Goal: Task Accomplishment & Management: Use online tool/utility

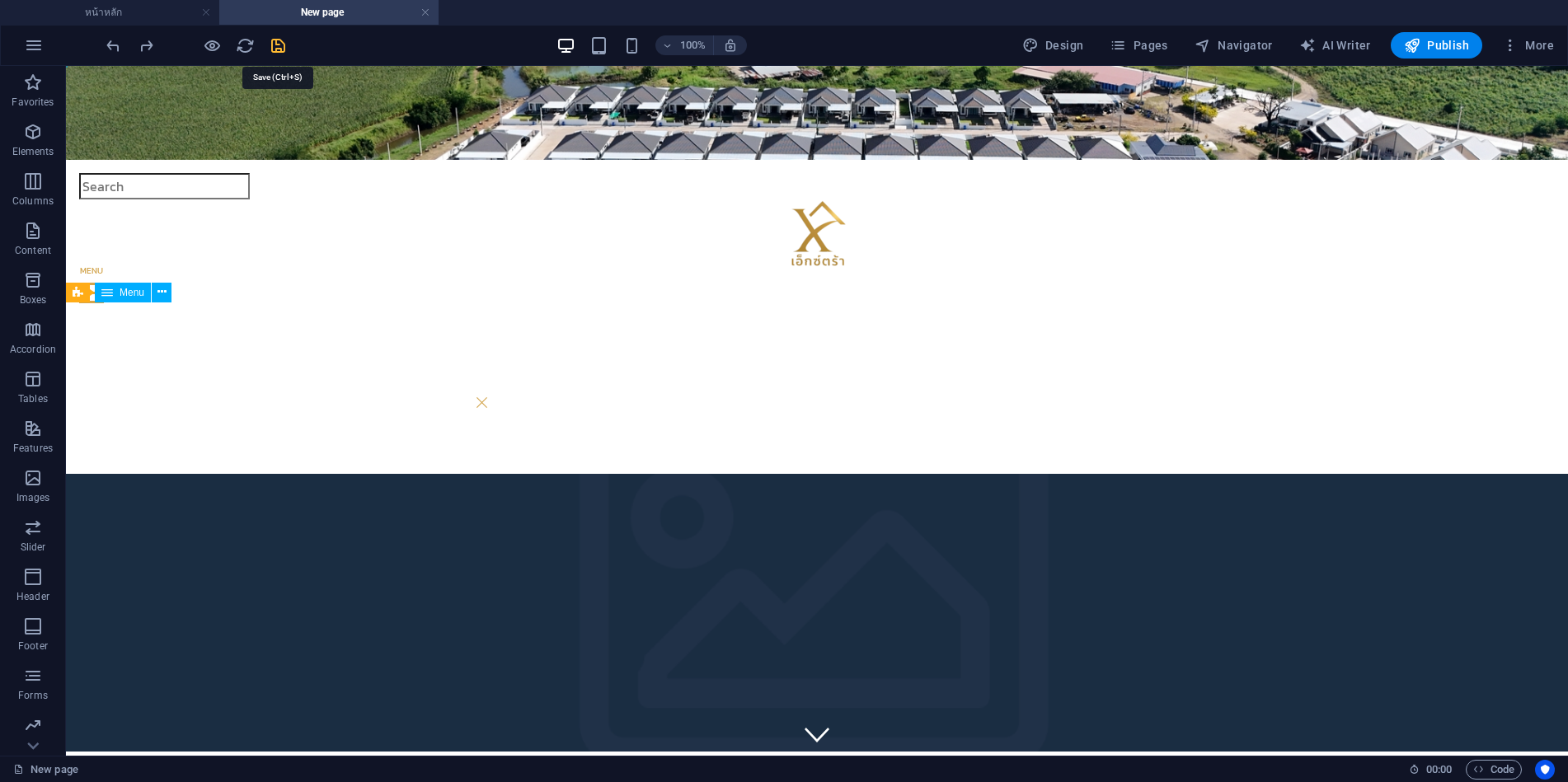
click at [274, 52] on icon "save" at bounding box center [278, 46] width 19 height 19
click at [103, 11] on h4 "หน้าหลัก" at bounding box center [109, 13] width 220 height 18
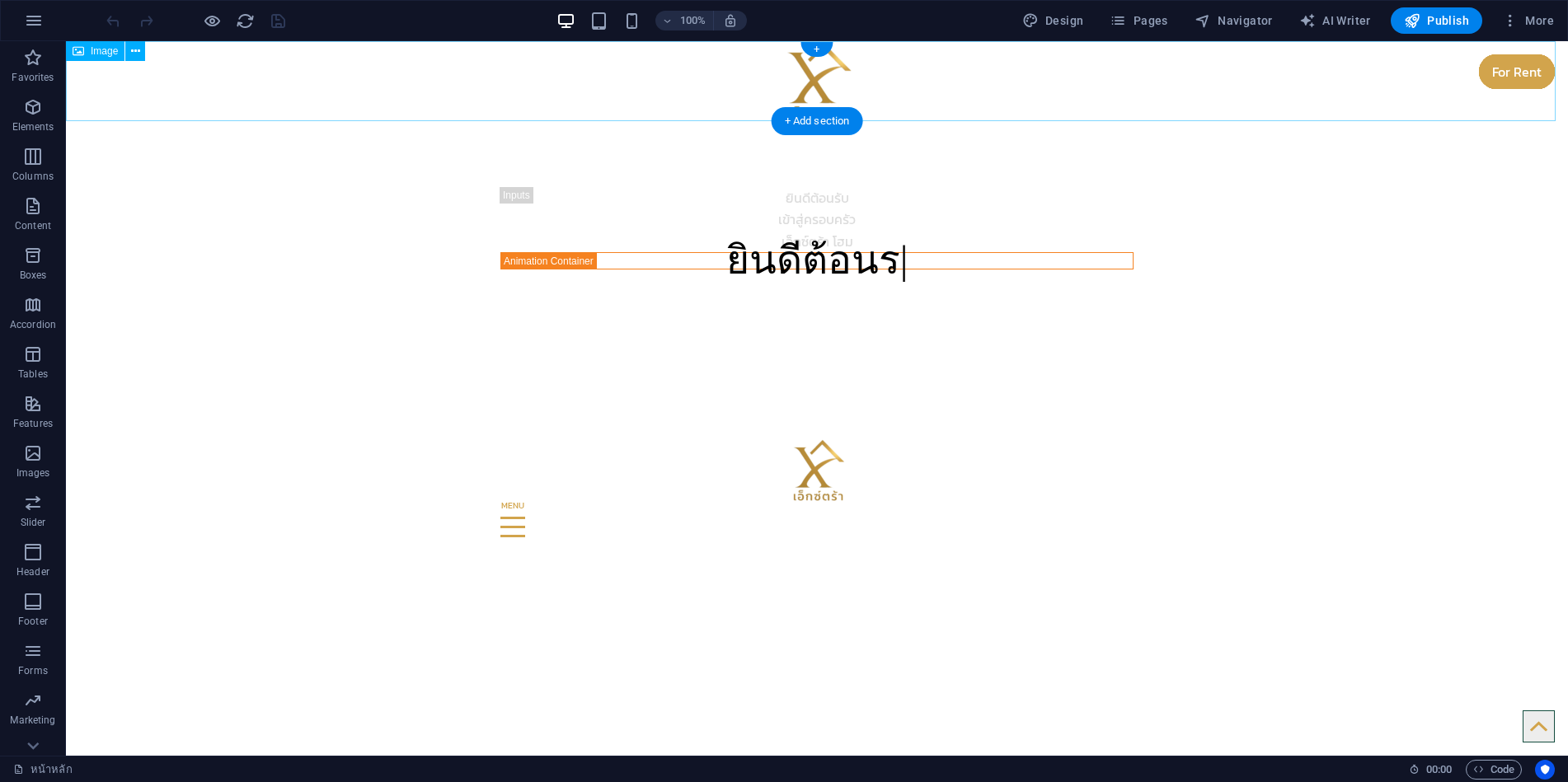
click at [1487, 86] on figure at bounding box center [817, 81] width 1502 height 80
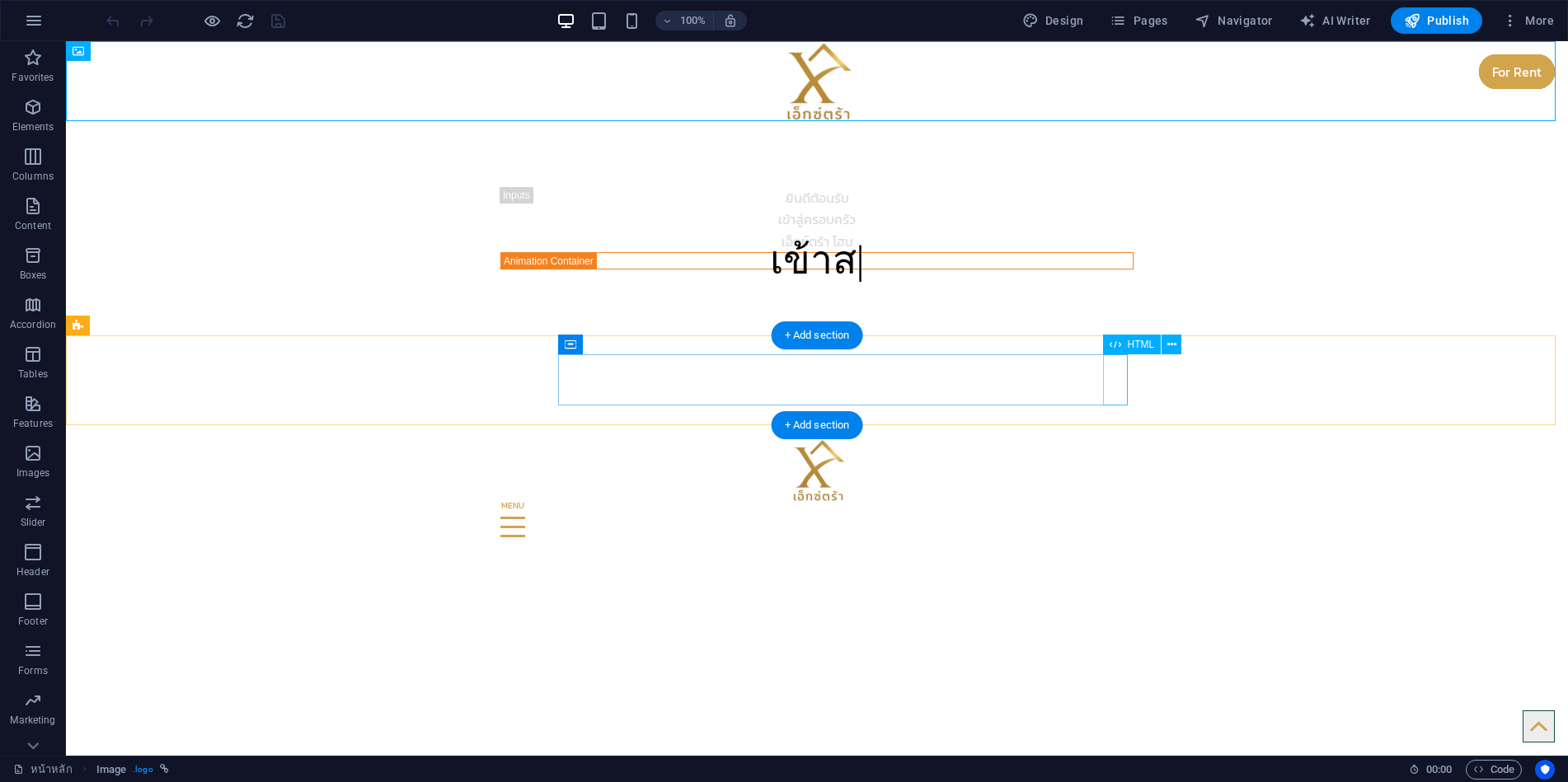
click at [1116, 502] on div "Menu" at bounding box center [817, 528] width 634 height 51
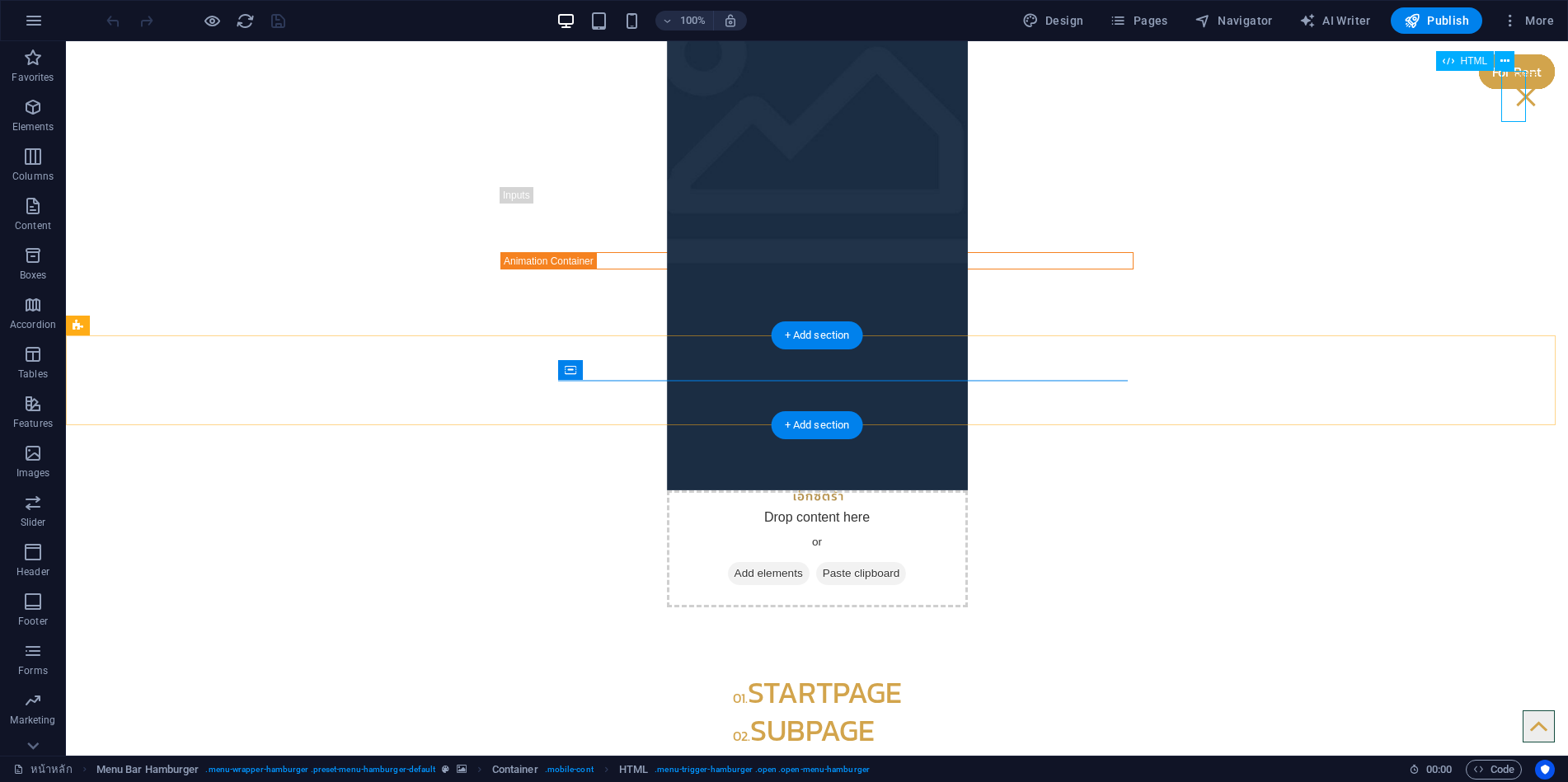
click at [1513, 98] on div "Menu" at bounding box center [1525, 97] width 25 height 51
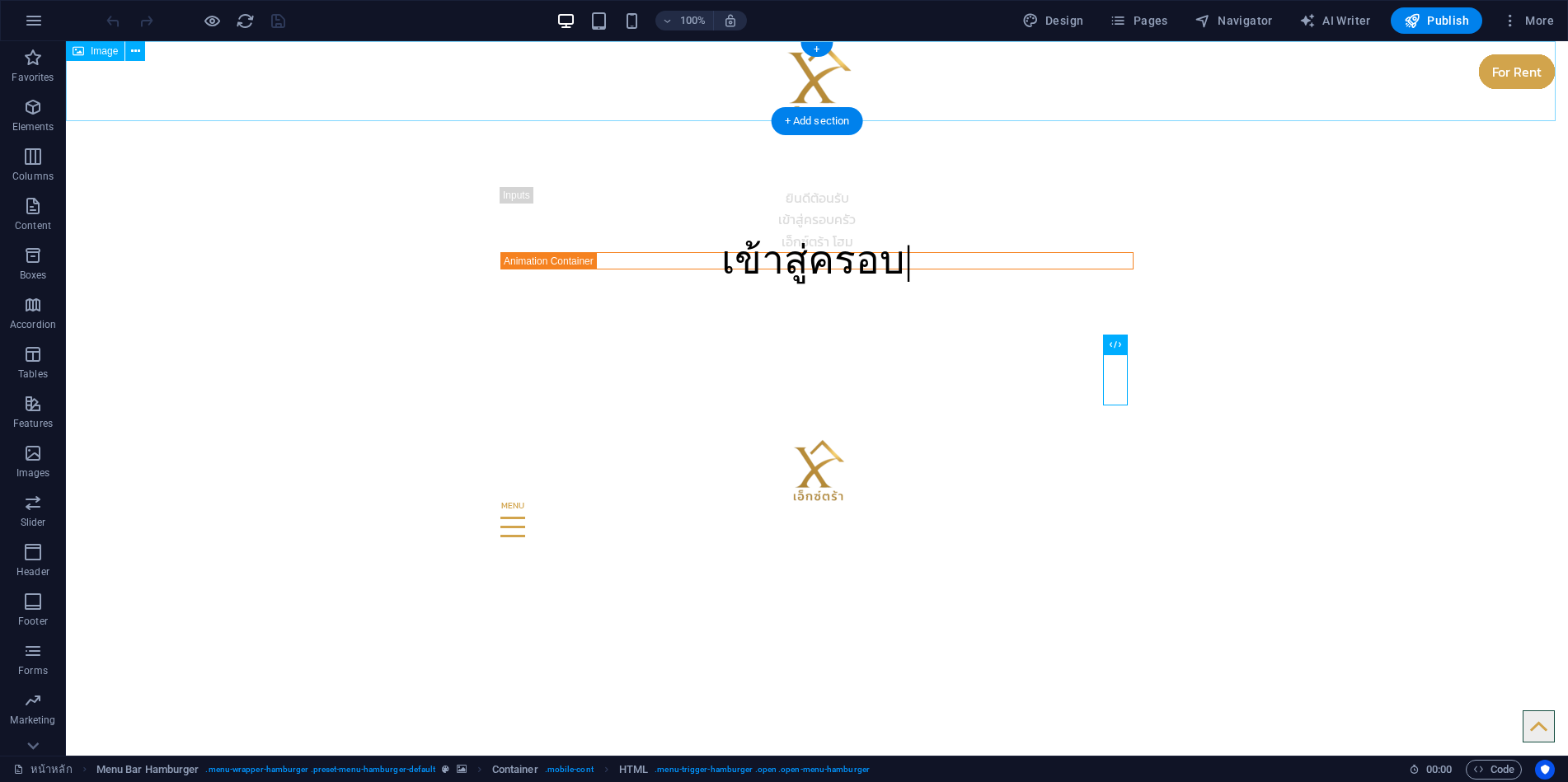
click at [1470, 86] on figure at bounding box center [817, 81] width 1502 height 80
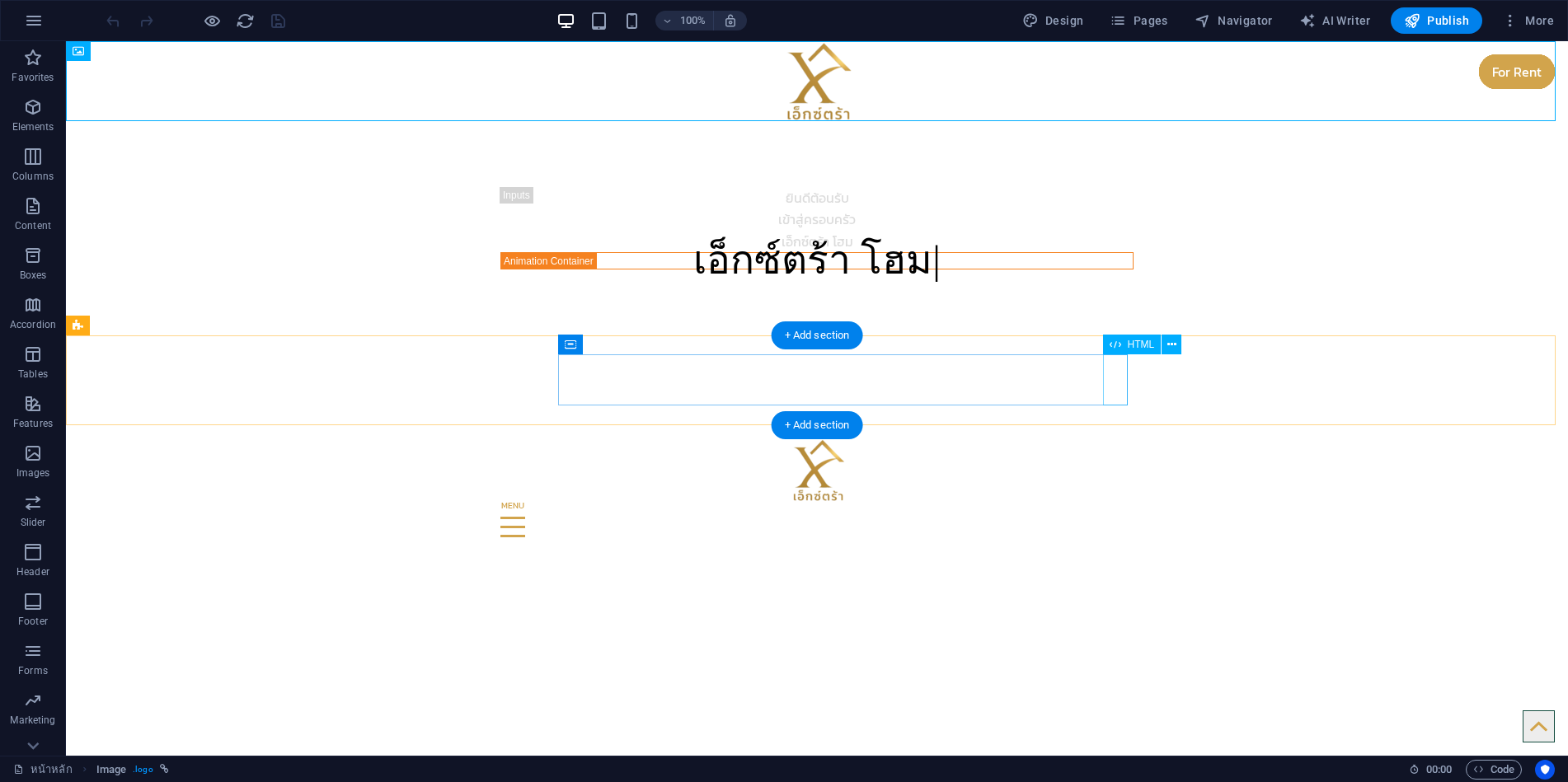
click at [1114, 502] on div "Menu" at bounding box center [817, 528] width 634 height 51
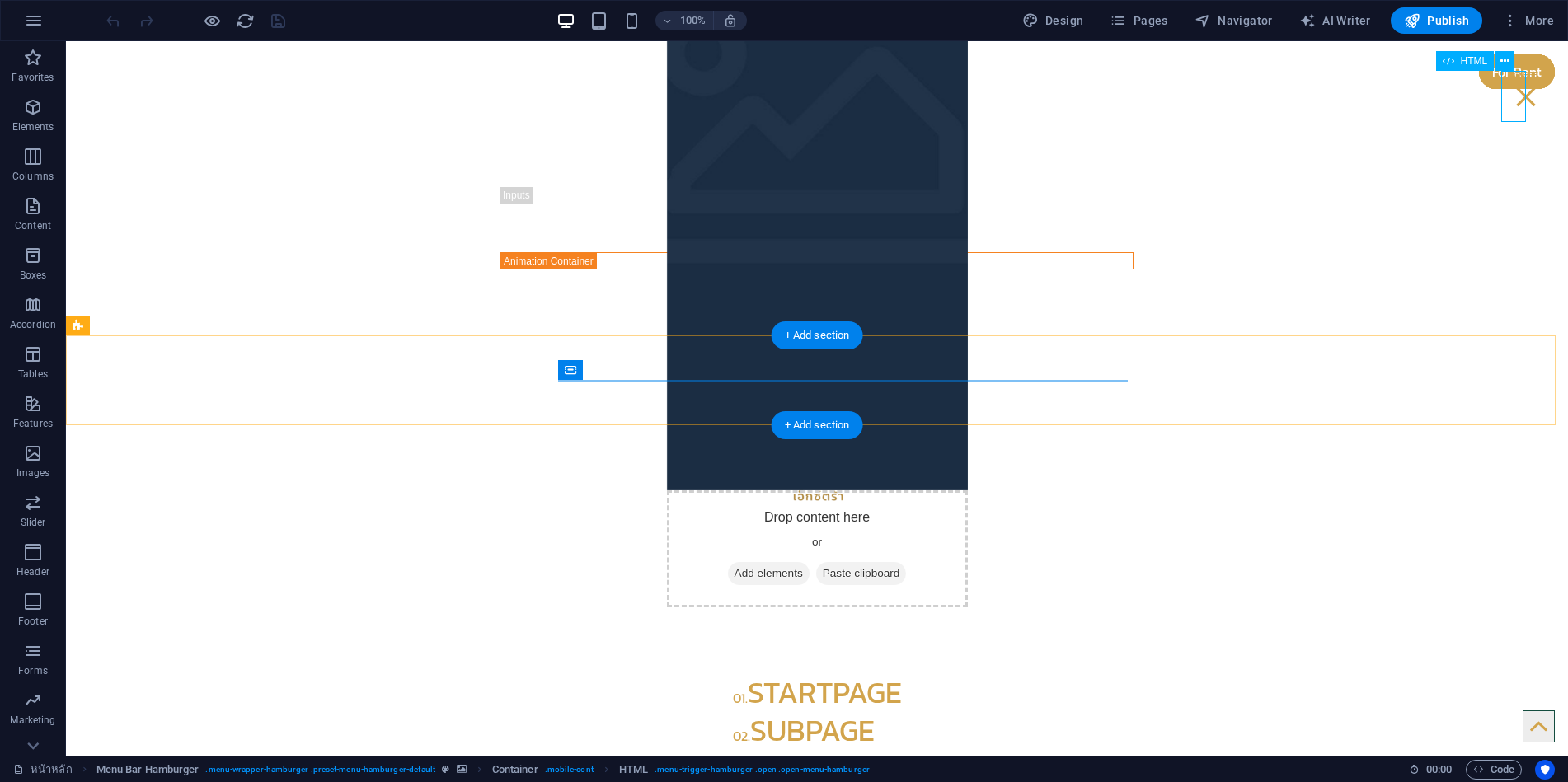
click at [1513, 101] on div "Menu" at bounding box center [1525, 97] width 25 height 51
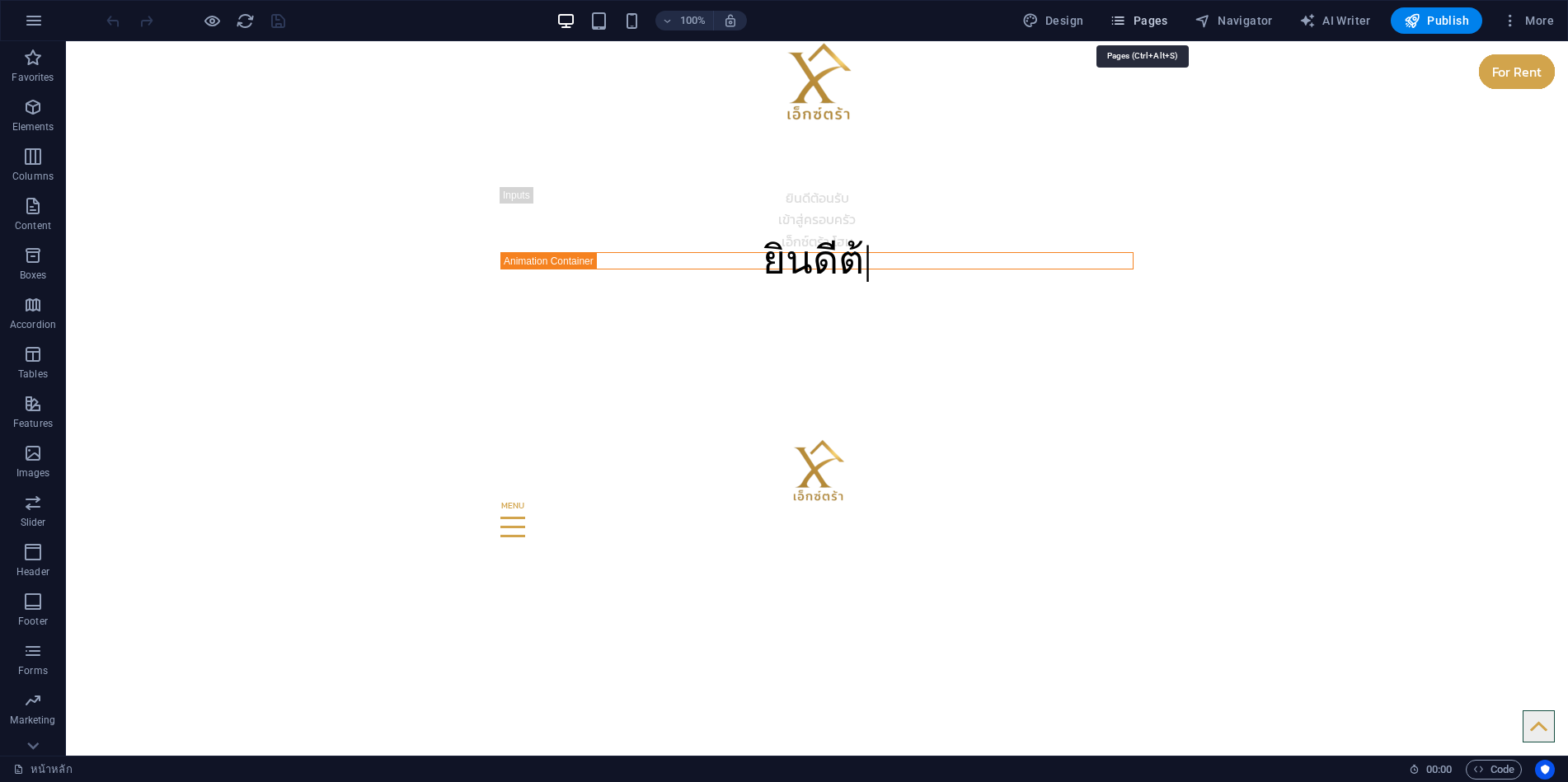
click at [1125, 23] on icon "button" at bounding box center [1118, 21] width 16 height 16
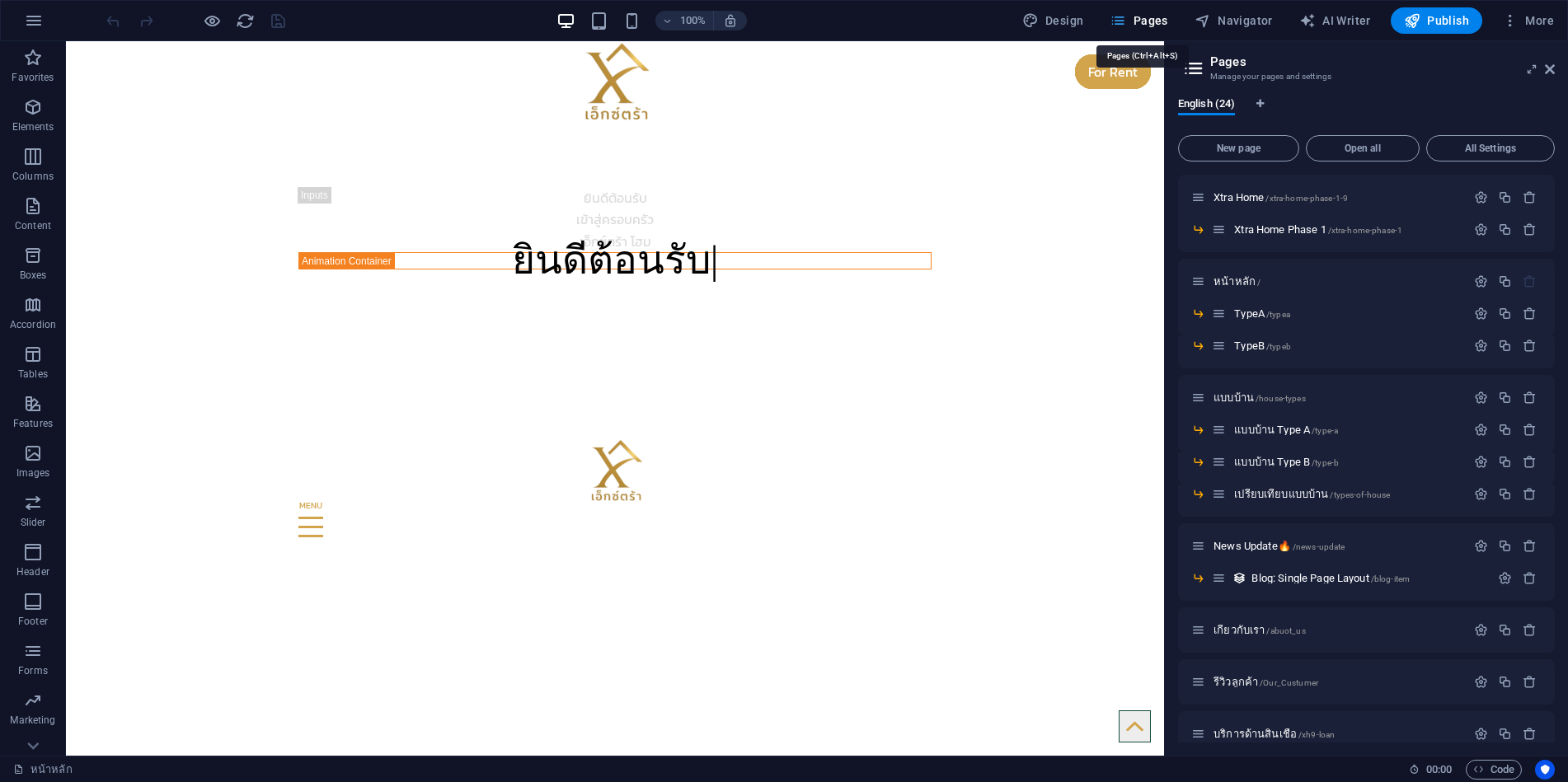
click at [1125, 23] on icon "button" at bounding box center [1118, 21] width 16 height 16
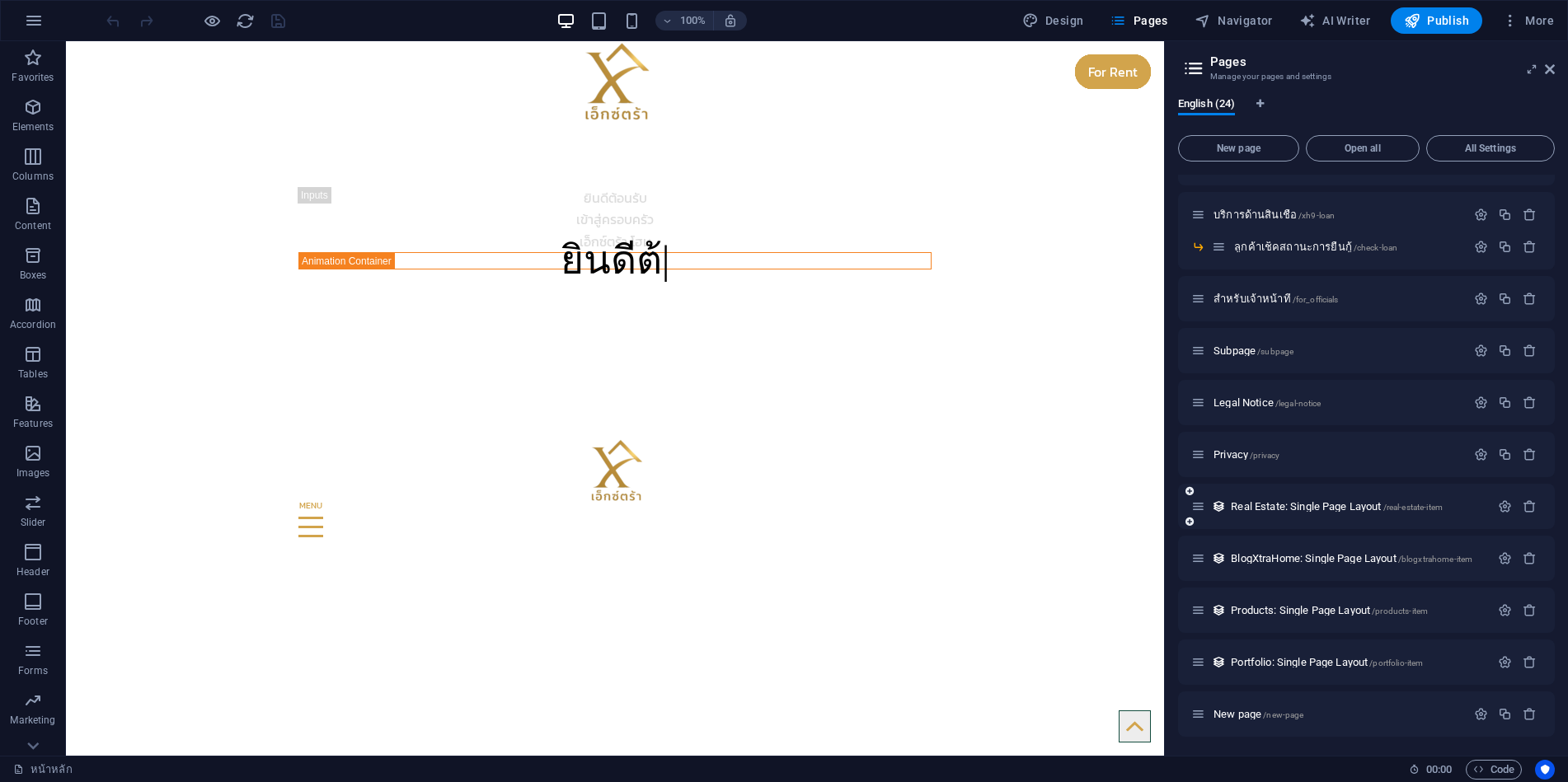
scroll to position [520, 0]
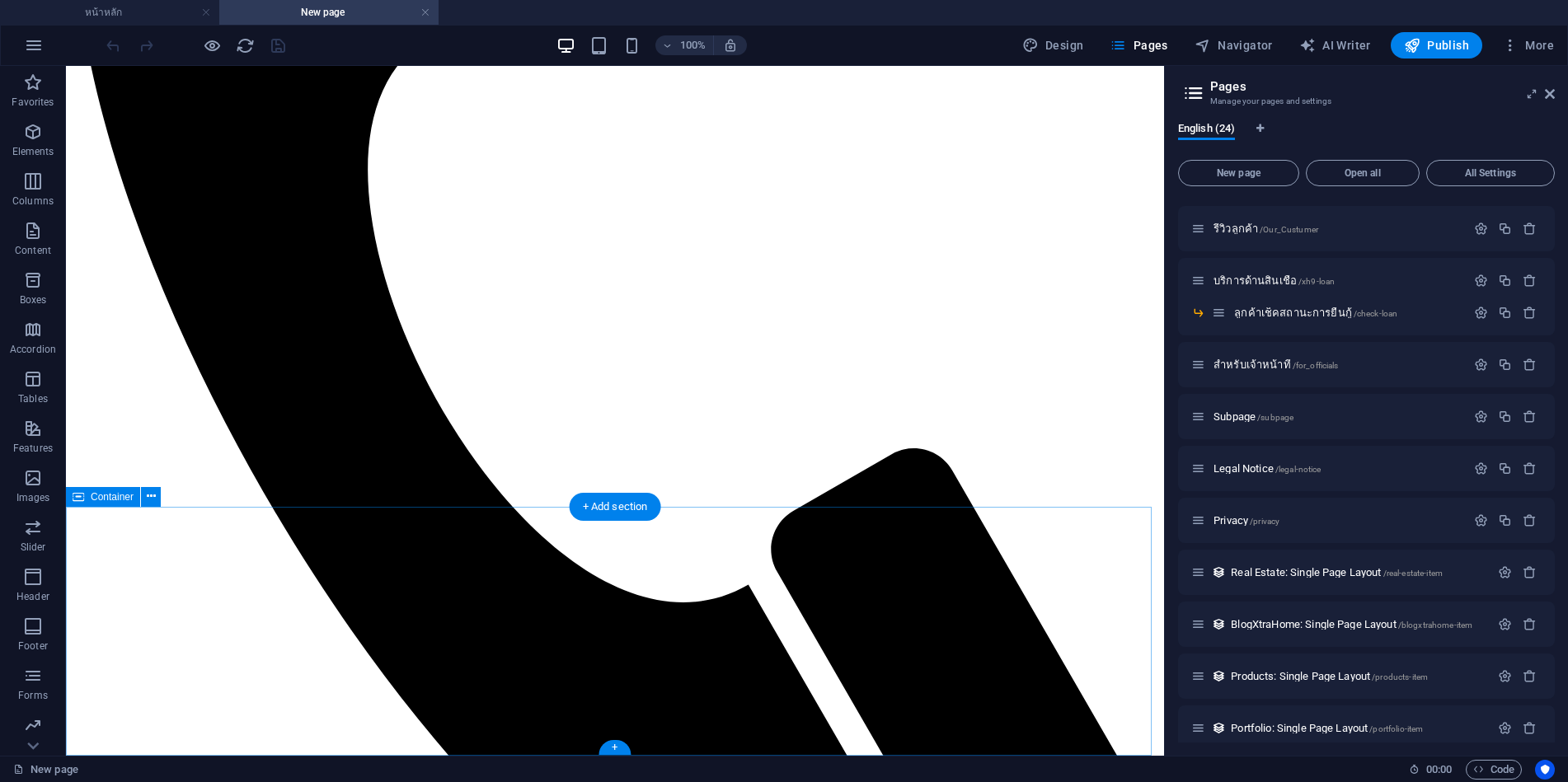
scroll to position [694, 0]
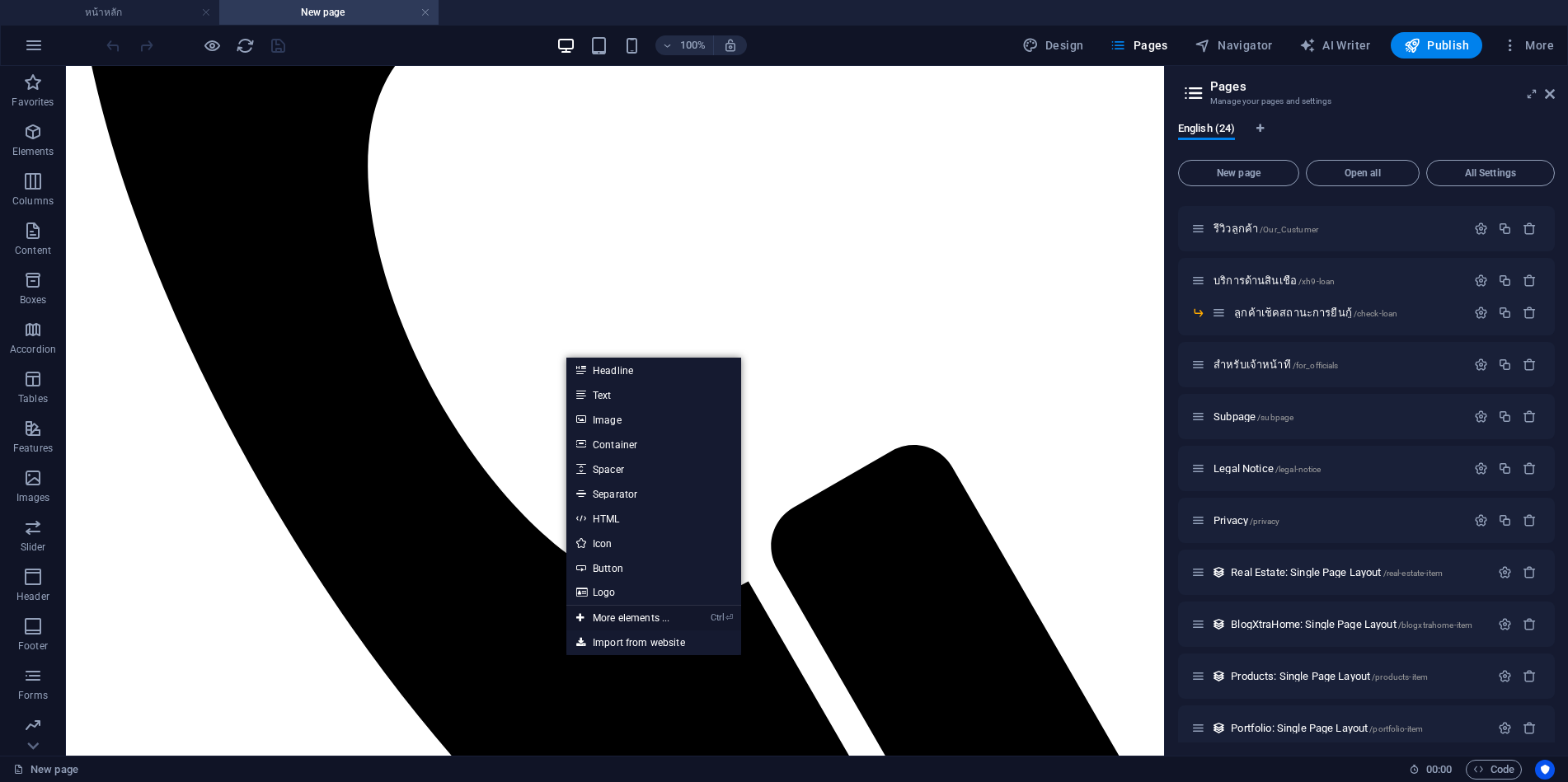
click at [622, 618] on link "Ctrl ⏎ More elements ..." at bounding box center [623, 618] width 113 height 25
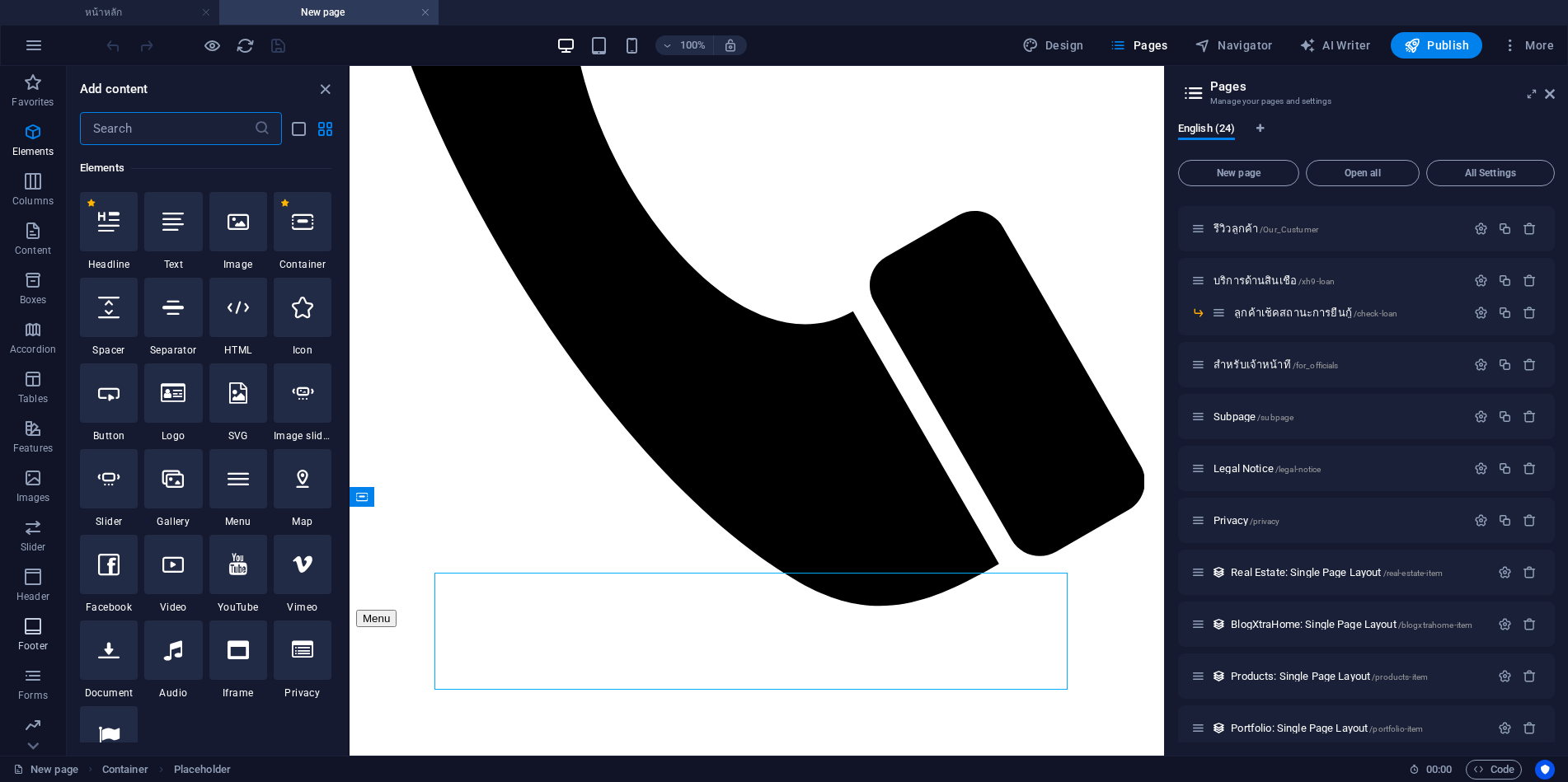
scroll to position [52, 0]
click at [0, 0] on span "Collections" at bounding box center [0, 0] width 0 height 0
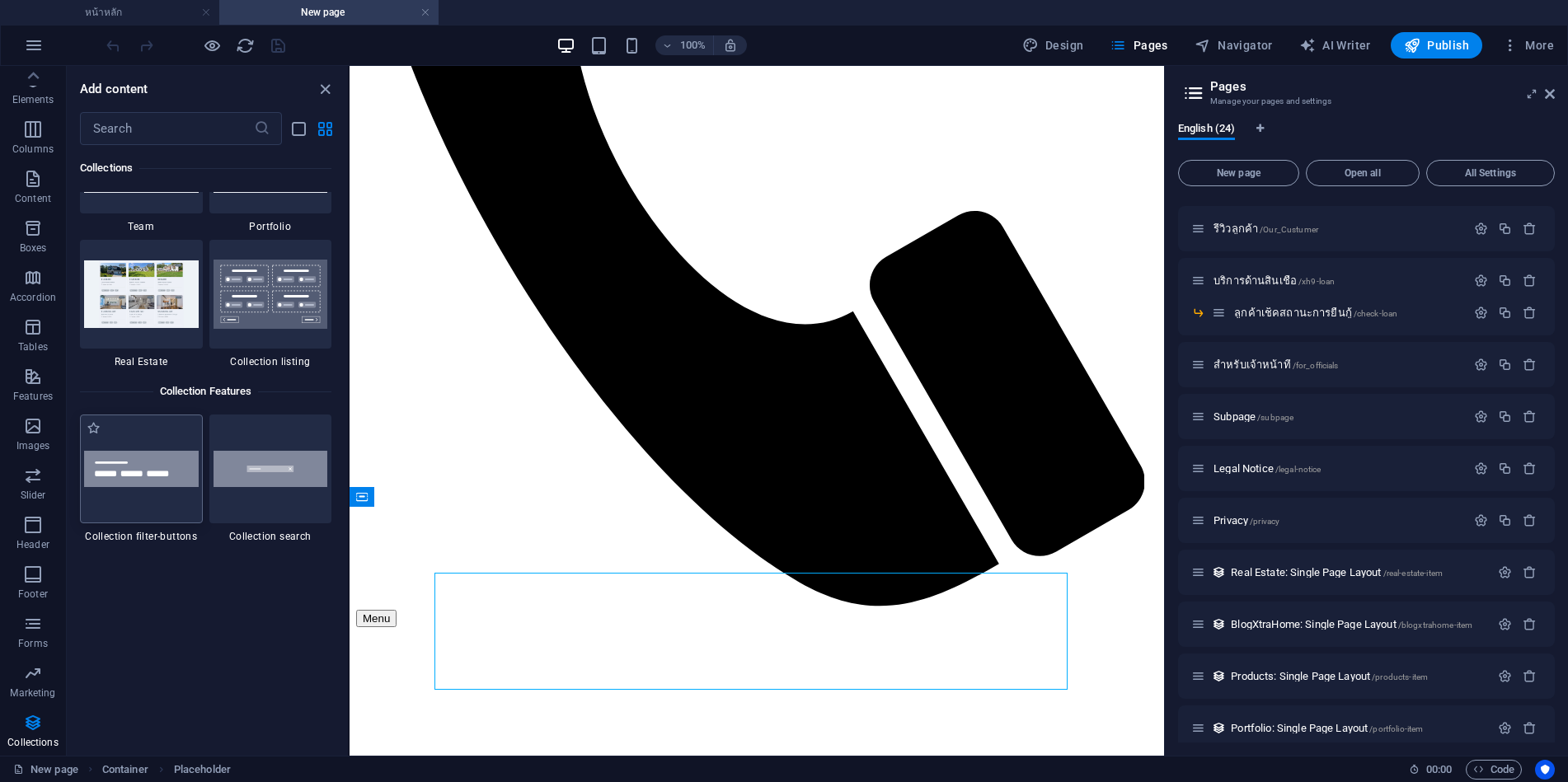
scroll to position [15636, 0]
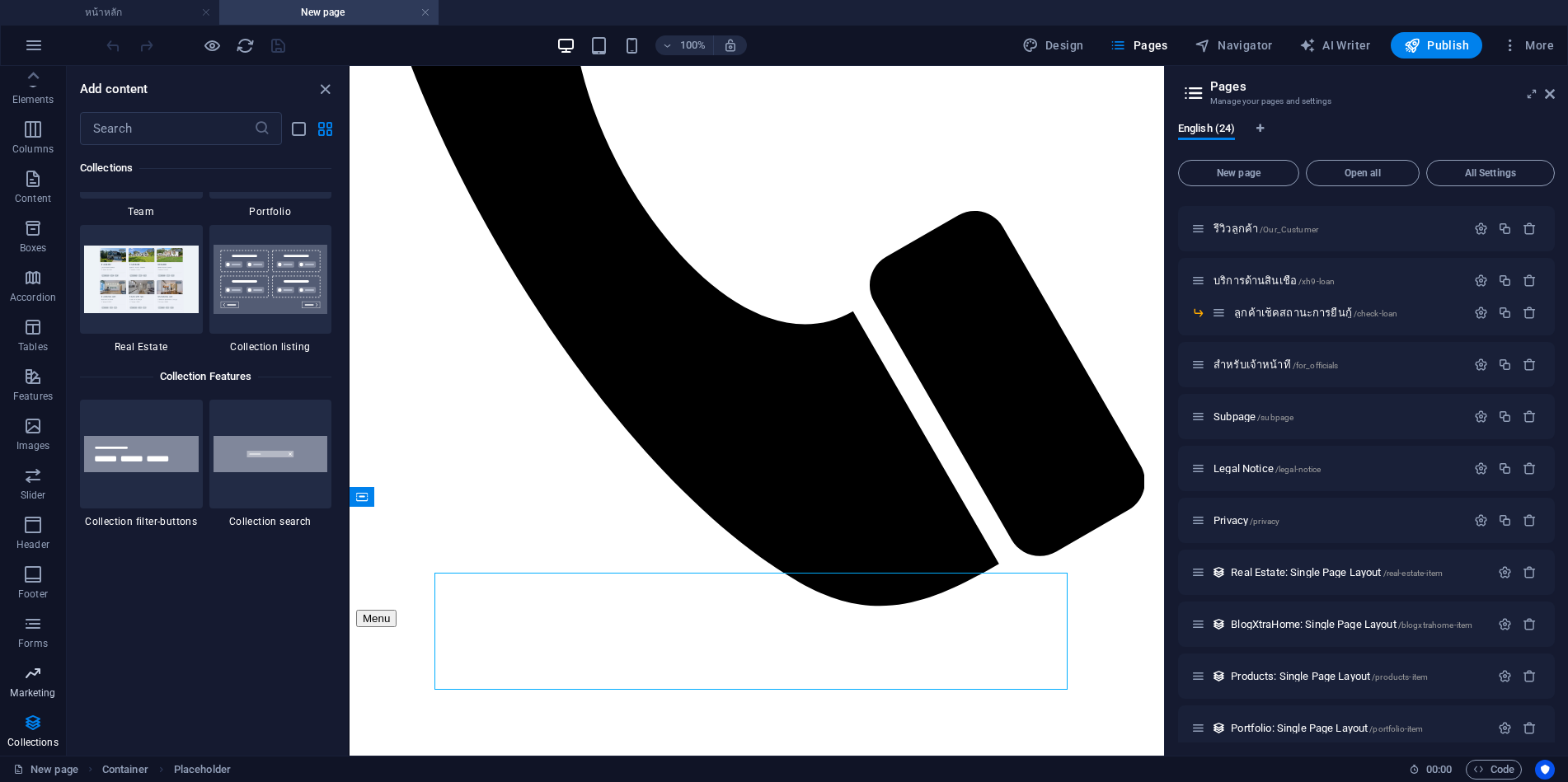
click at [0, 0] on icon "button" at bounding box center [0, 0] width 0 height 0
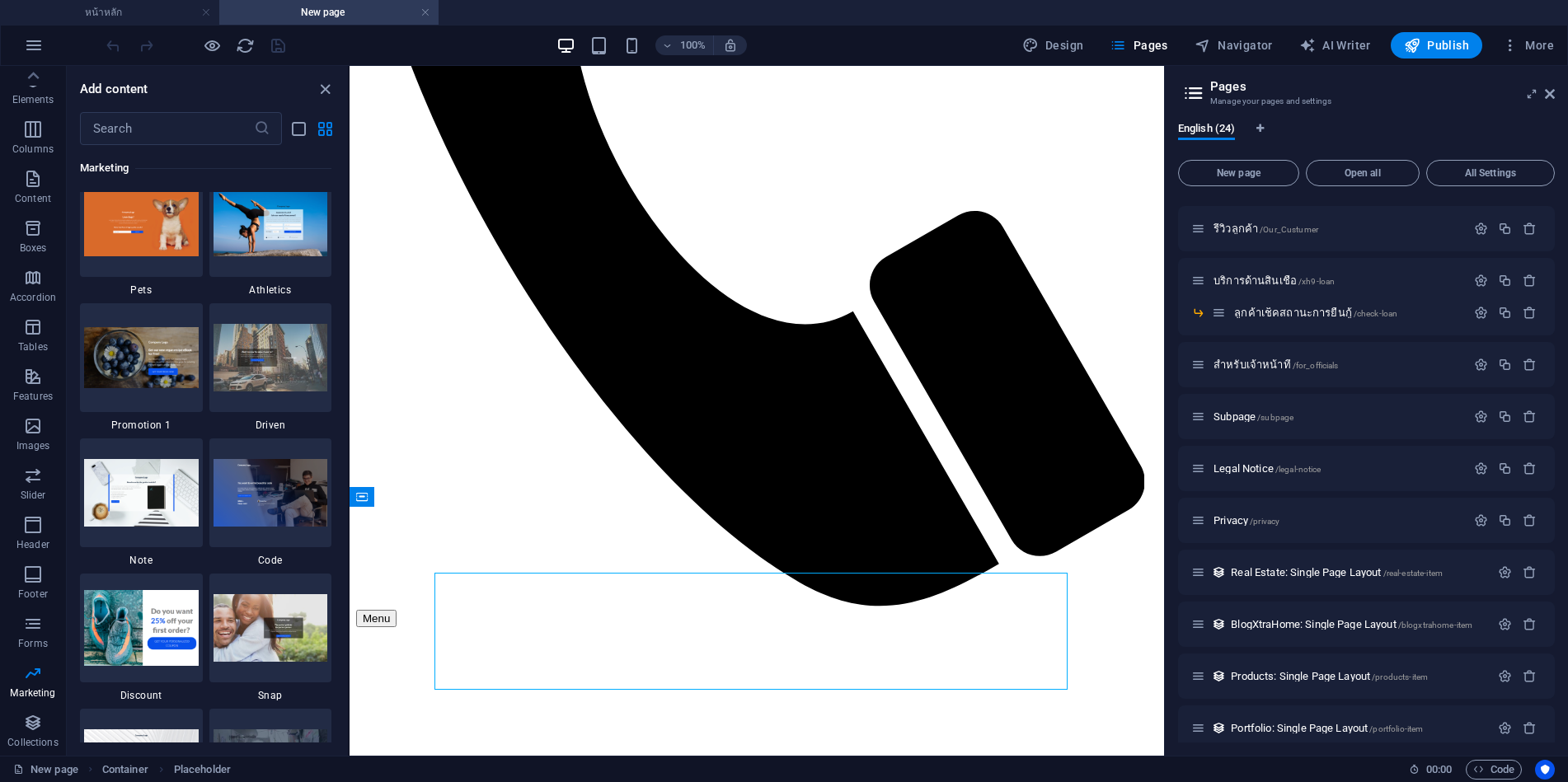
scroll to position [14221, 0]
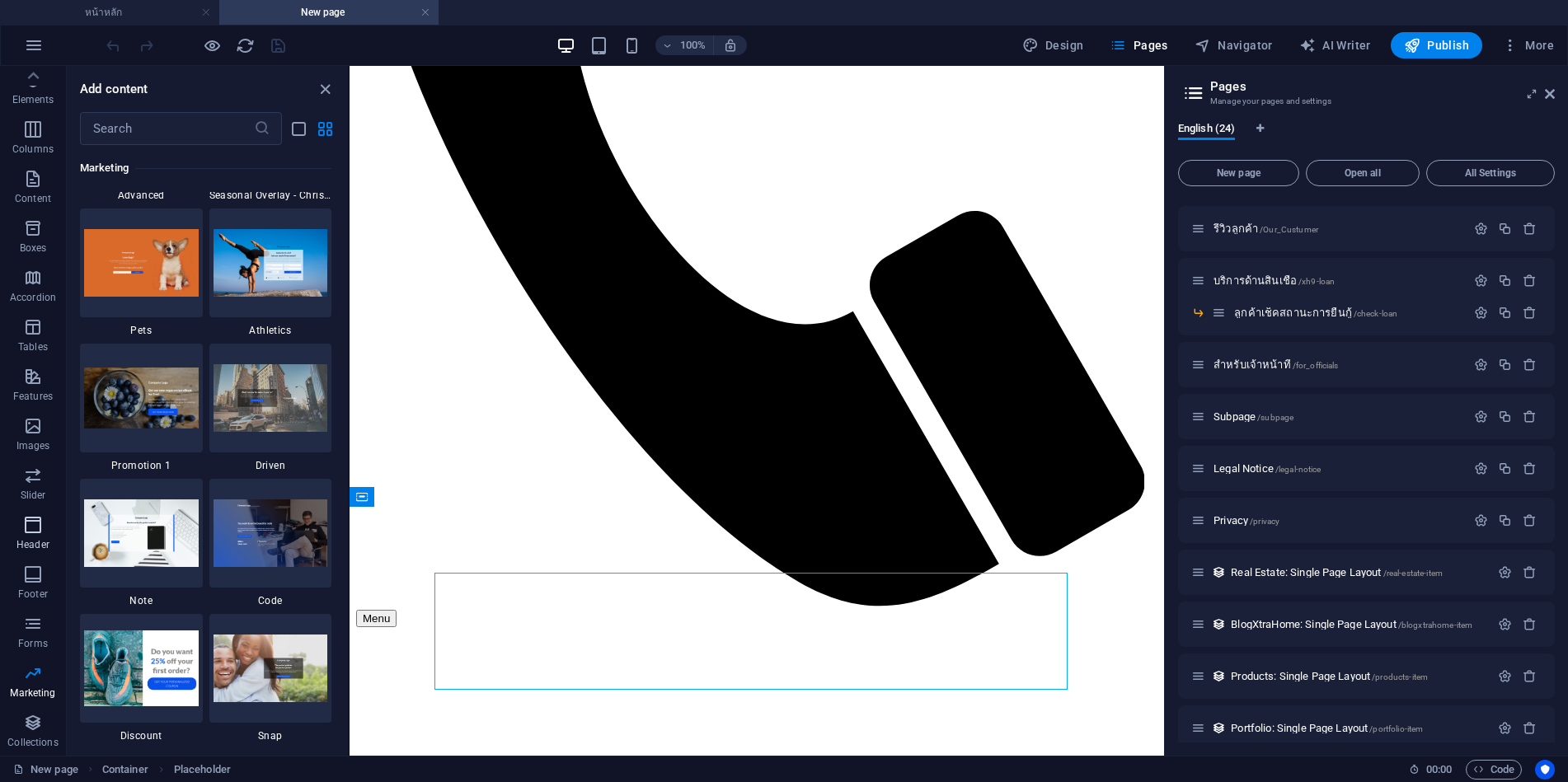
click at [0, 0] on icon "button" at bounding box center [0, 0] width 0 height 0
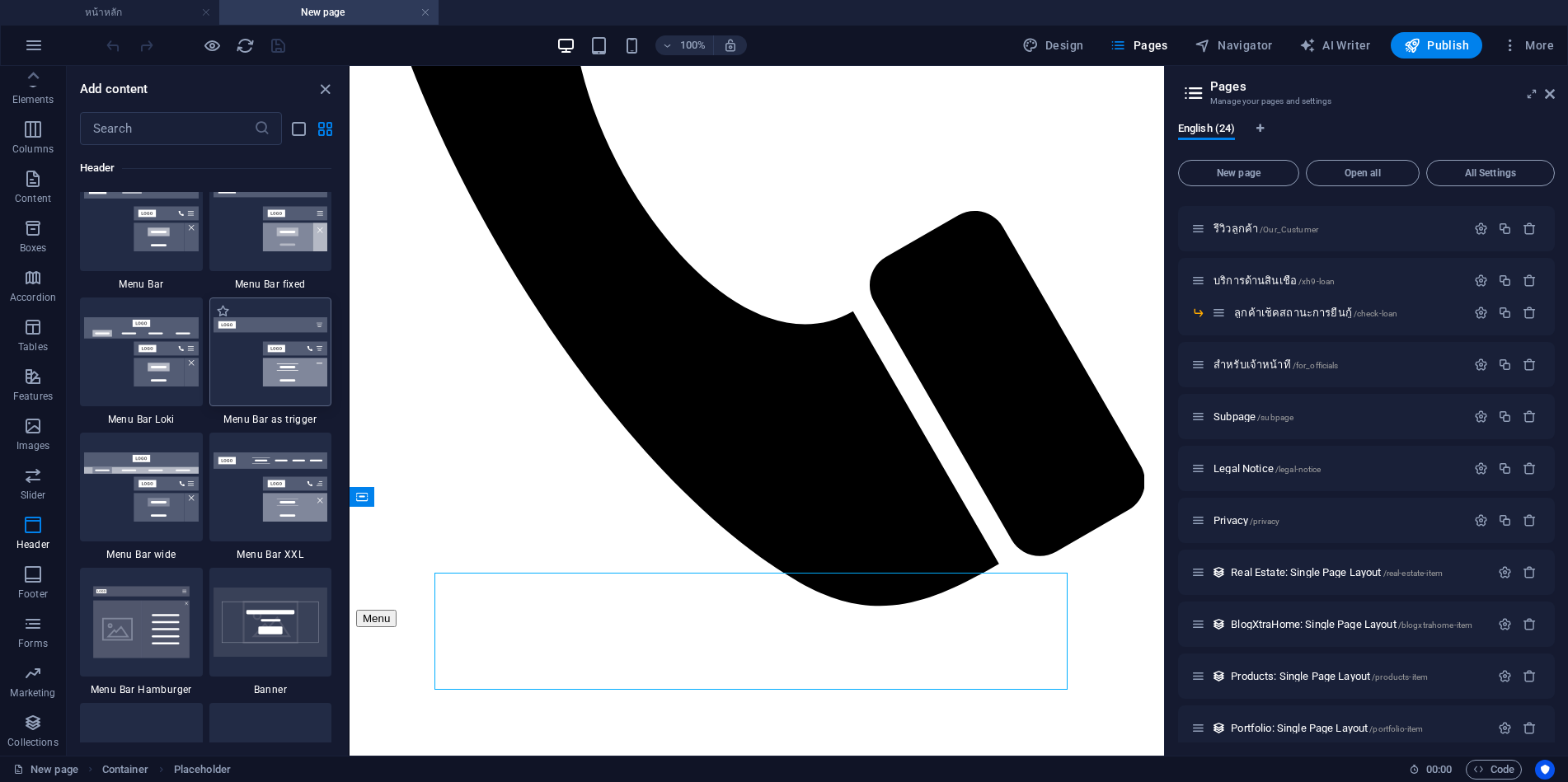
scroll to position [10308, 0]
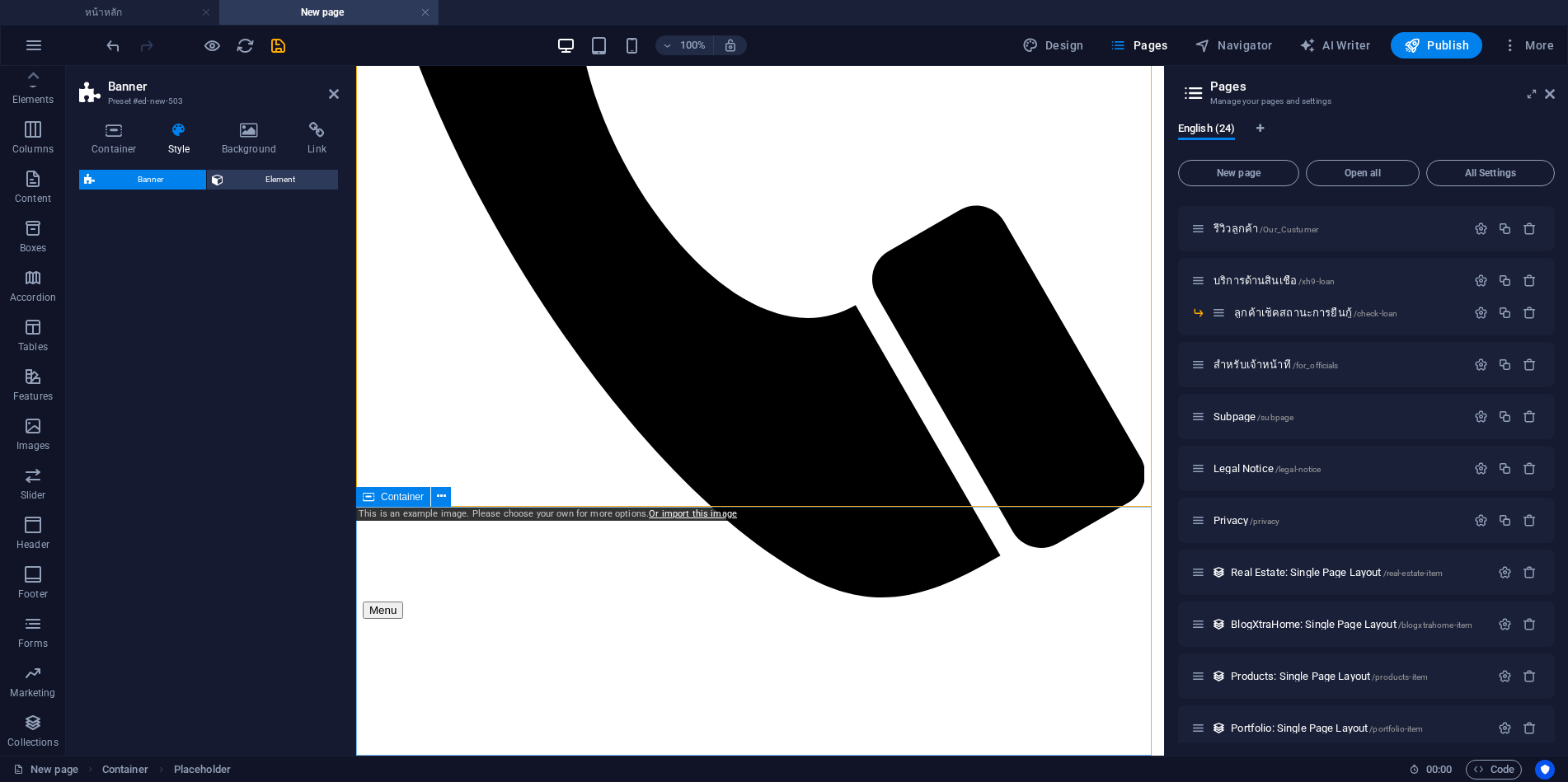
select select "preset-banner-v3-default"
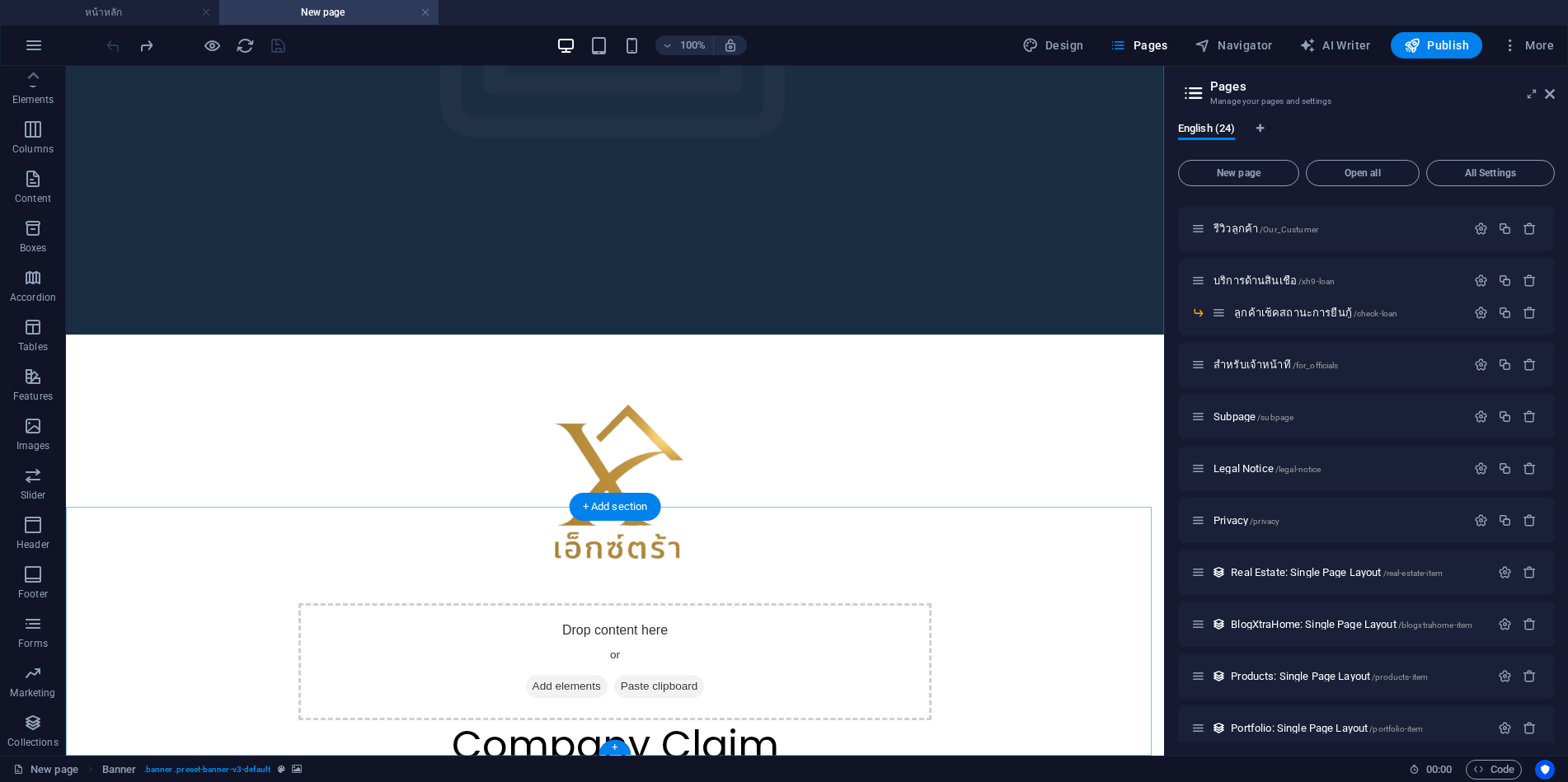
scroll to position [694, 0]
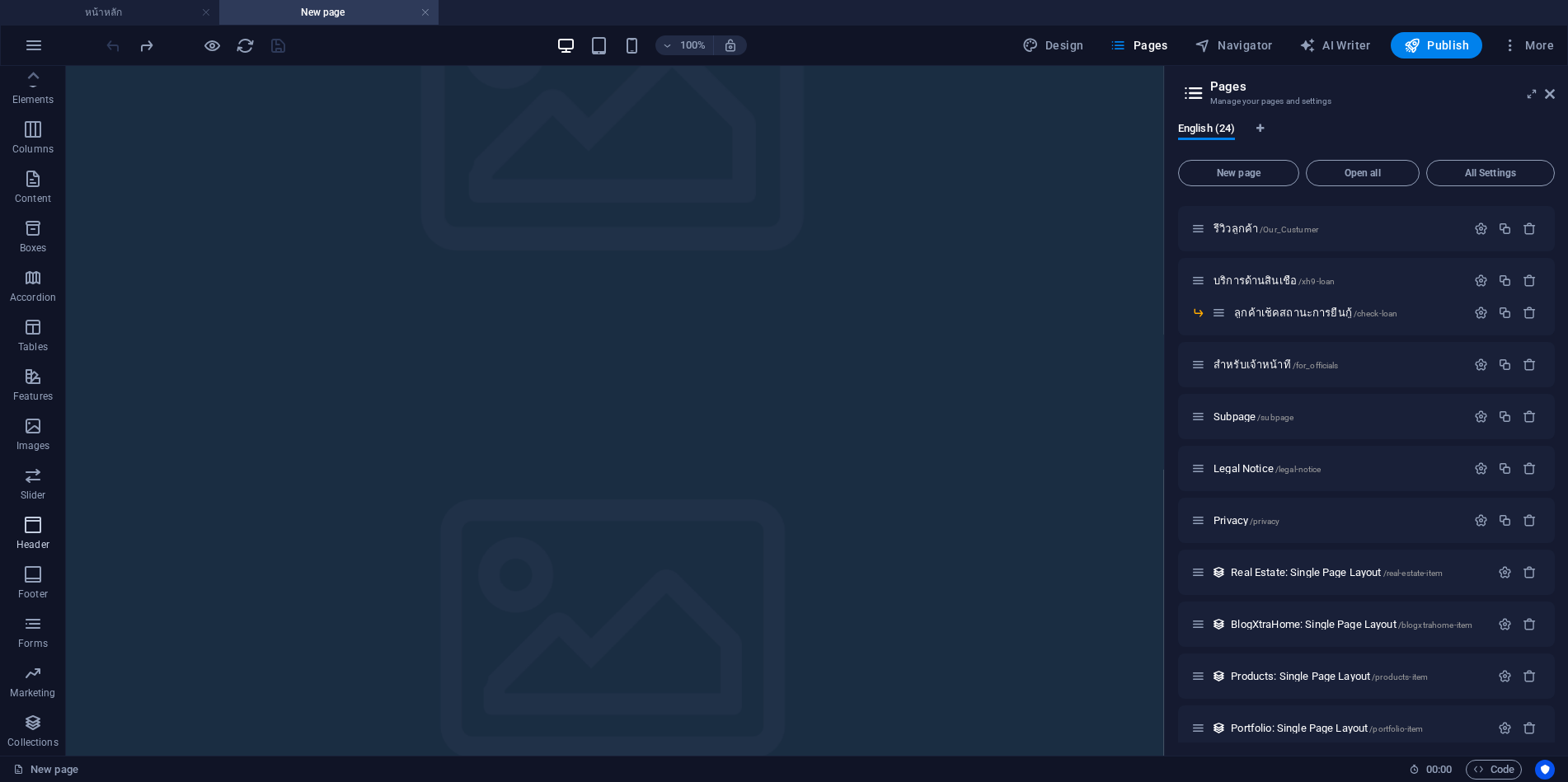
click at [0, 0] on icon "button" at bounding box center [0, 0] width 0 height 0
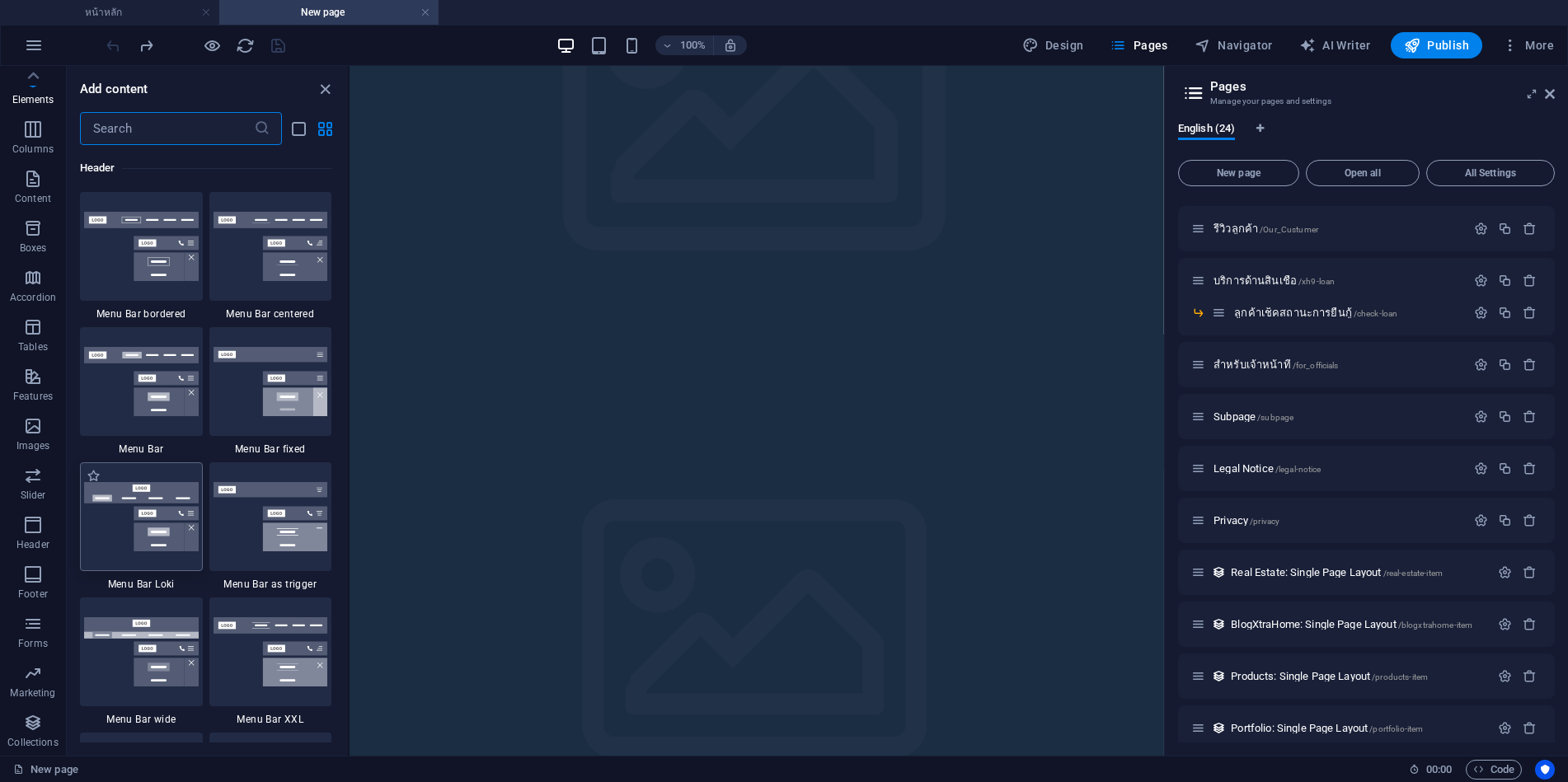
scroll to position [10061, 0]
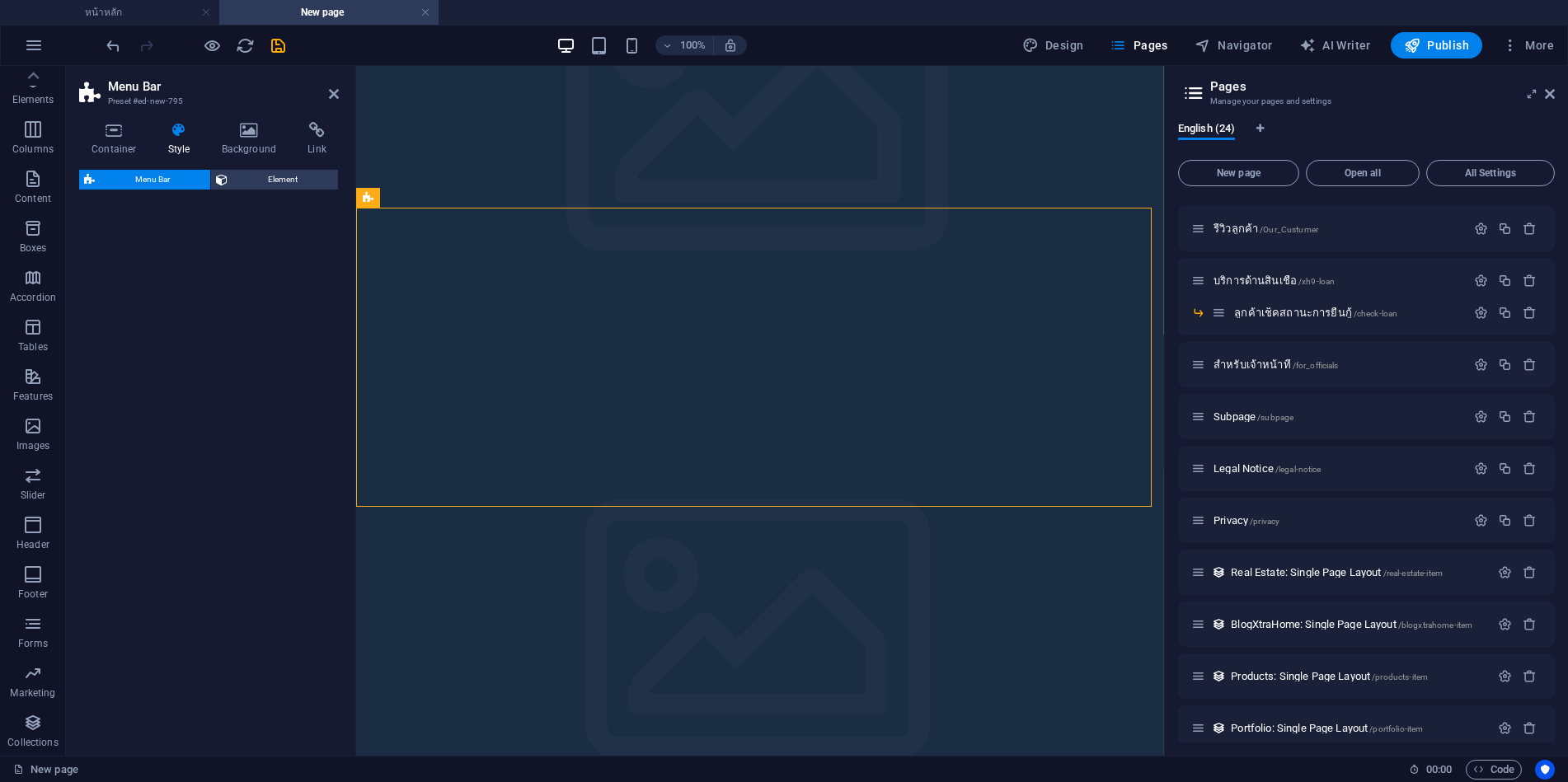
select select "rem"
select select "preset-menu-v2-fixed"
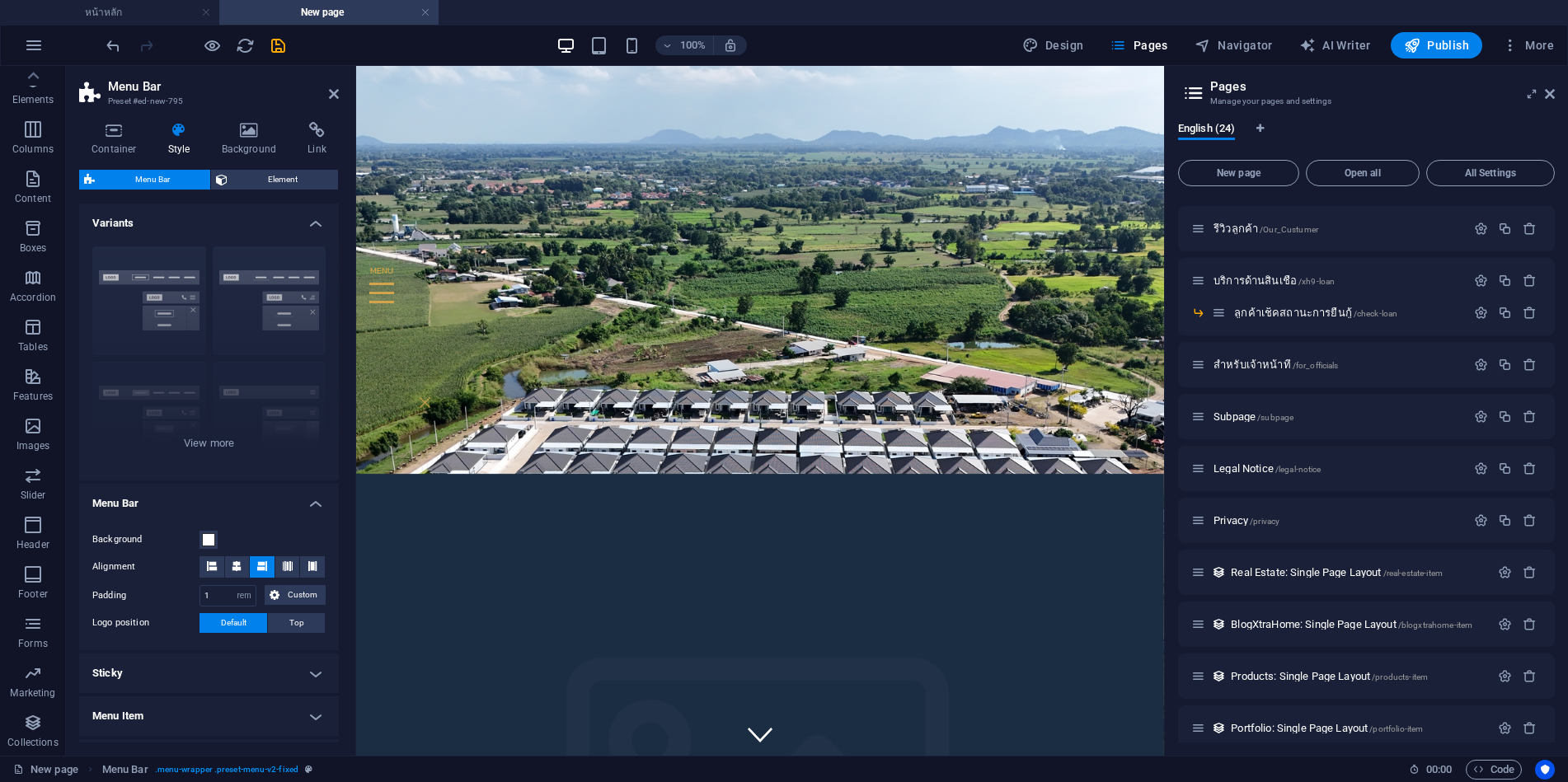
scroll to position [694, 0]
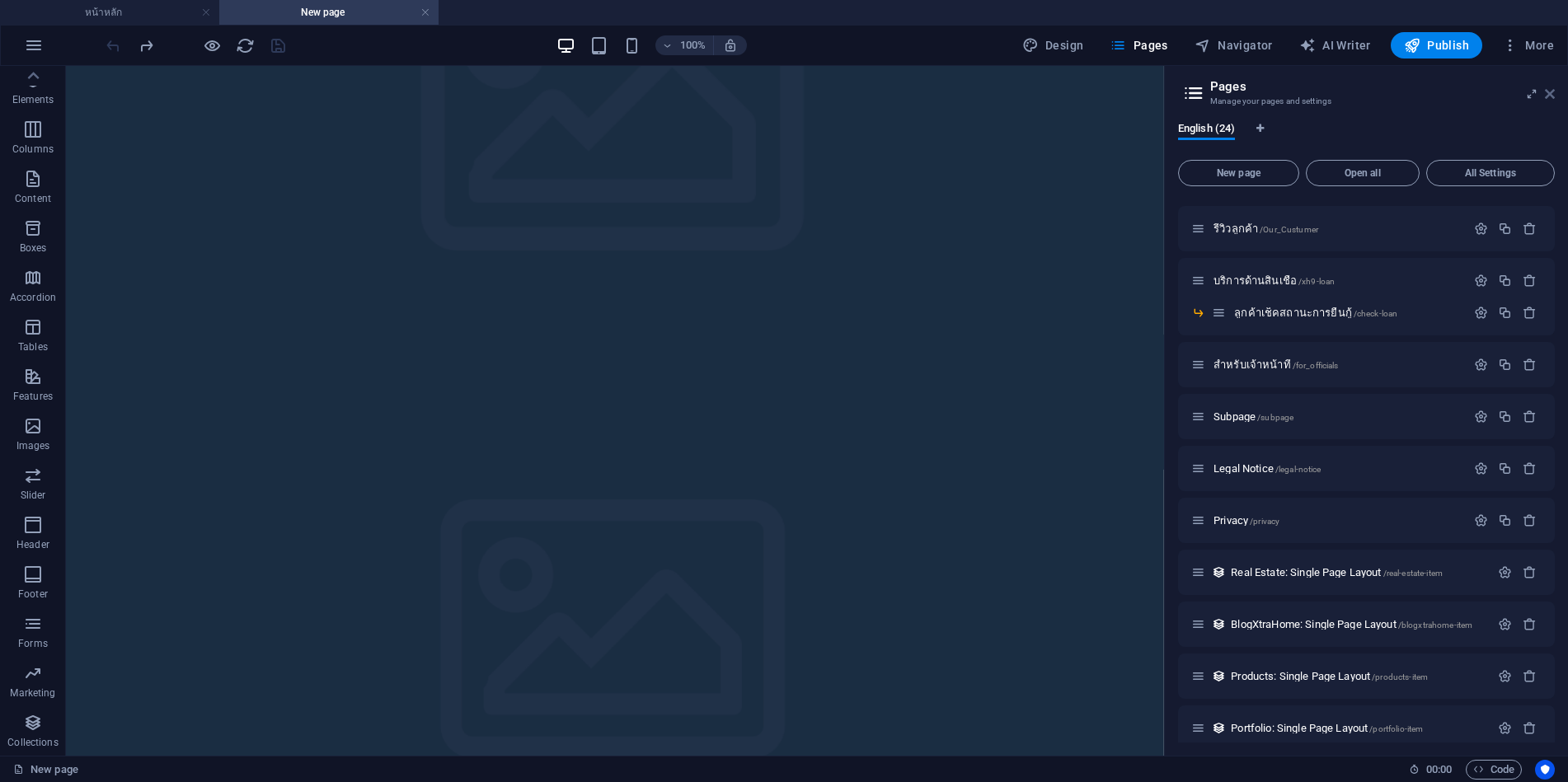
click at [1553, 93] on icon at bounding box center [1550, 94] width 10 height 13
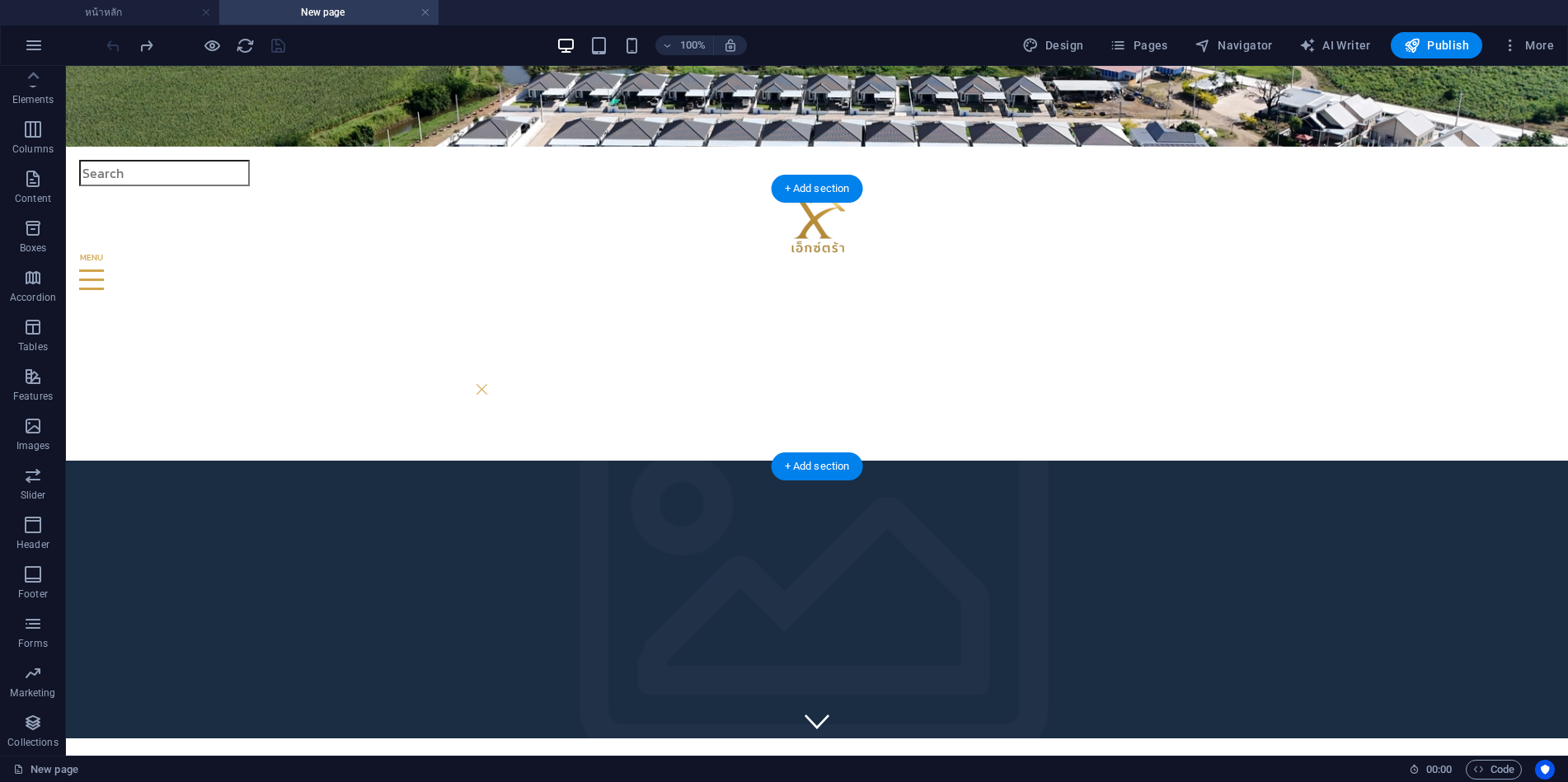
scroll to position [0, 0]
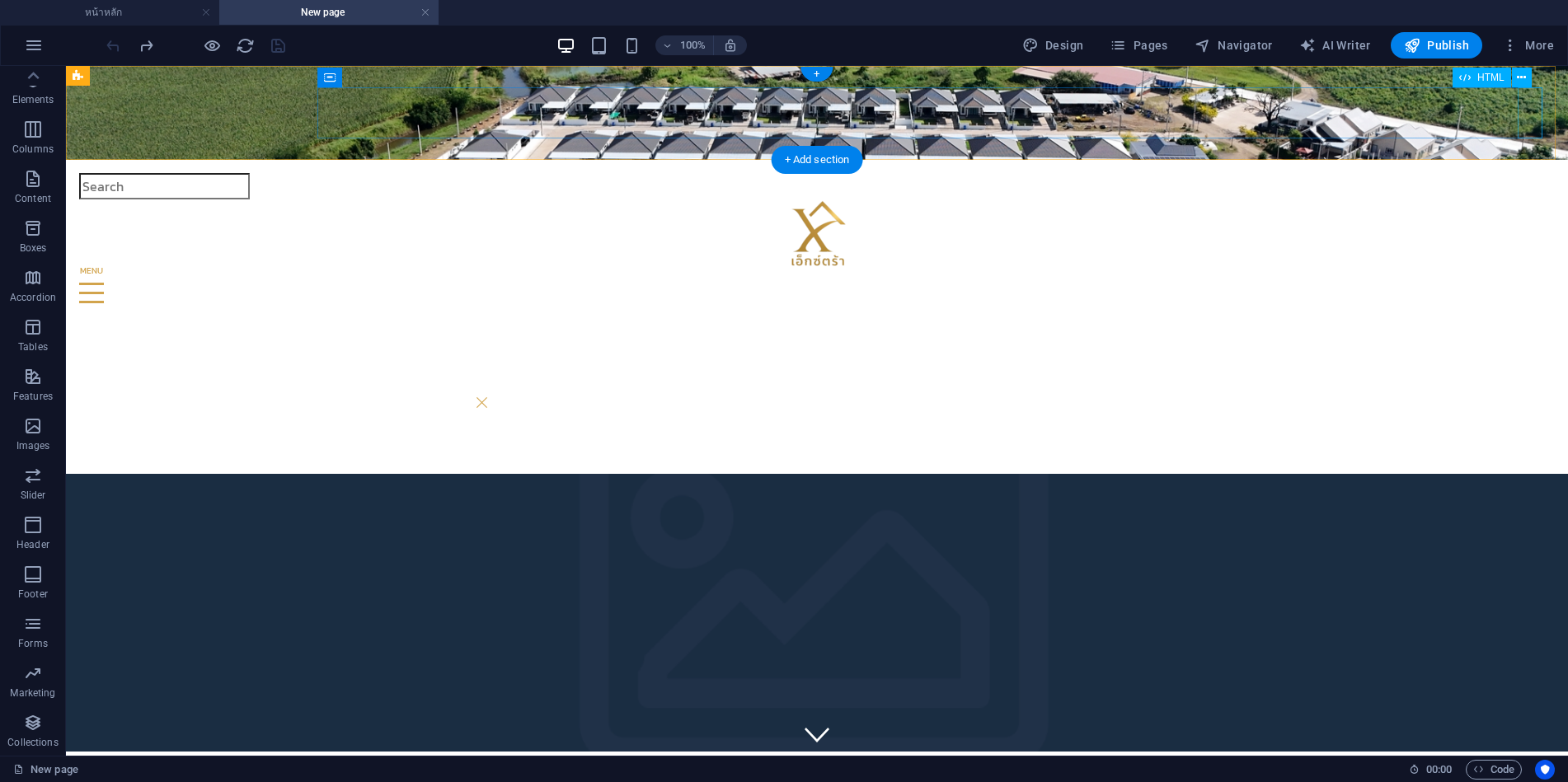
click at [1532, 267] on div "Menu" at bounding box center [817, 293] width 1476 height 51
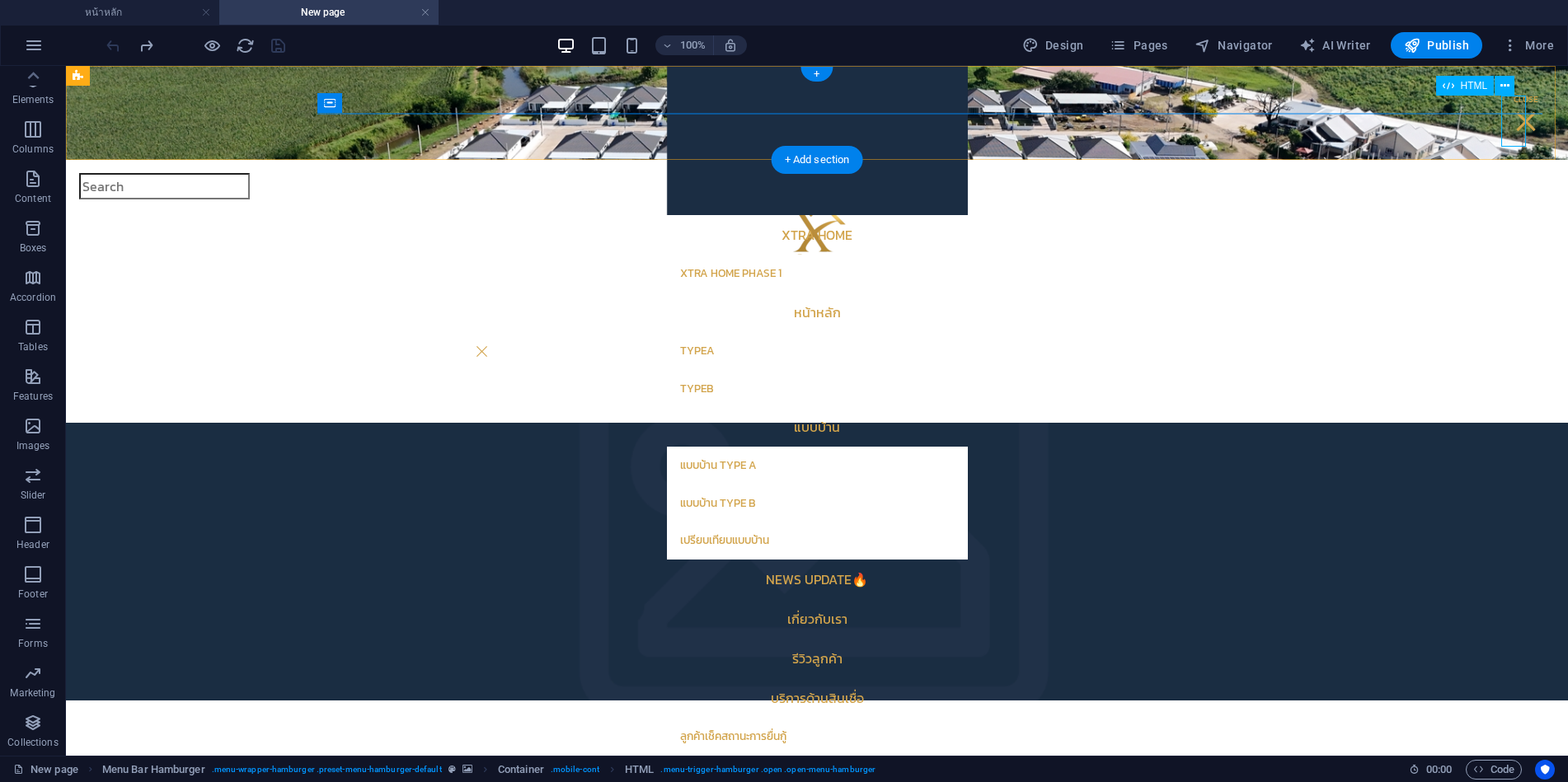
click at [1516, 126] on div "Menu" at bounding box center [1525, 121] width 25 height 51
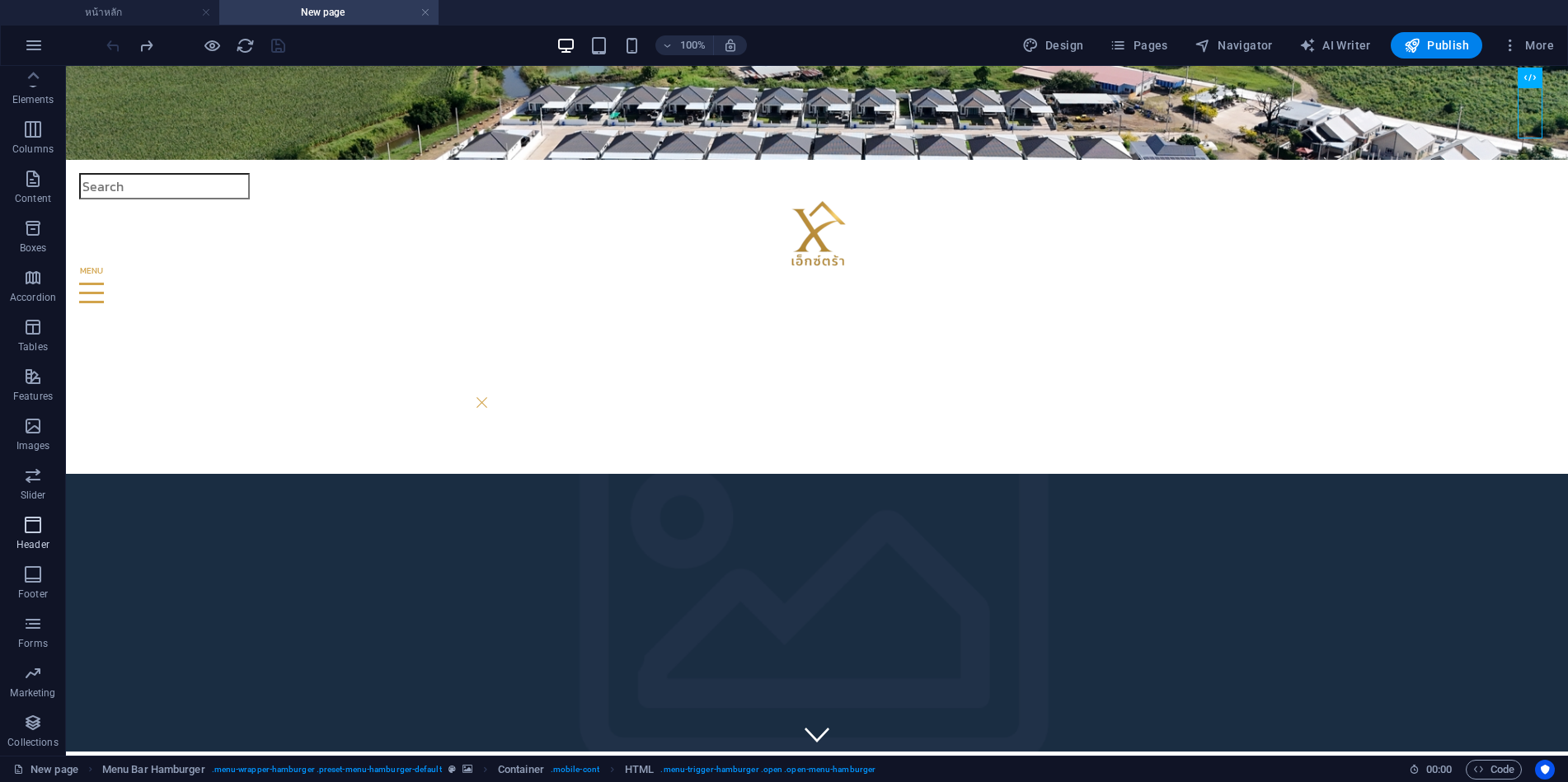
click at [0, 0] on icon "button" at bounding box center [0, 0] width 0 height 0
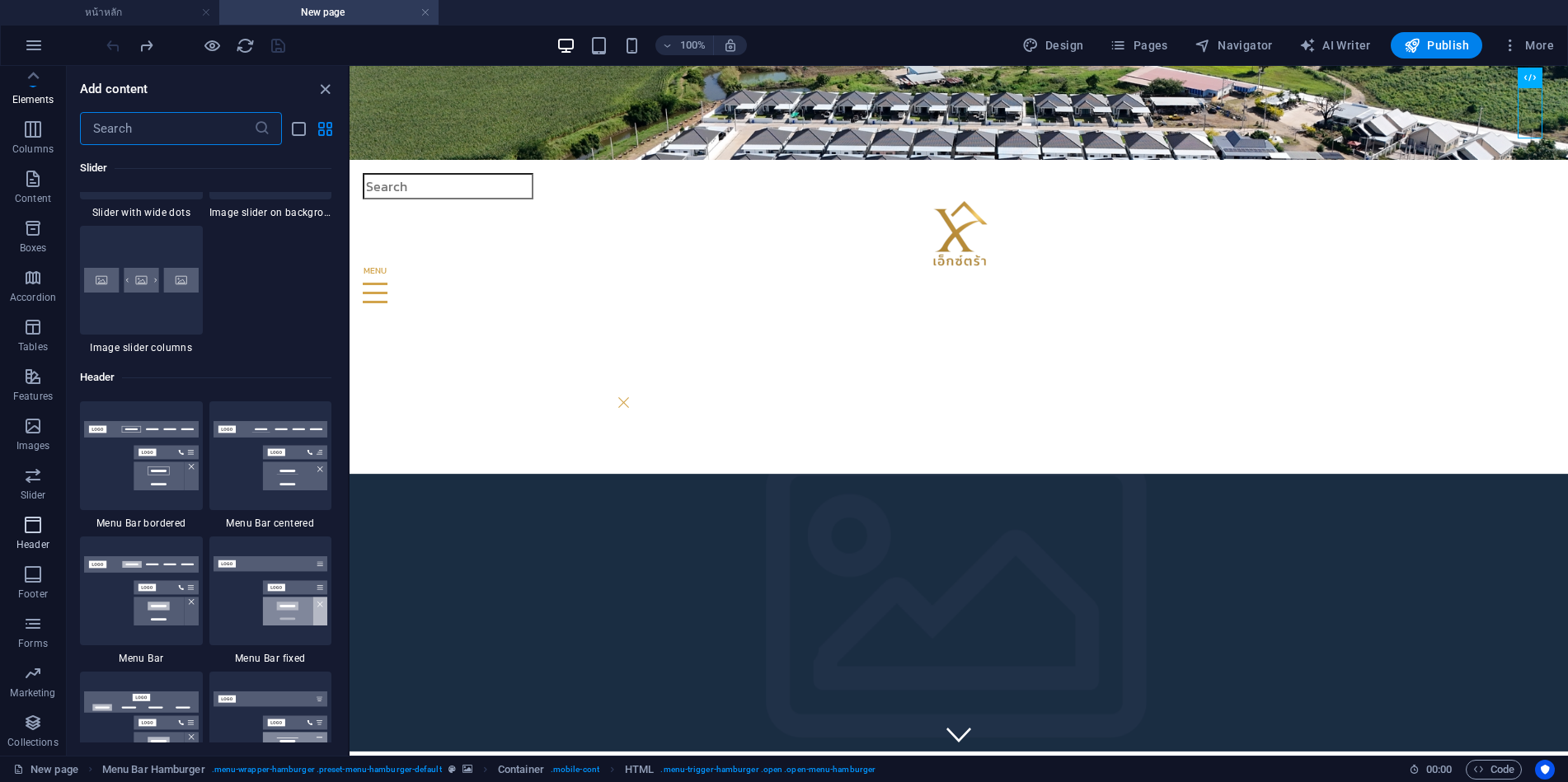
scroll to position [10061, 0]
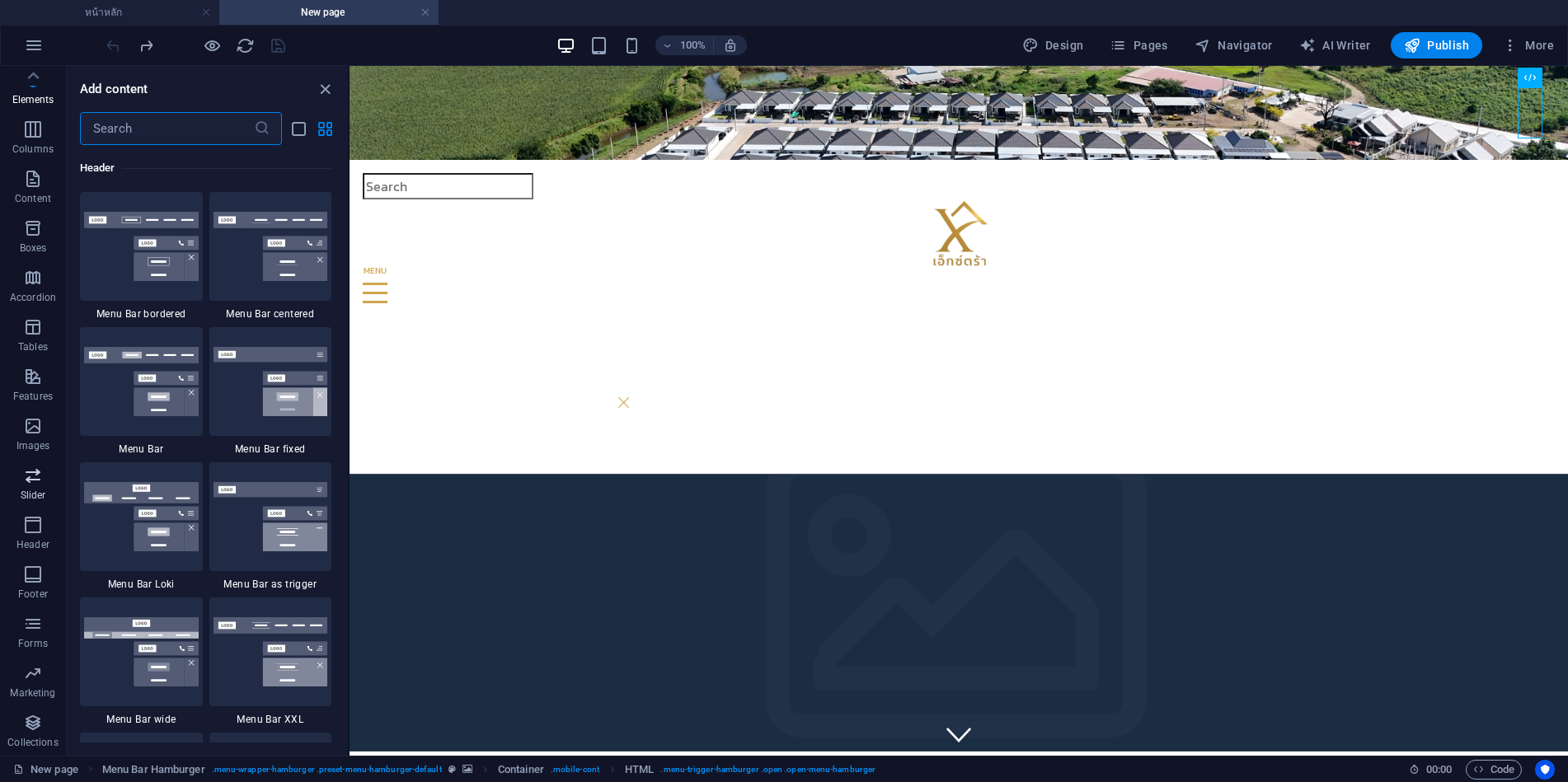
click at [0, 0] on icon "button" at bounding box center [0, 0] width 0 height 0
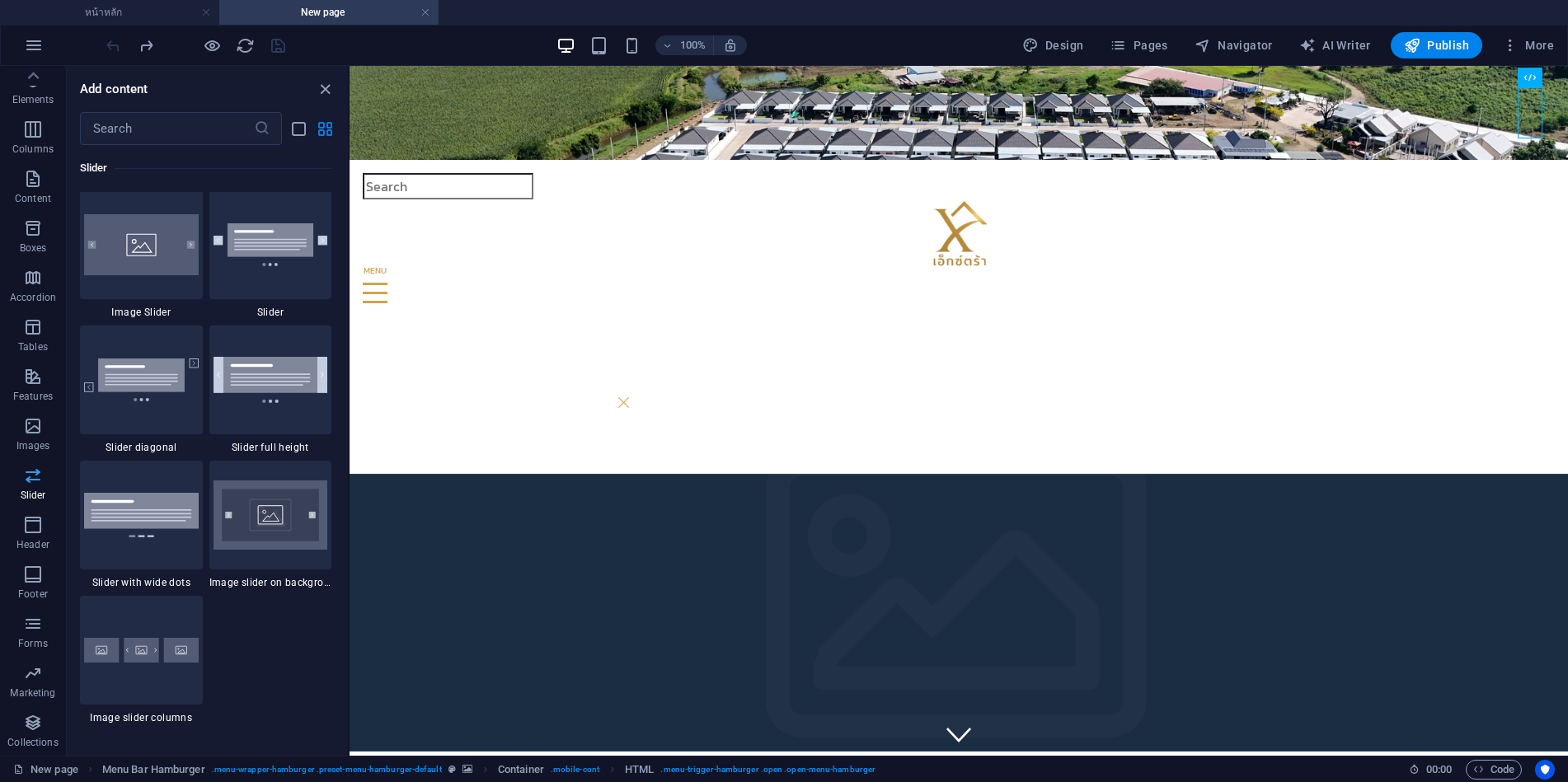
scroll to position [9480, 0]
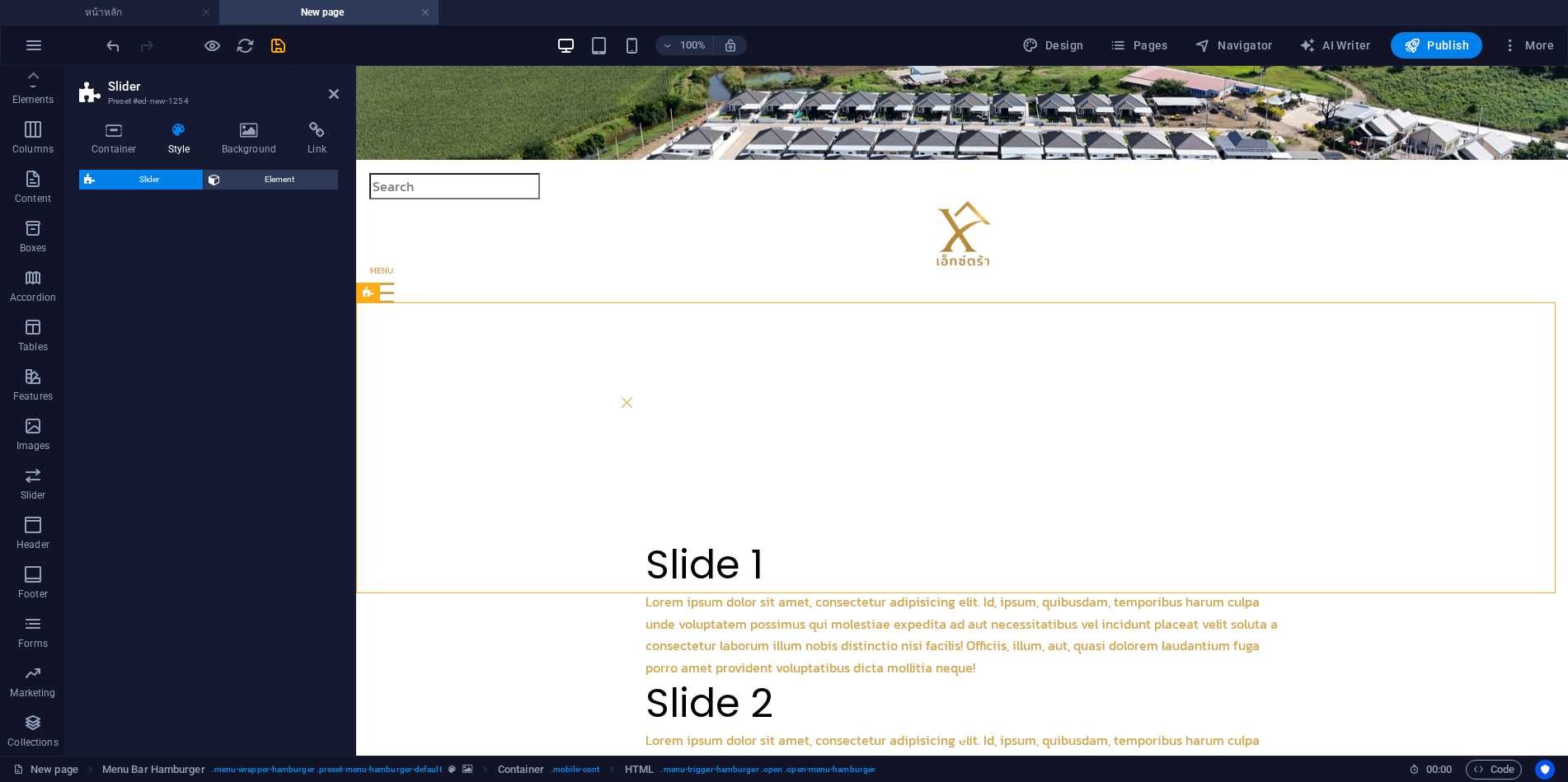
select select "rem"
select select "px"
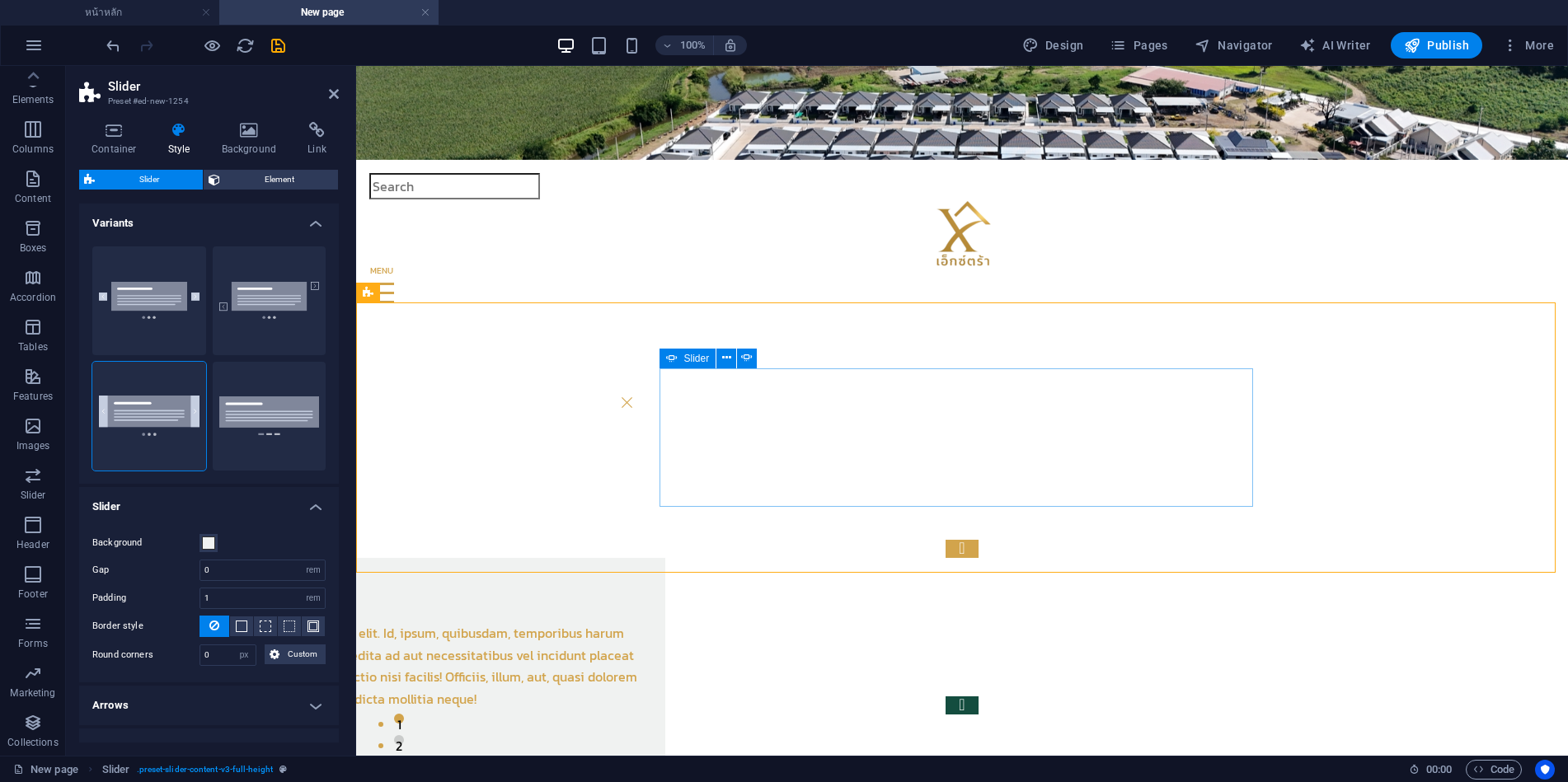
click at [978, 696] on button "Content Slider" at bounding box center [962, 705] width 33 height 18
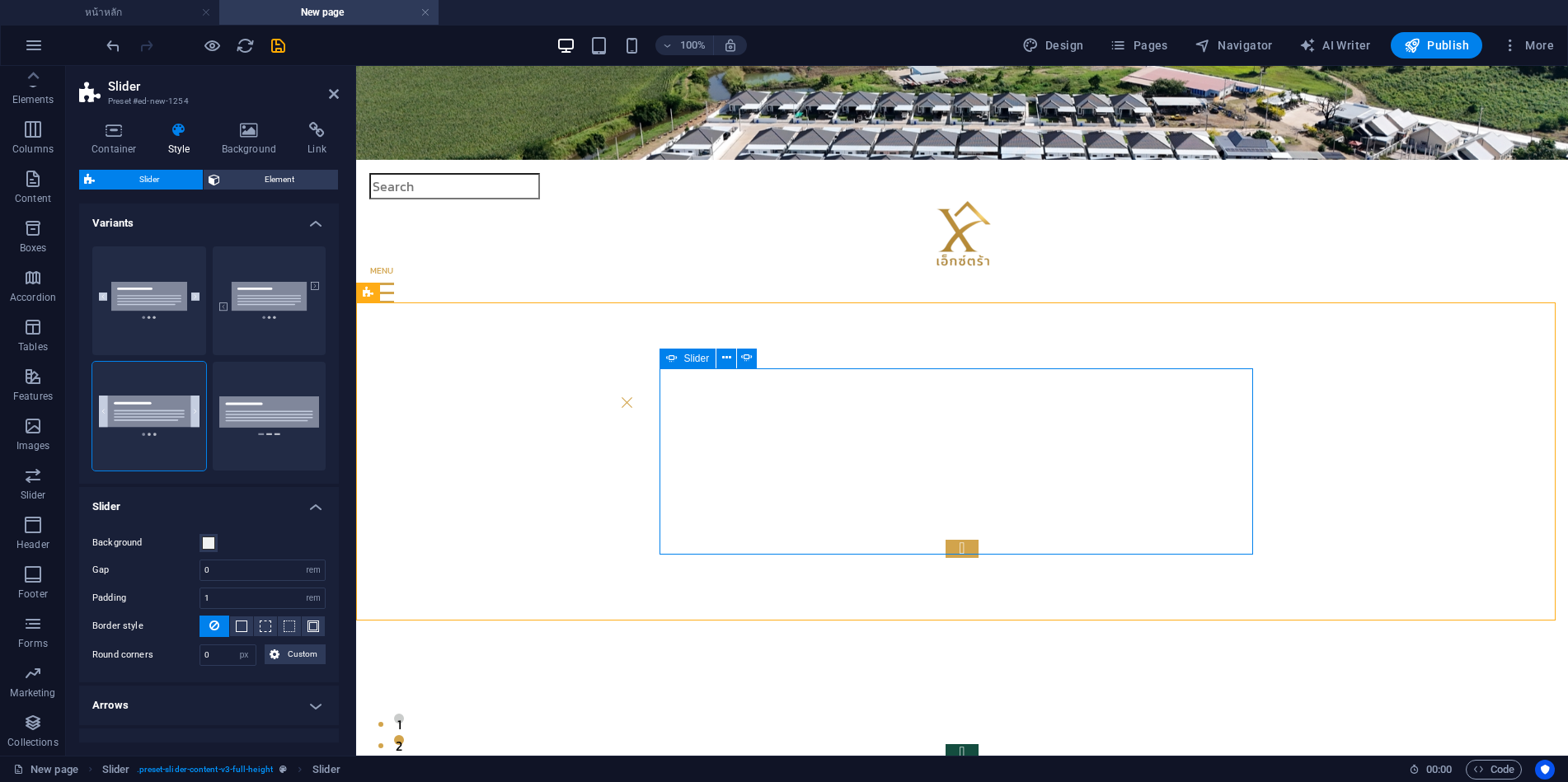
click at [978, 745] on button "Content Slider" at bounding box center [962, 754] width 33 height 18
click at [1243, 540] on div "Slide 3 Lorem ipsum dolor sit amet, consectetur adipisicing elit. Id, ipsum, qu…" at bounding box center [962, 651] width 593 height 222
select select "ms"
select select "s"
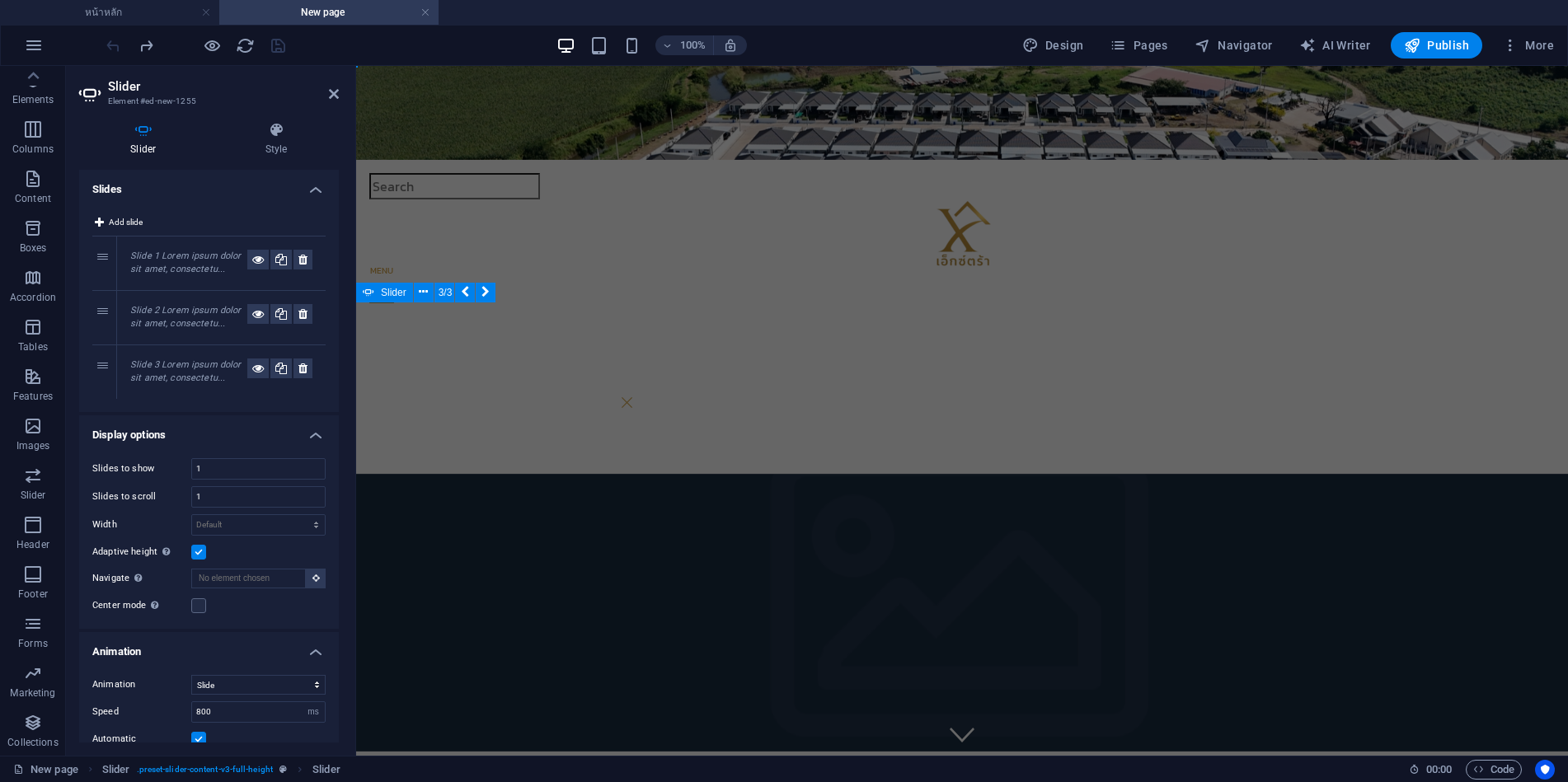
click at [555, 513] on figure at bounding box center [962, 612] width 1212 height 278
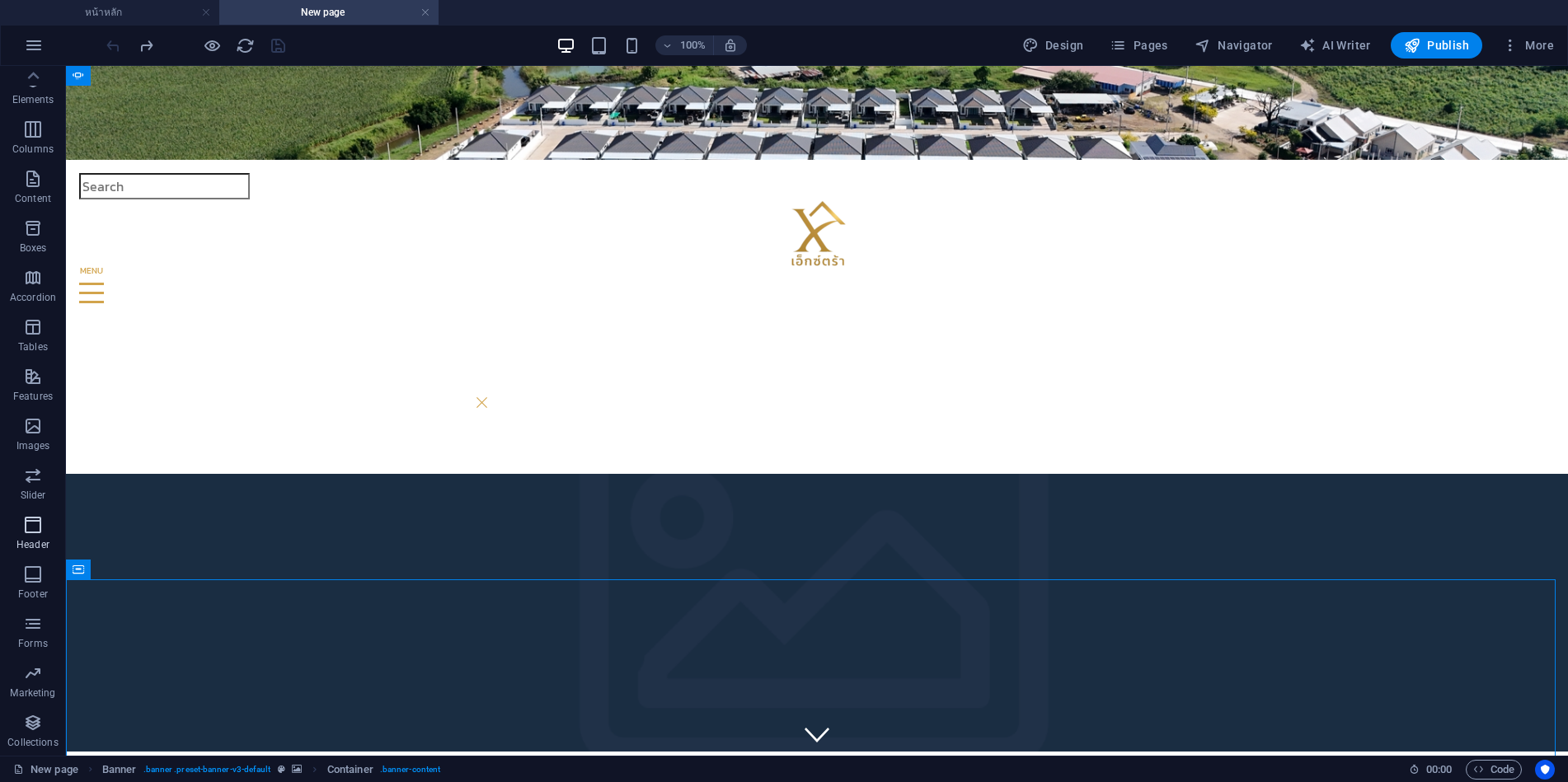
click at [0, 0] on icon "button" at bounding box center [0, 0] width 0 height 0
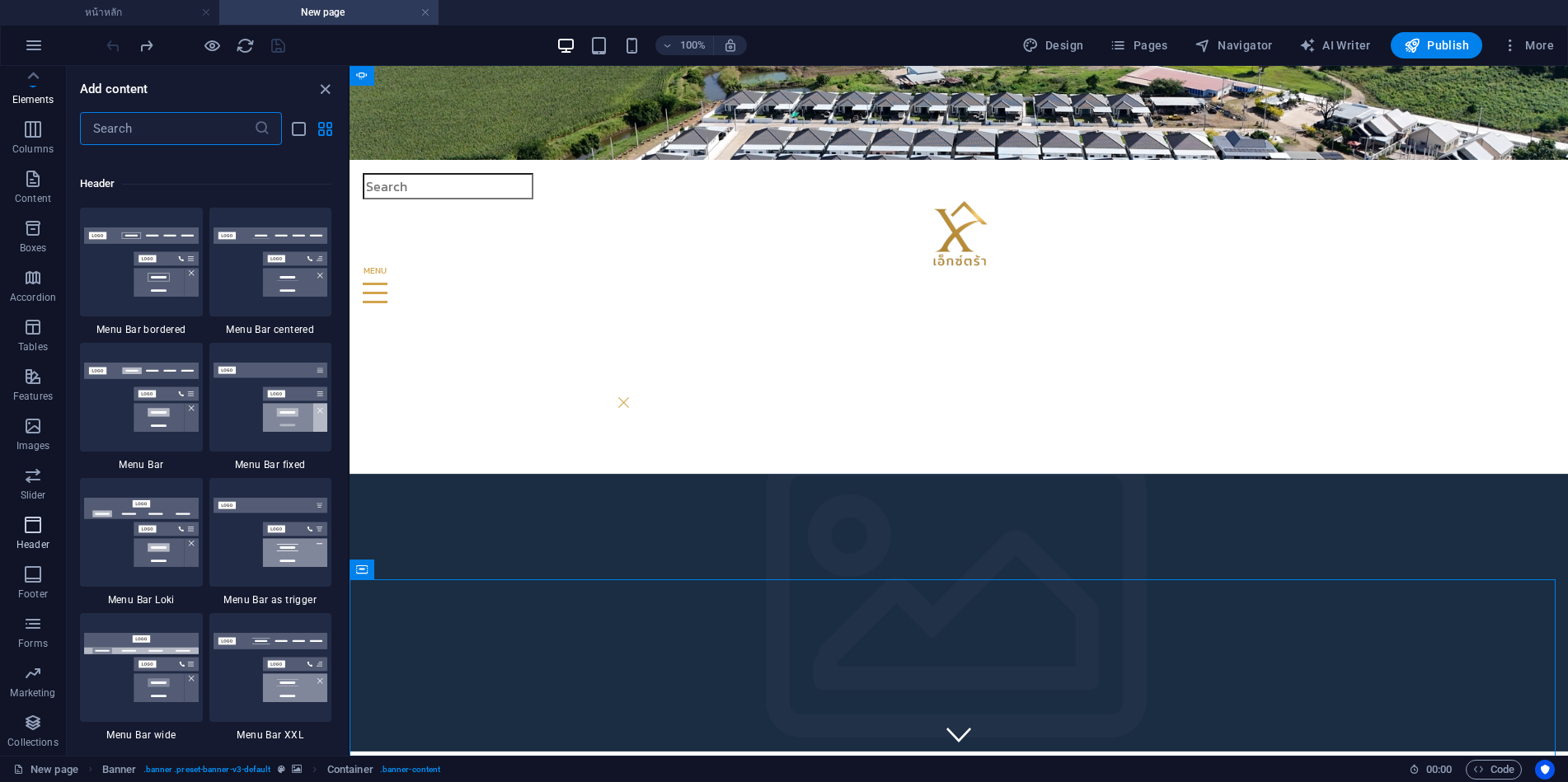
scroll to position [10061, 0]
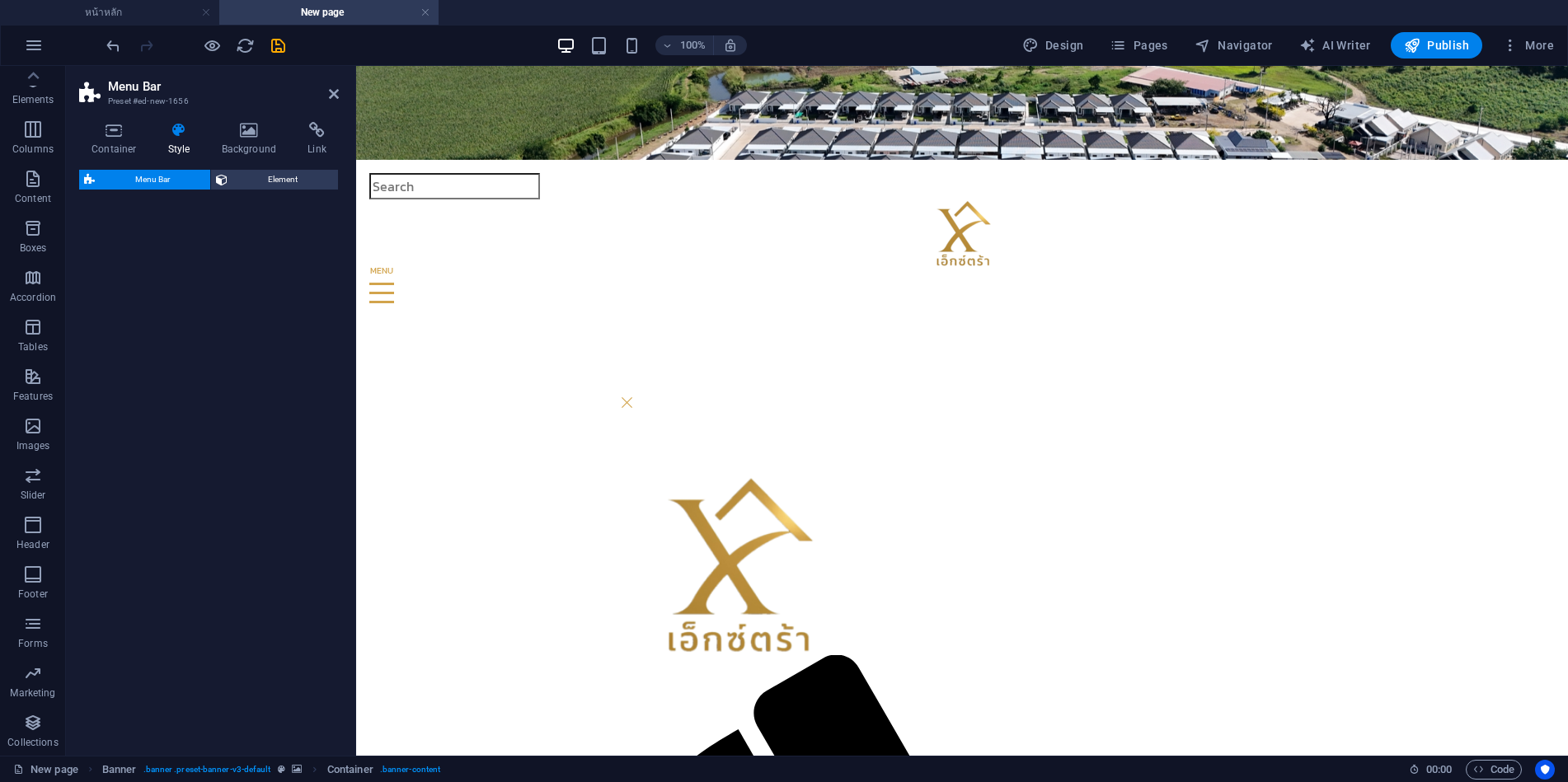
select select "rem"
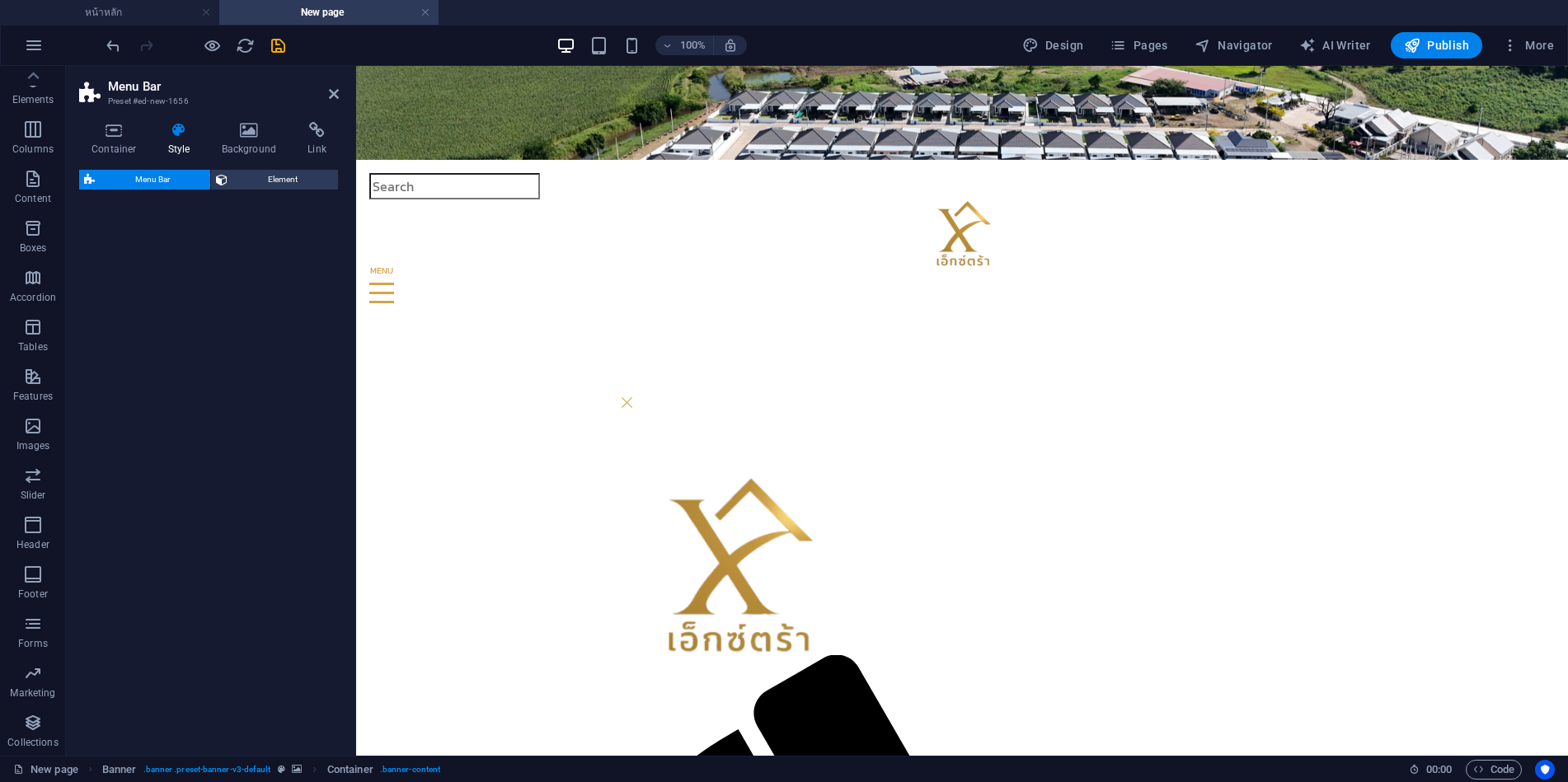
select select "rem"
select select "preset-menu-v2-loki"
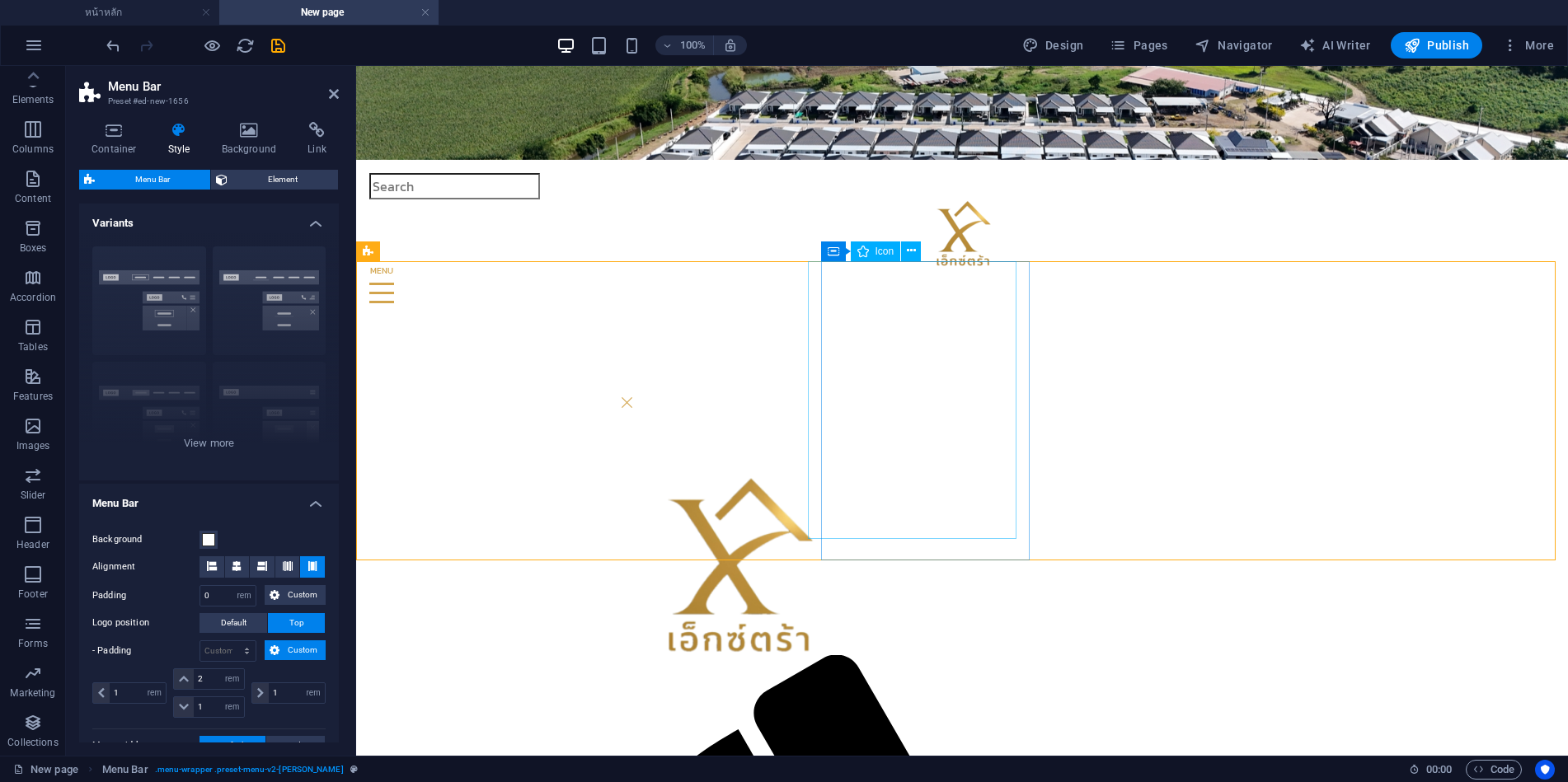
scroll to position [41, 0]
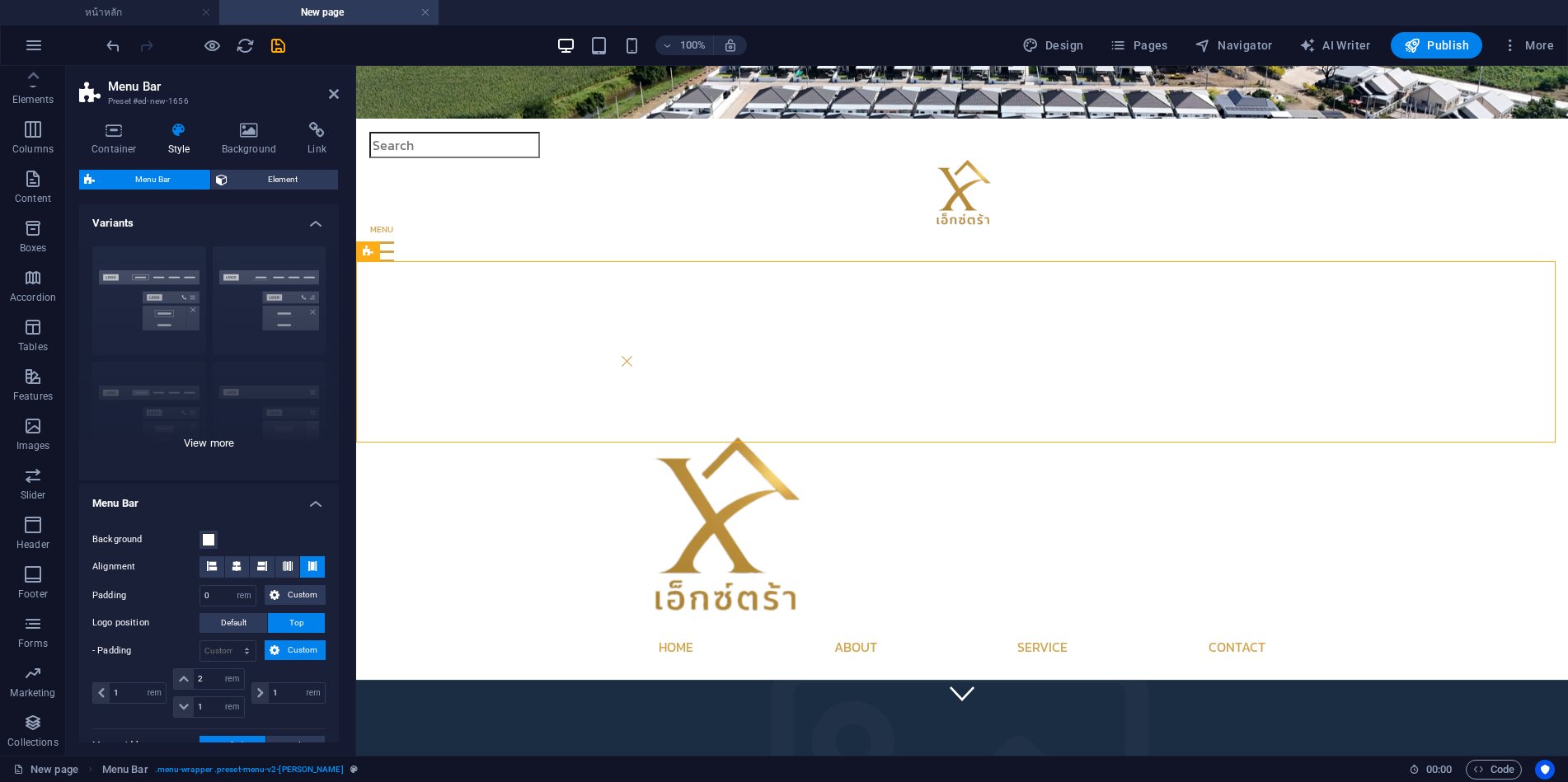
click at [213, 449] on div "Border Centered Default Fixed Loki Trigger Wide XXL" at bounding box center [209, 356] width 260 height 247
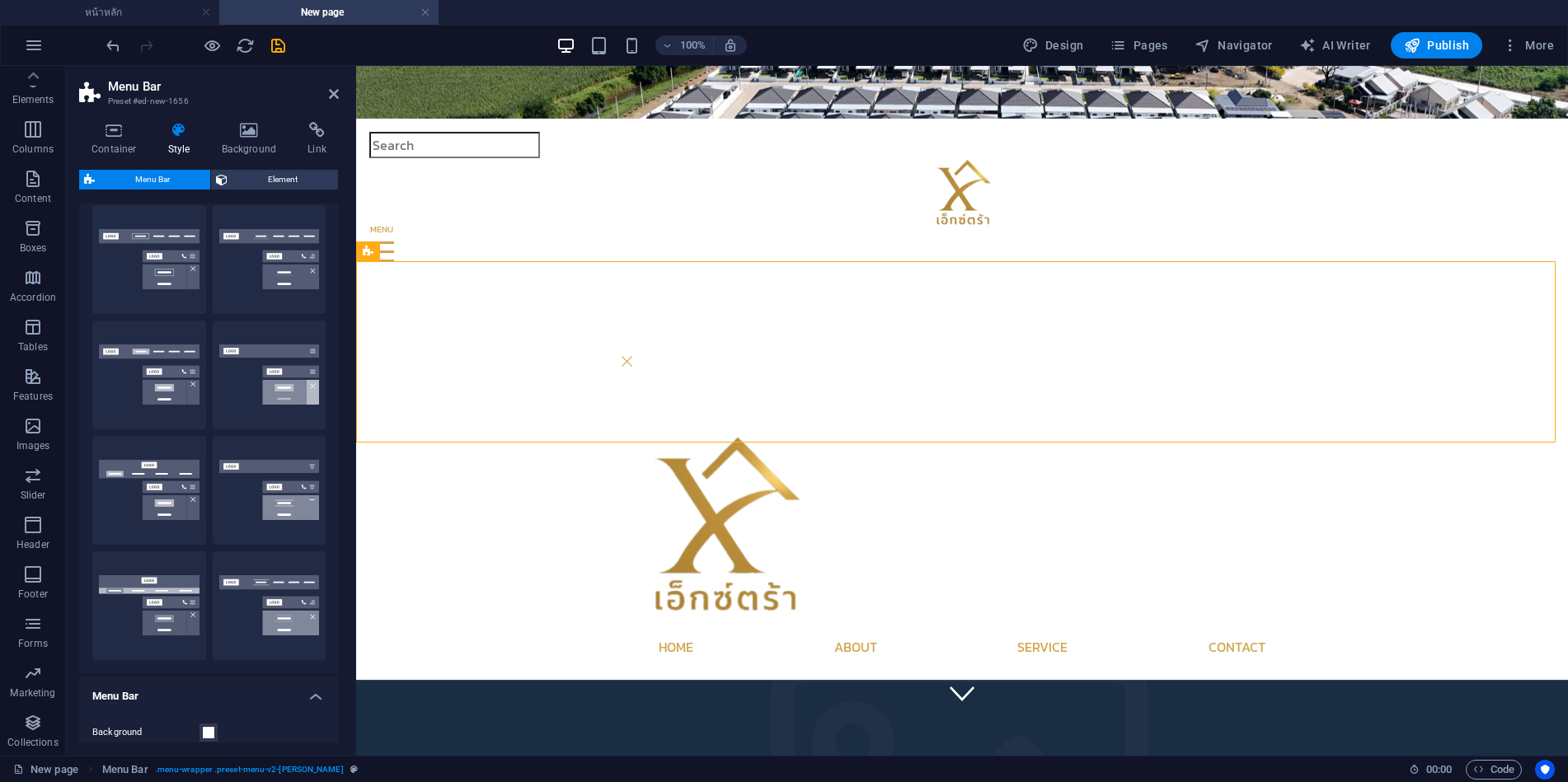
scroll to position [0, 0]
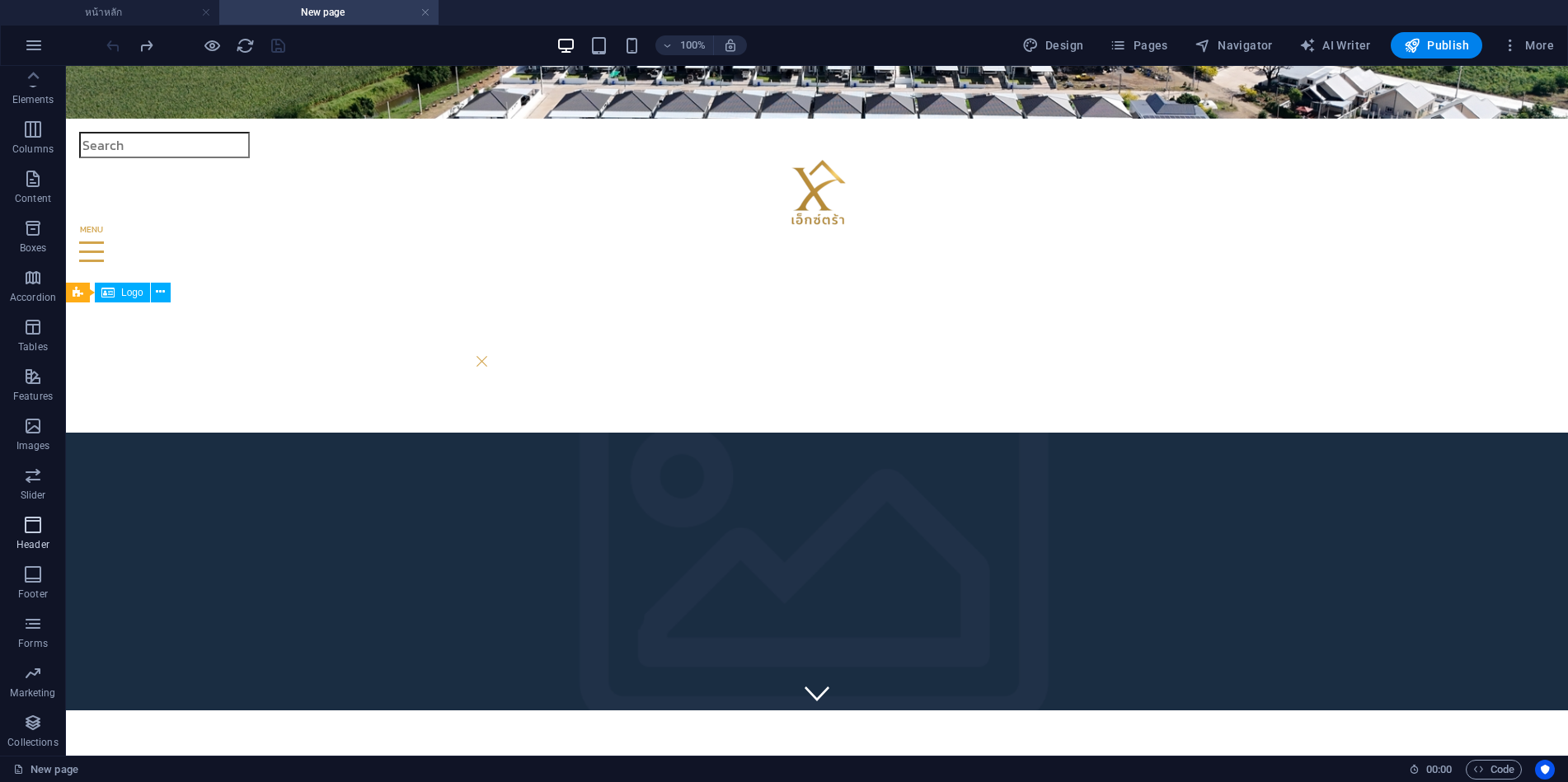
click at [0, 0] on icon "button" at bounding box center [0, 0] width 0 height 0
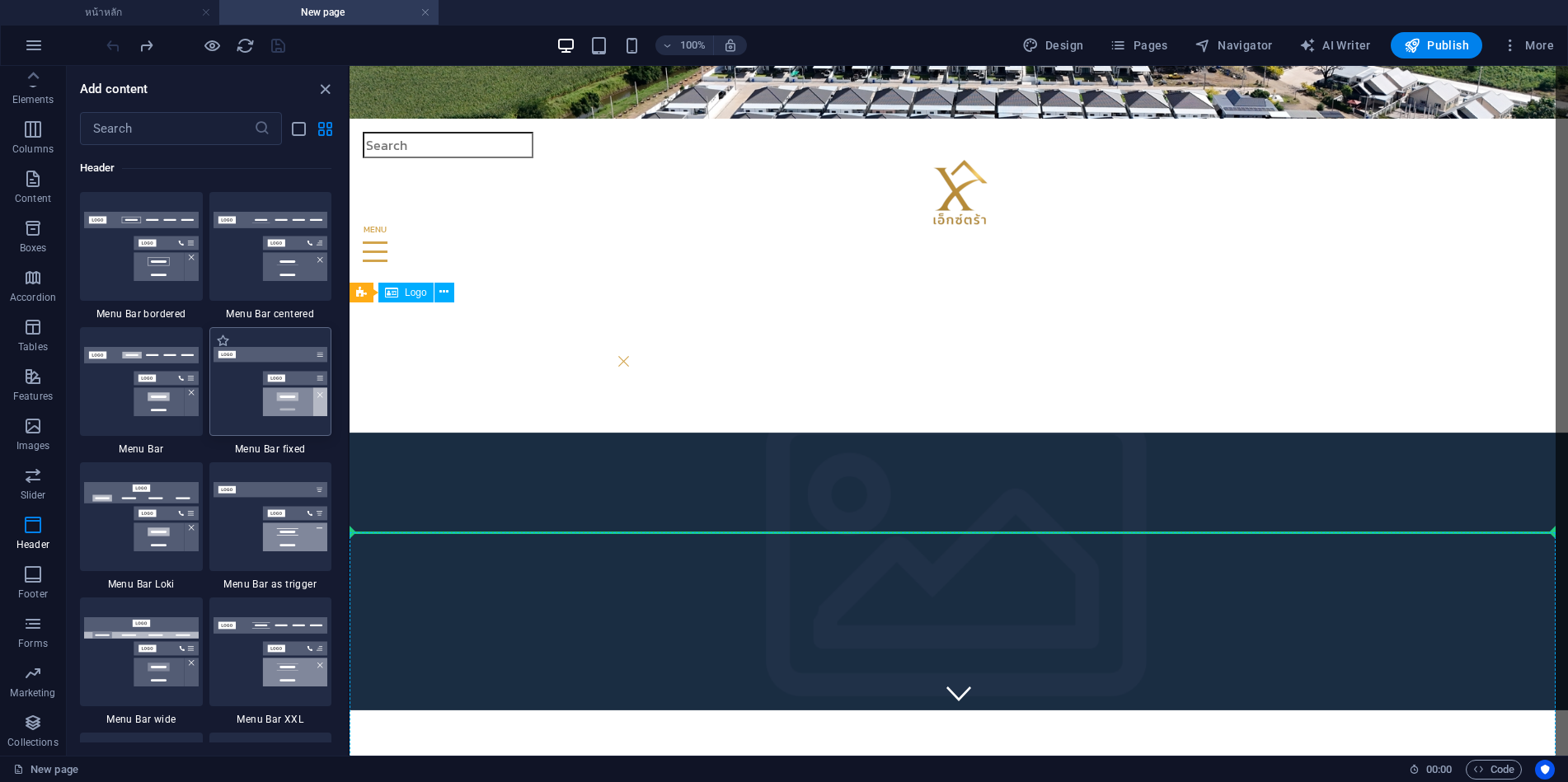
scroll to position [53, 0]
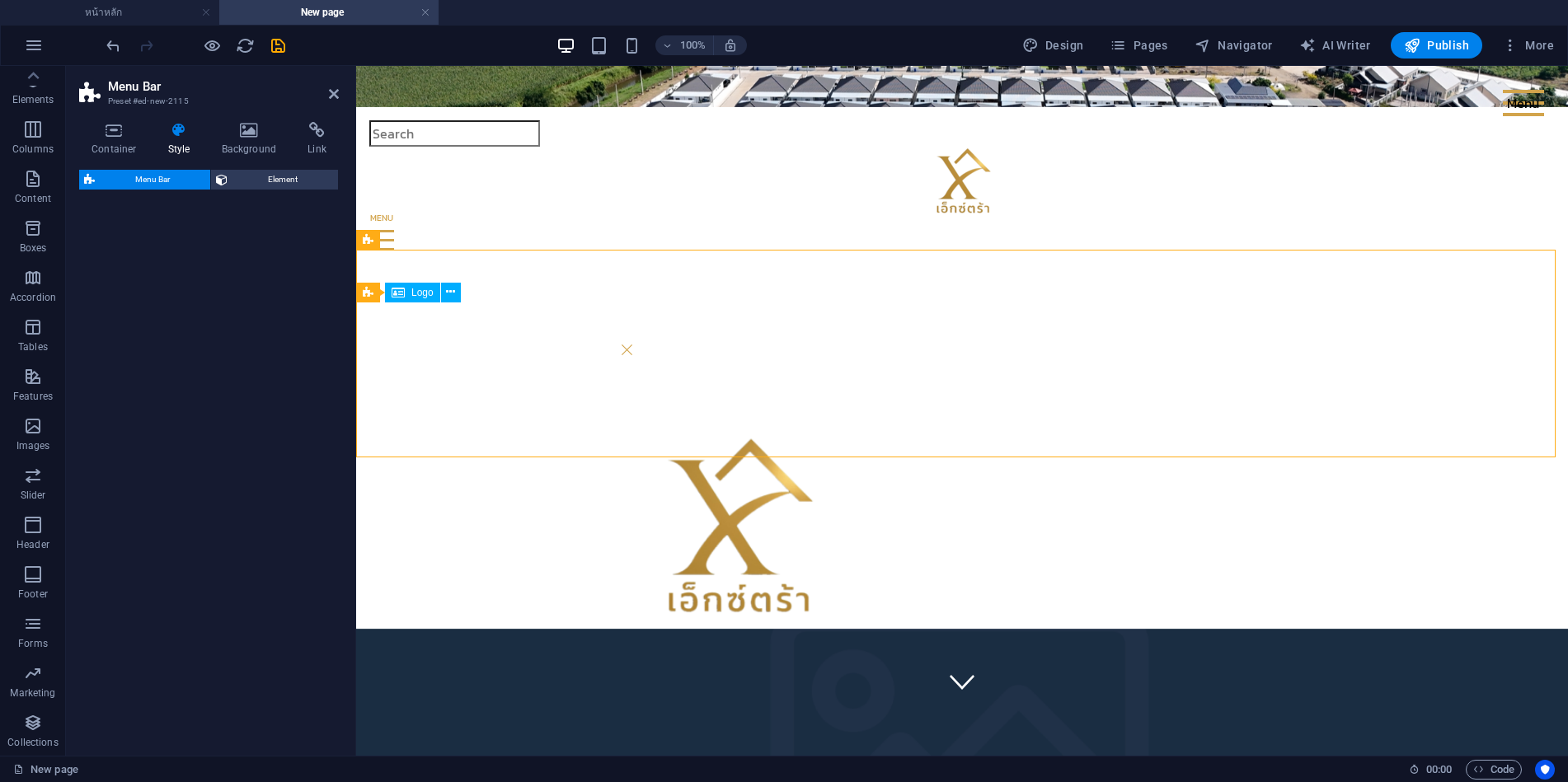
select select "rem"
select select "preset-menu-v2-fixed"
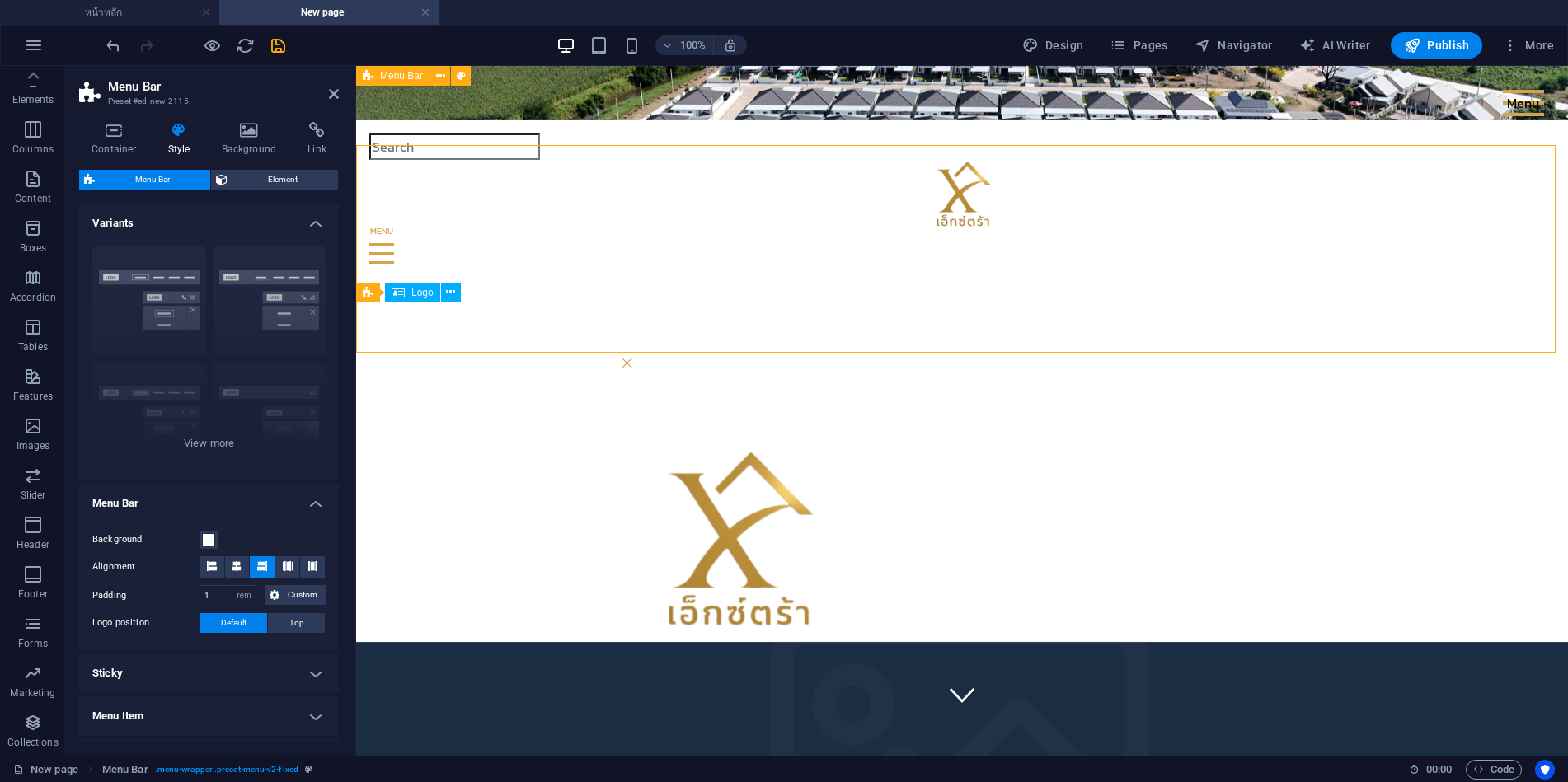
scroll to position [0, 0]
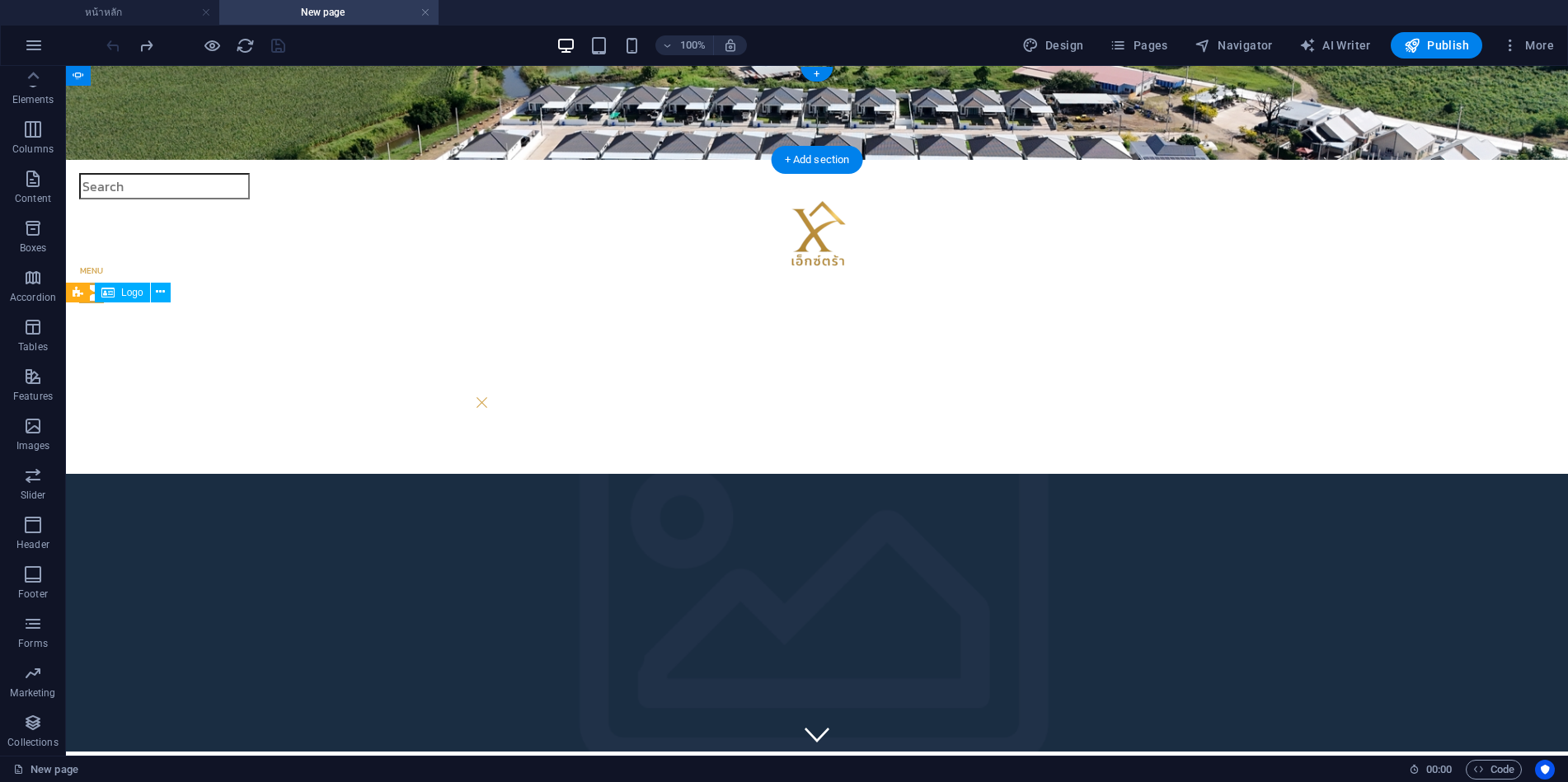
click at [211, 70] on figure at bounding box center [817, 112] width 1502 height 94
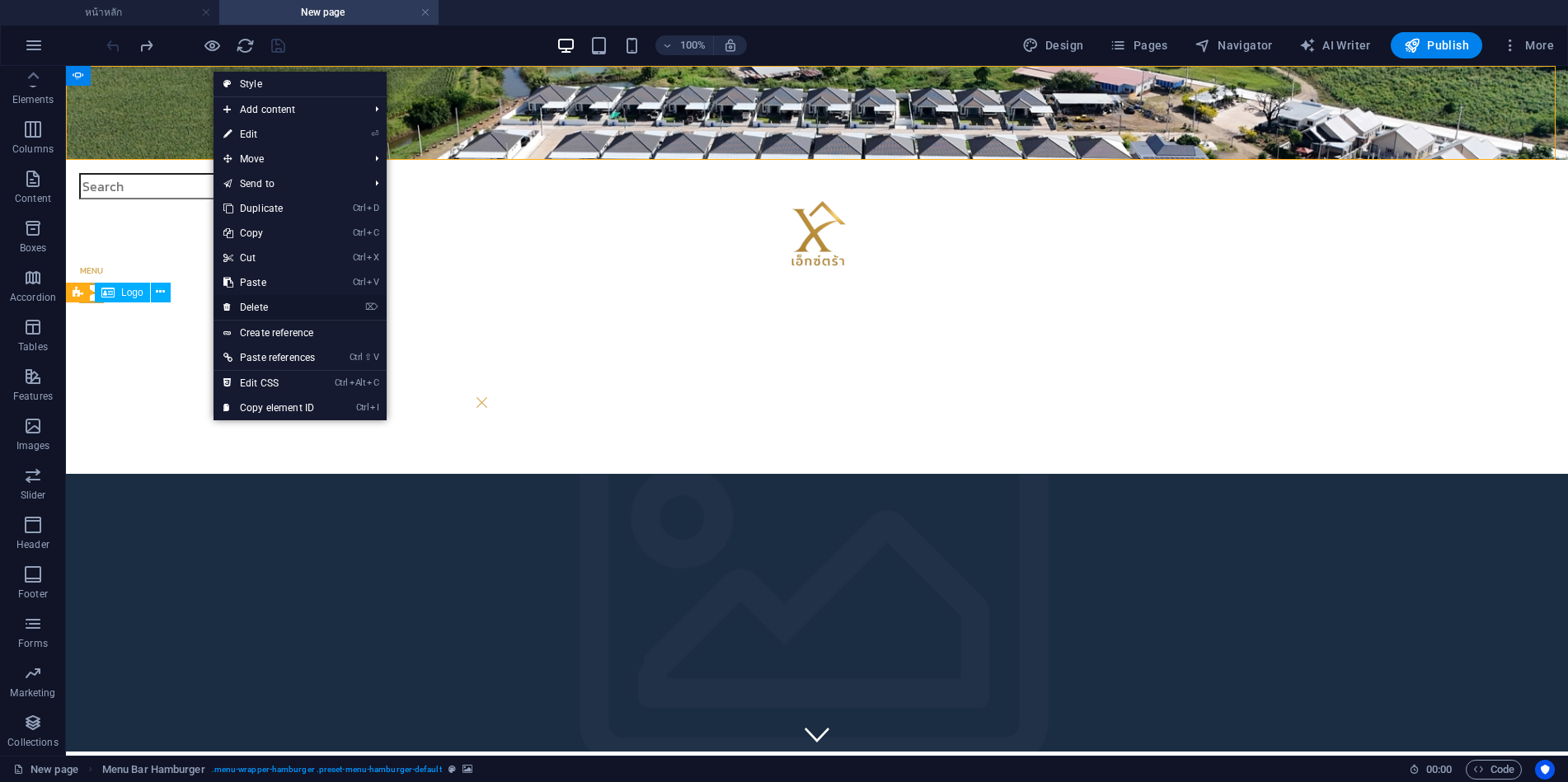
click at [255, 310] on link "⌦ Delete" at bounding box center [269, 307] width 111 height 25
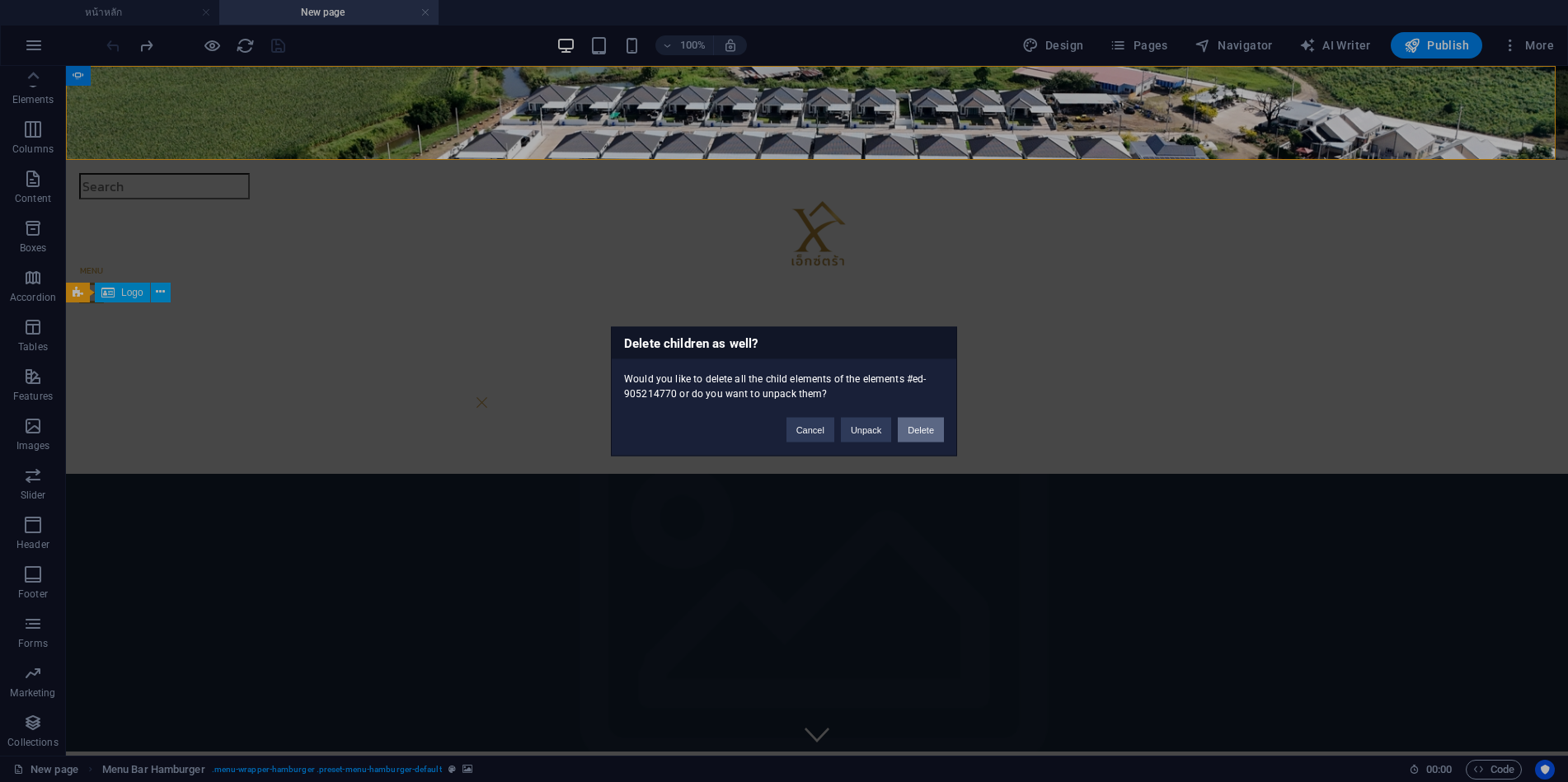
click at [907, 428] on button "Delete" at bounding box center [921, 429] width 46 height 25
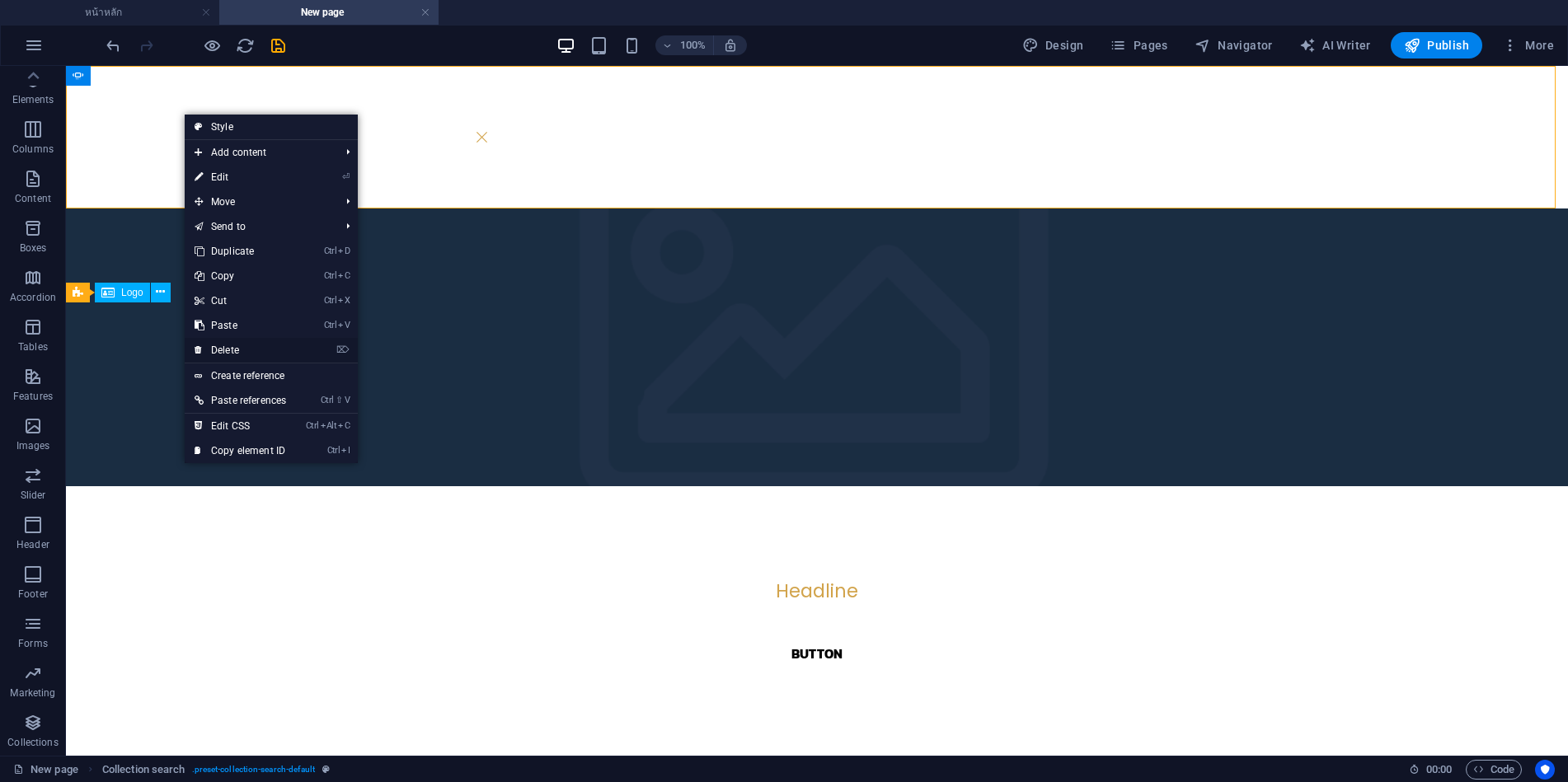
click at [227, 350] on link "⌦ Delete" at bounding box center [241, 350] width 111 height 25
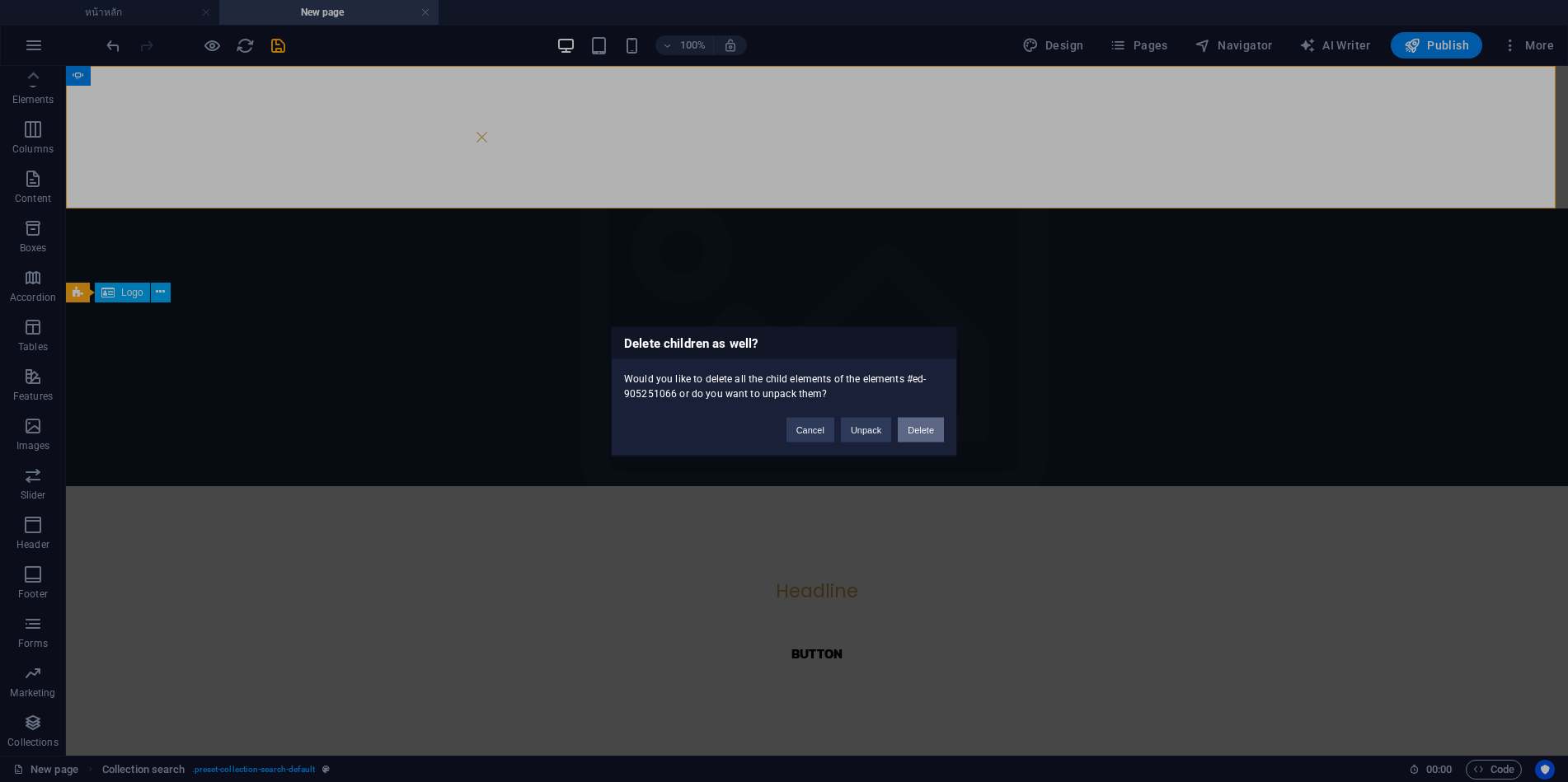
click at [909, 429] on button "Delete" at bounding box center [921, 429] width 46 height 25
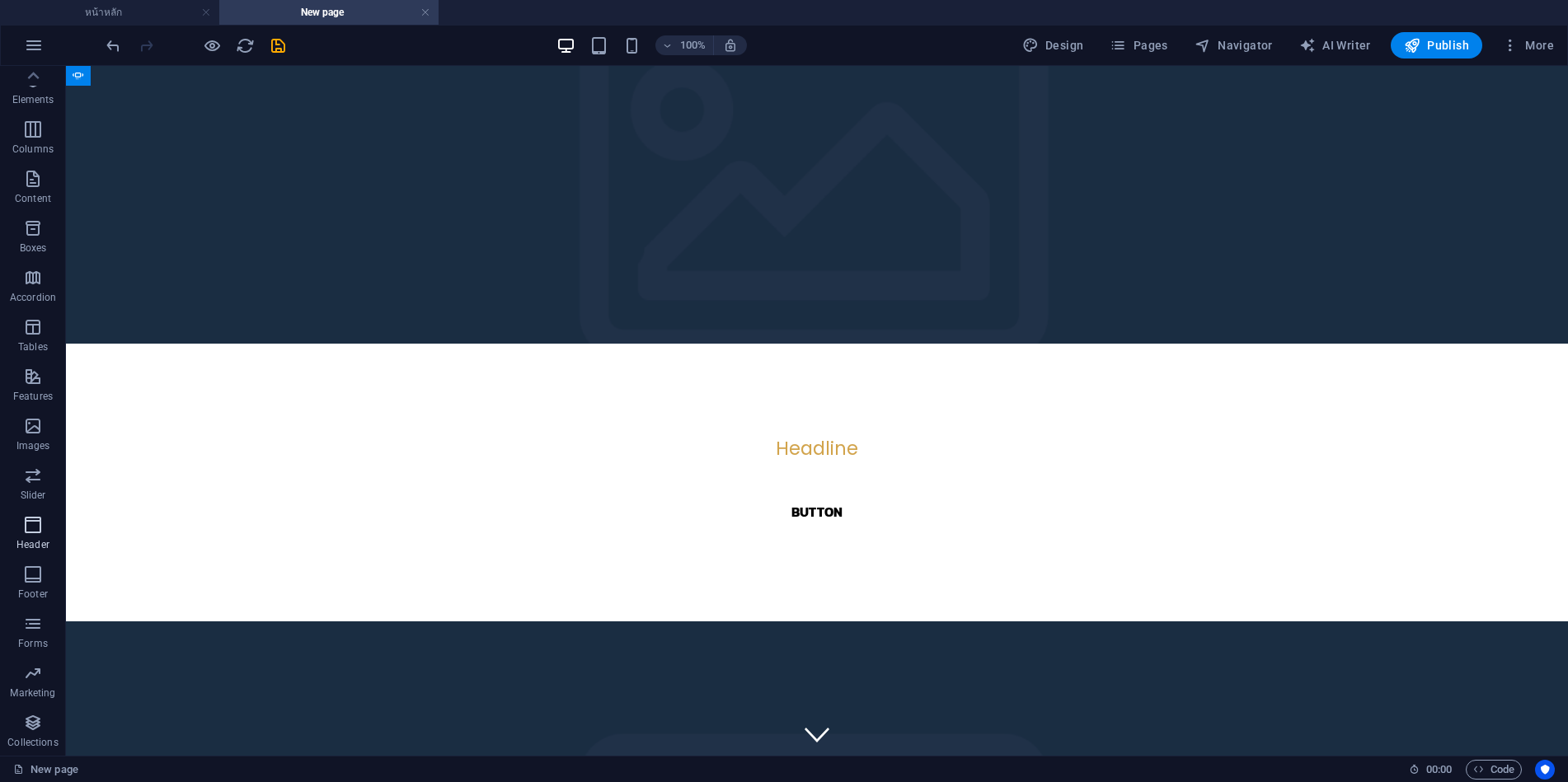
click at [0, 0] on icon "button" at bounding box center [0, 0] width 0 height 0
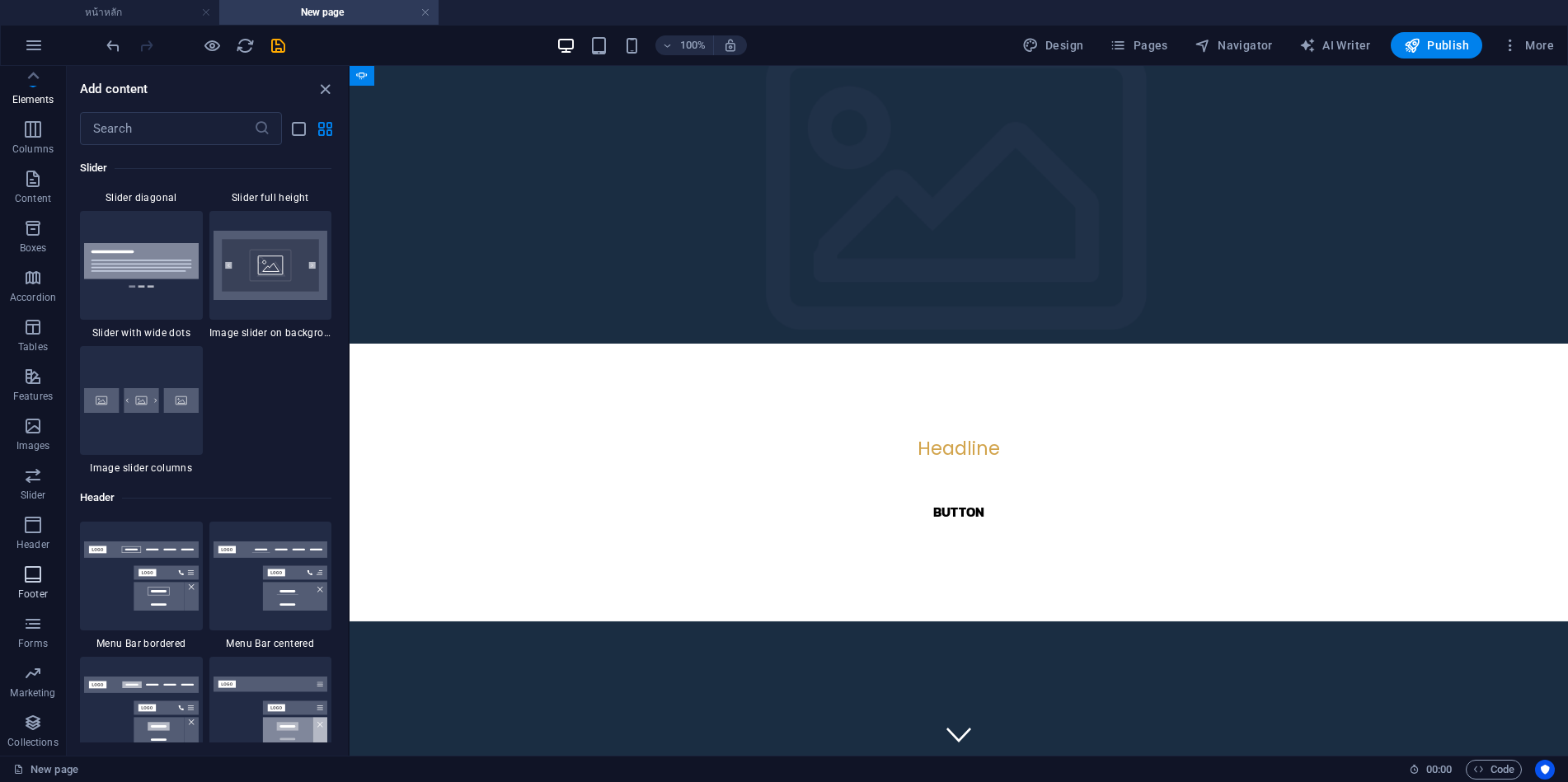
click at [0, 0] on icon "button" at bounding box center [0, 0] width 0 height 0
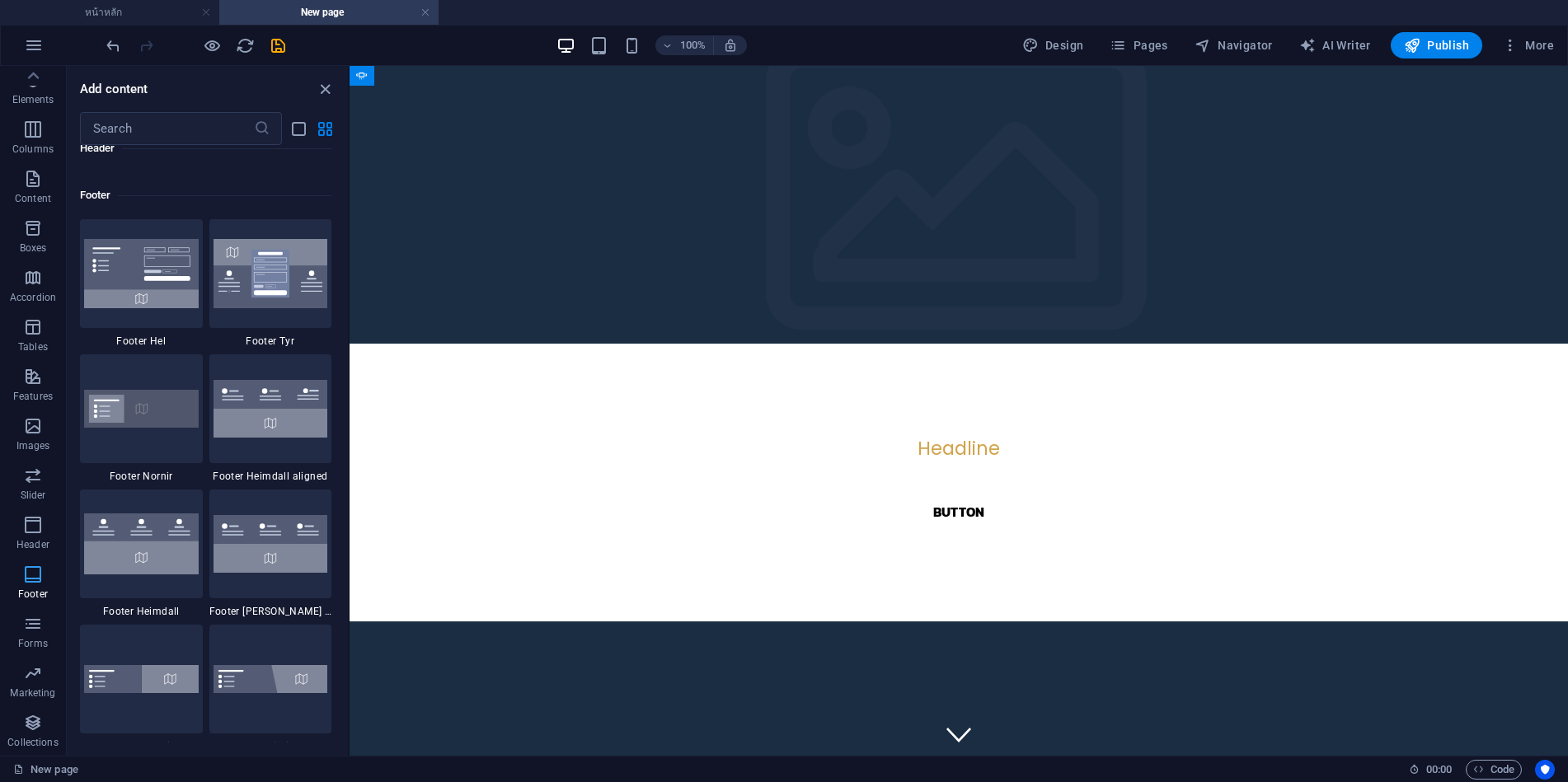
scroll to position [11047, 0]
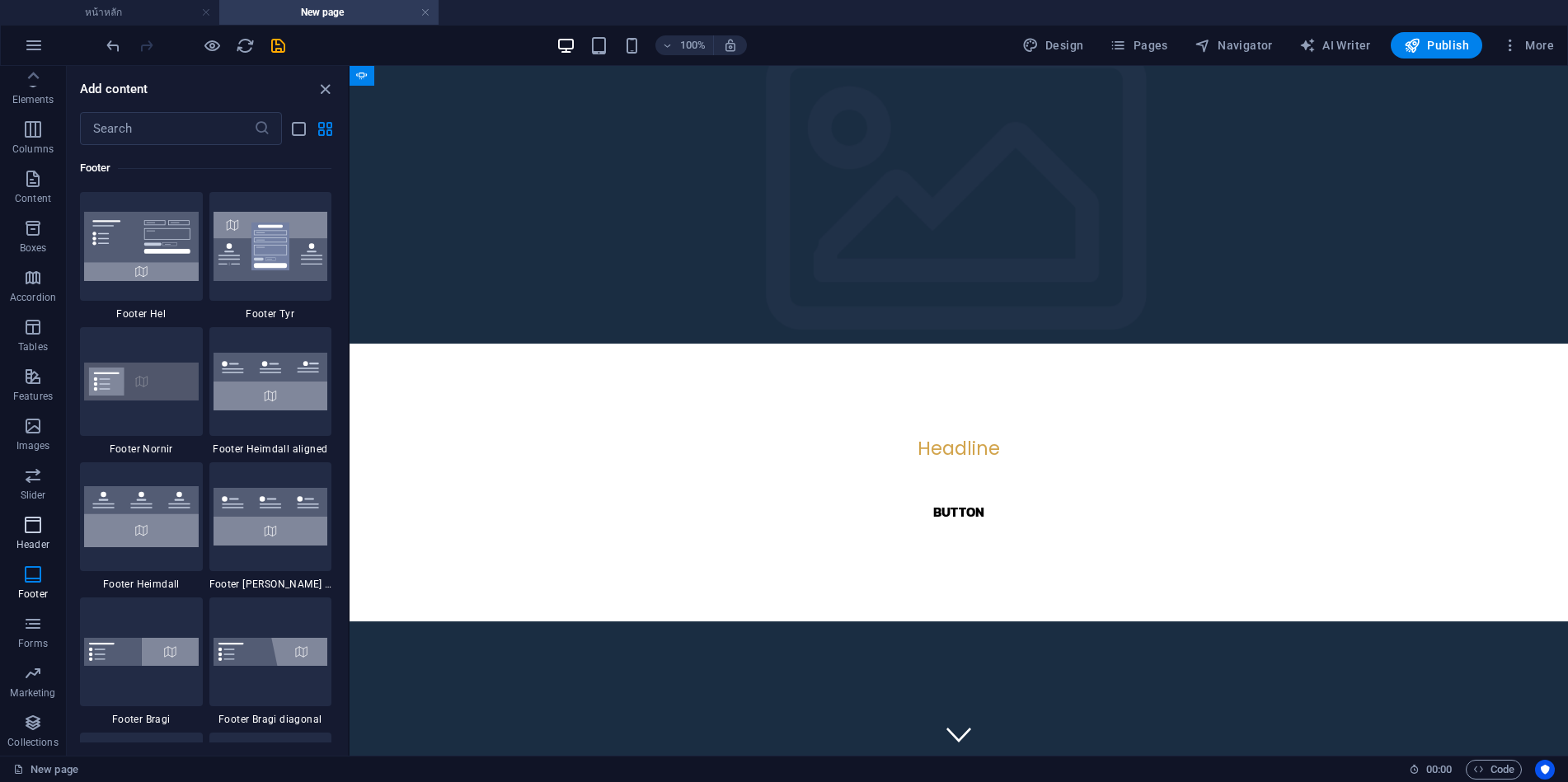
click at [0, 0] on icon "button" at bounding box center [0, 0] width 0 height 0
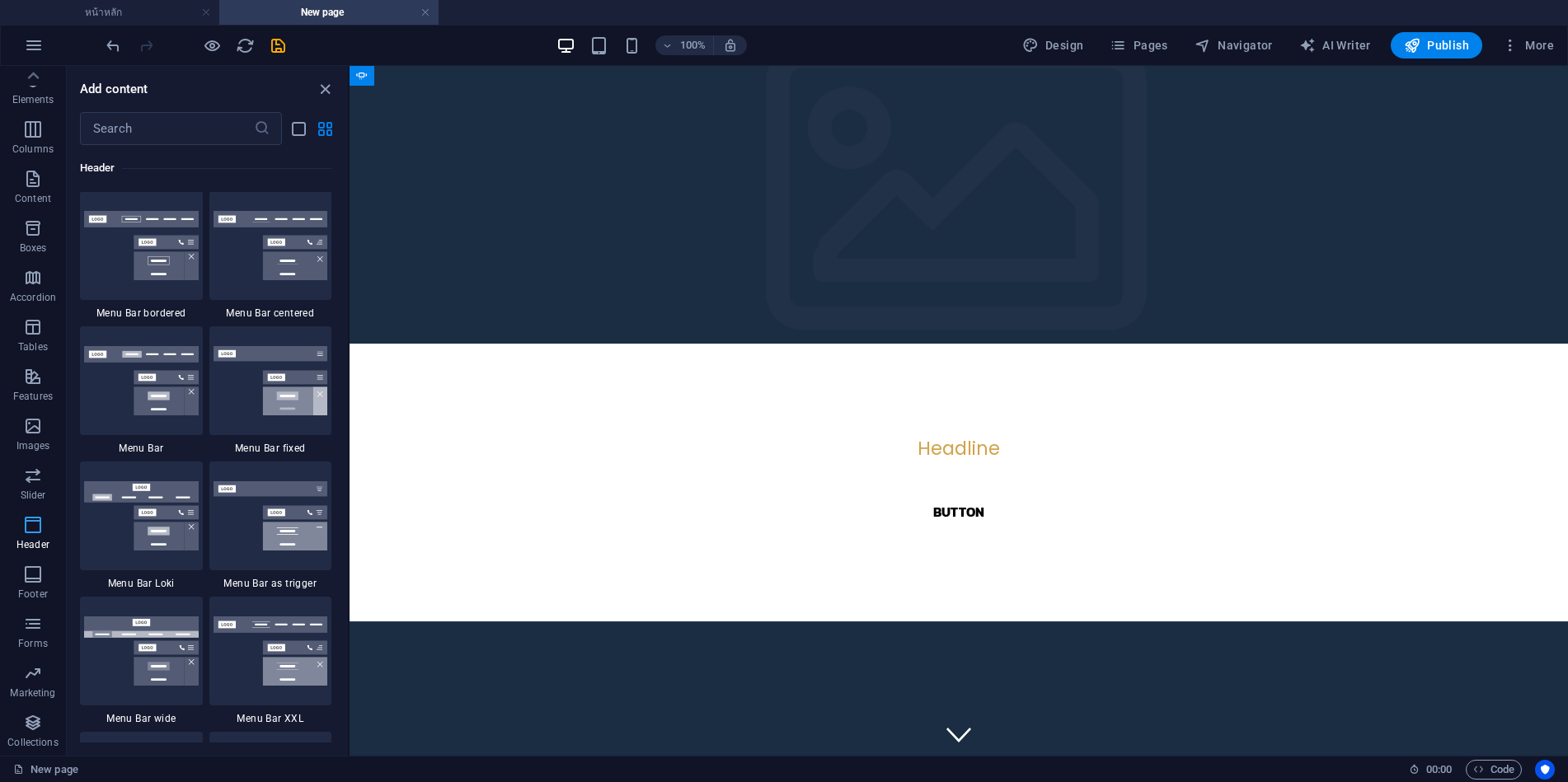
scroll to position [10061, 0]
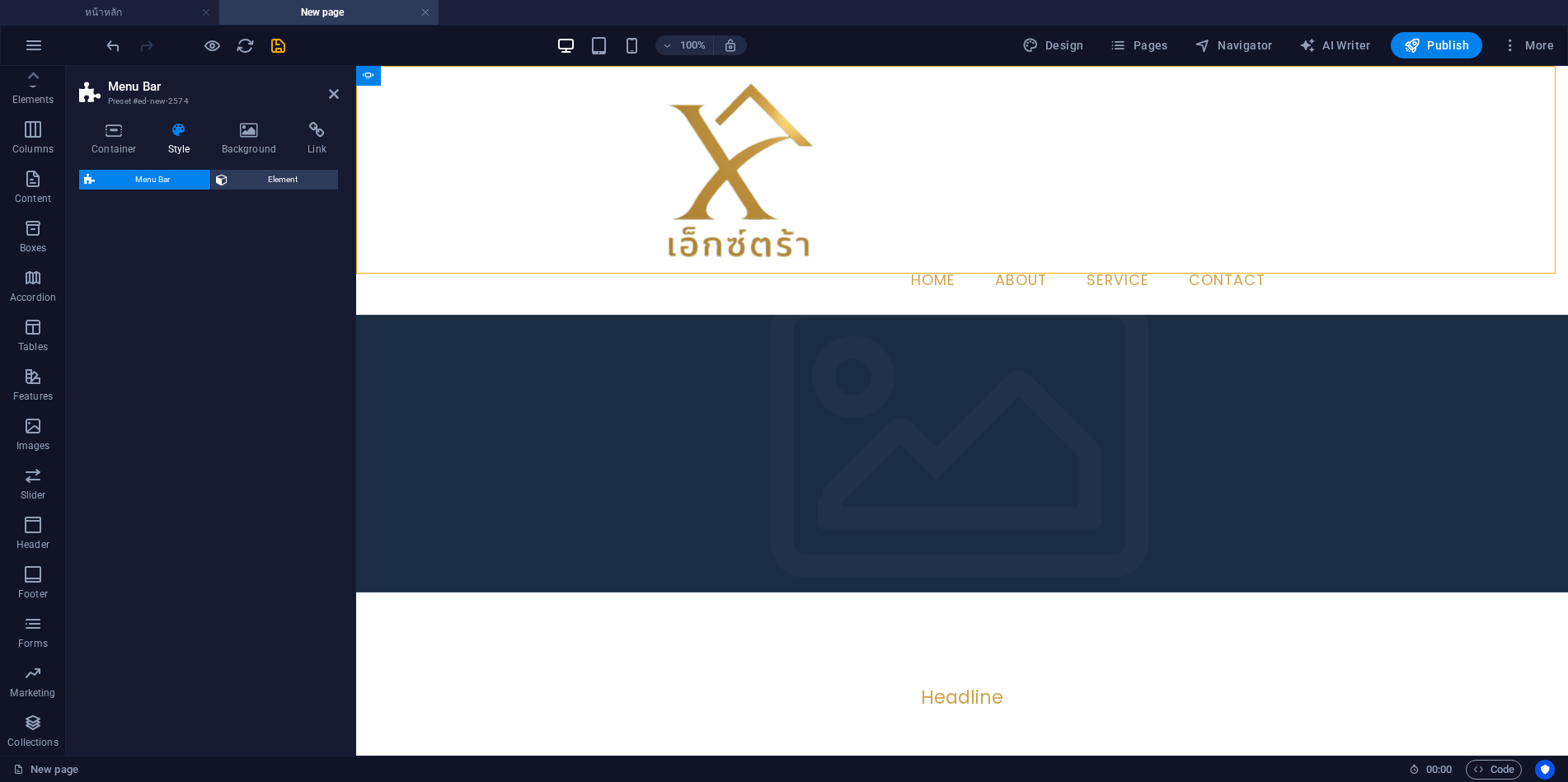
select select "rem"
select select "preset-menu-v2-border"
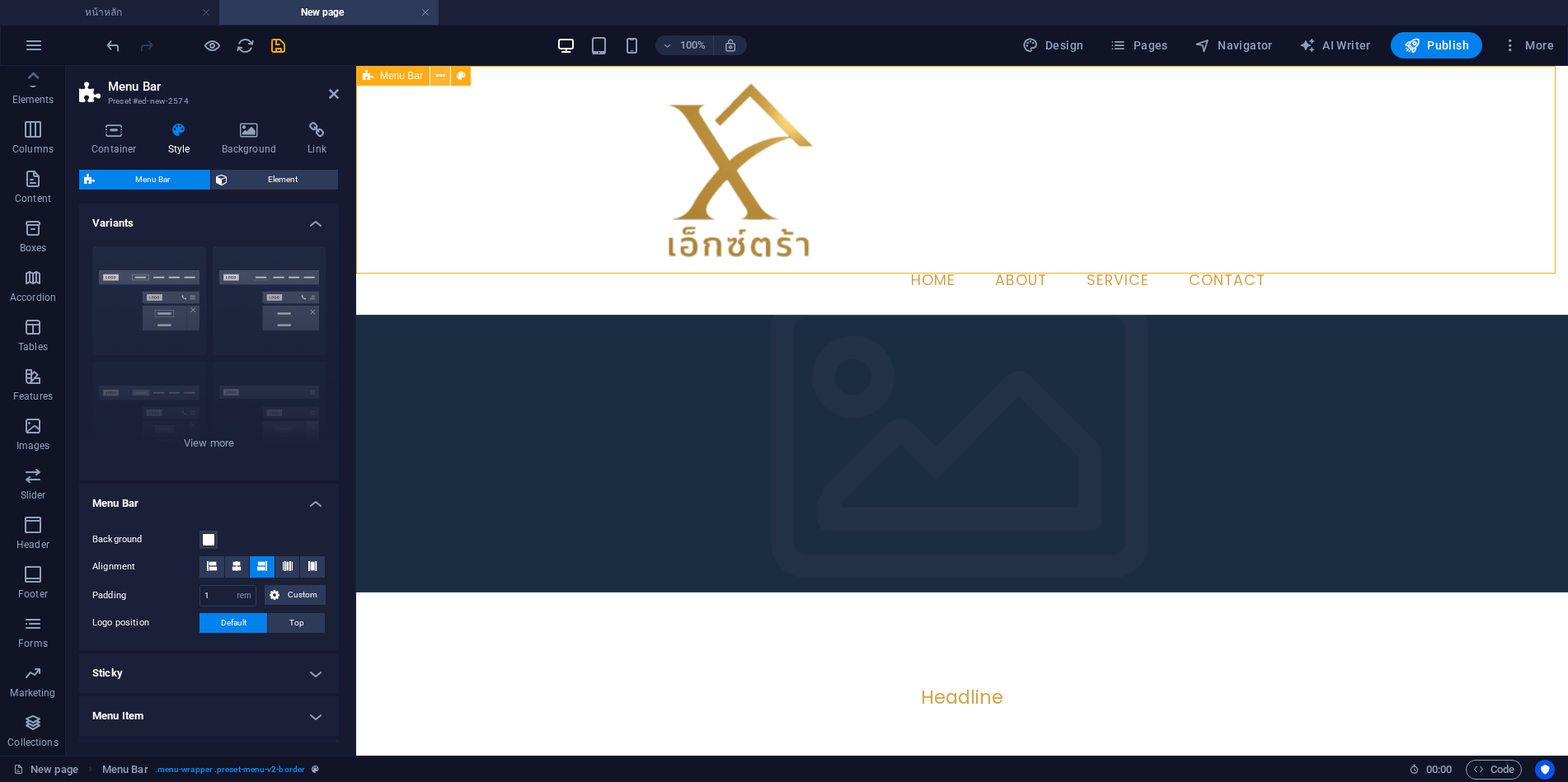
click at [440, 75] on icon at bounding box center [440, 76] width 9 height 17
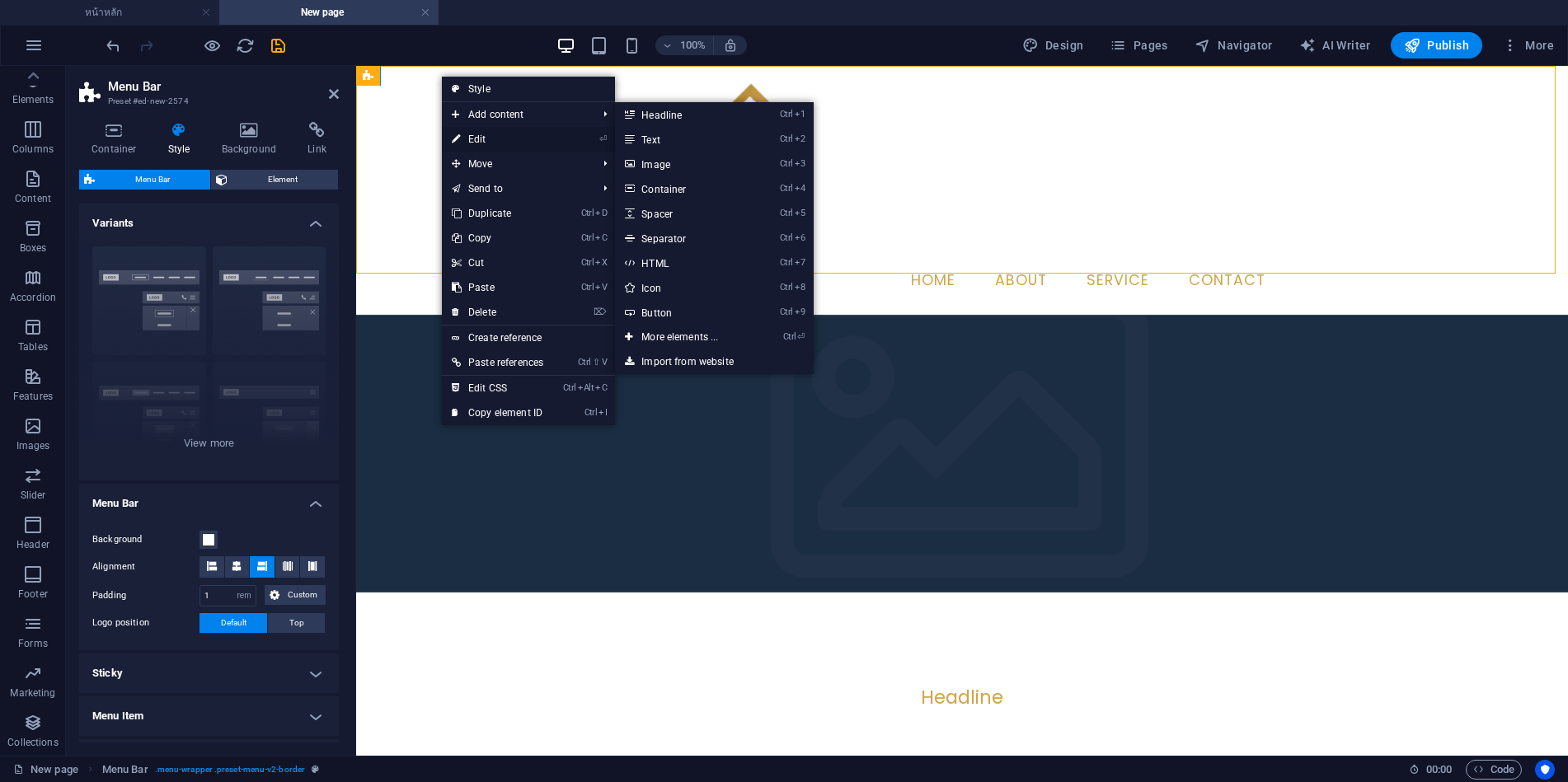
click at [480, 137] on link "⏎ Edit" at bounding box center [498, 139] width 111 height 25
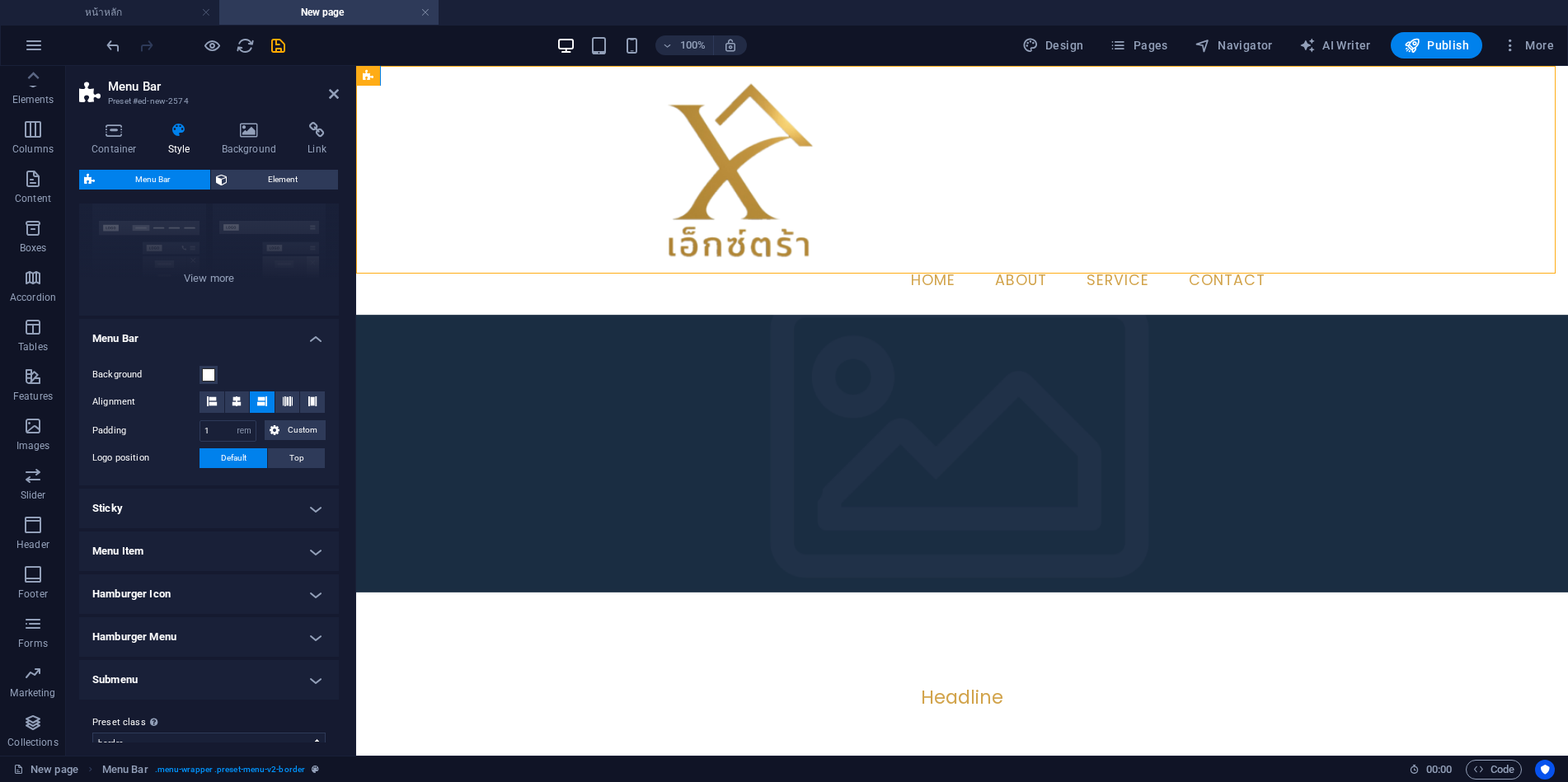
scroll to position [188, 0]
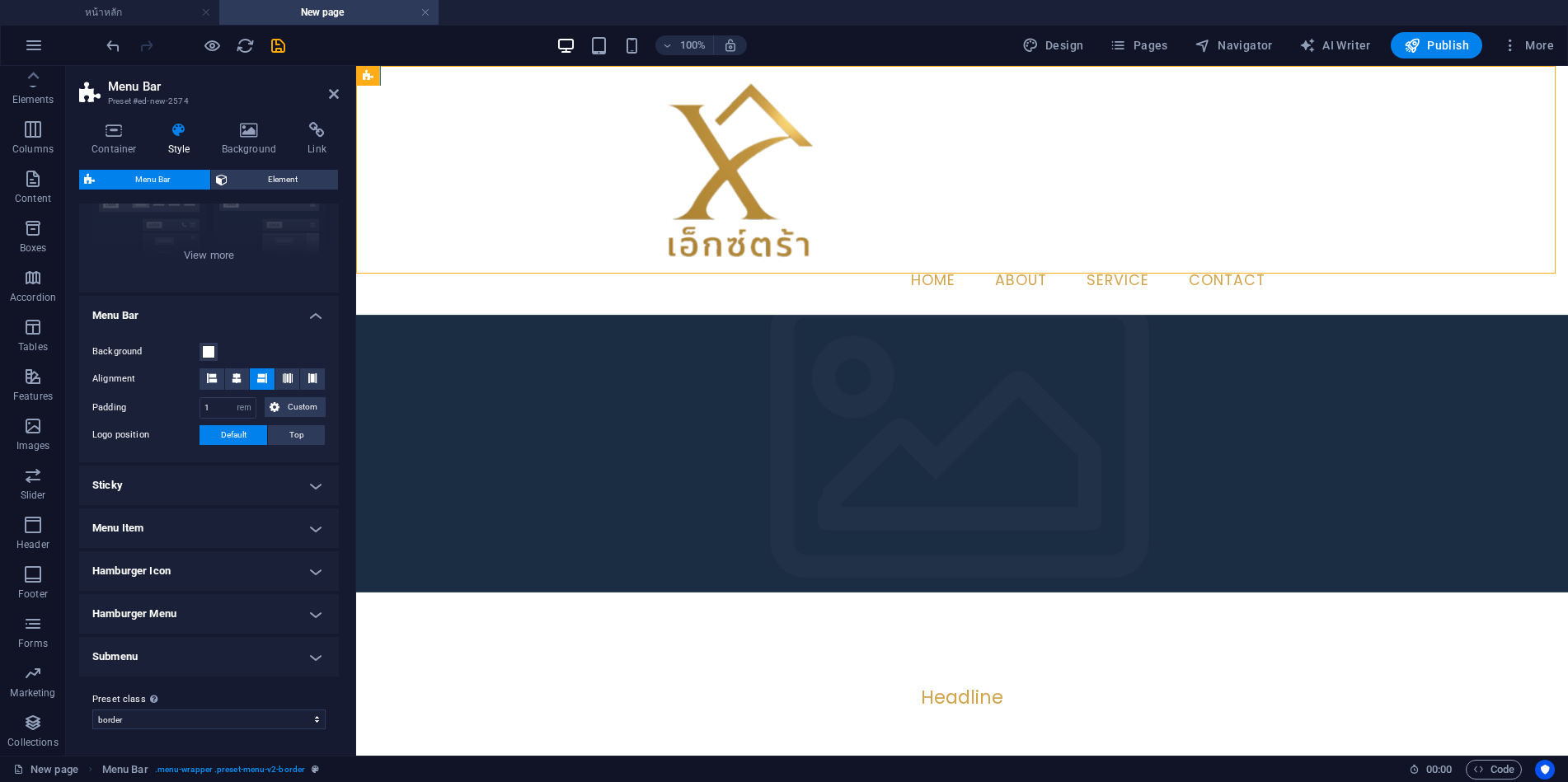
click at [175, 569] on h4 "Hamburger Icon" at bounding box center [209, 571] width 260 height 39
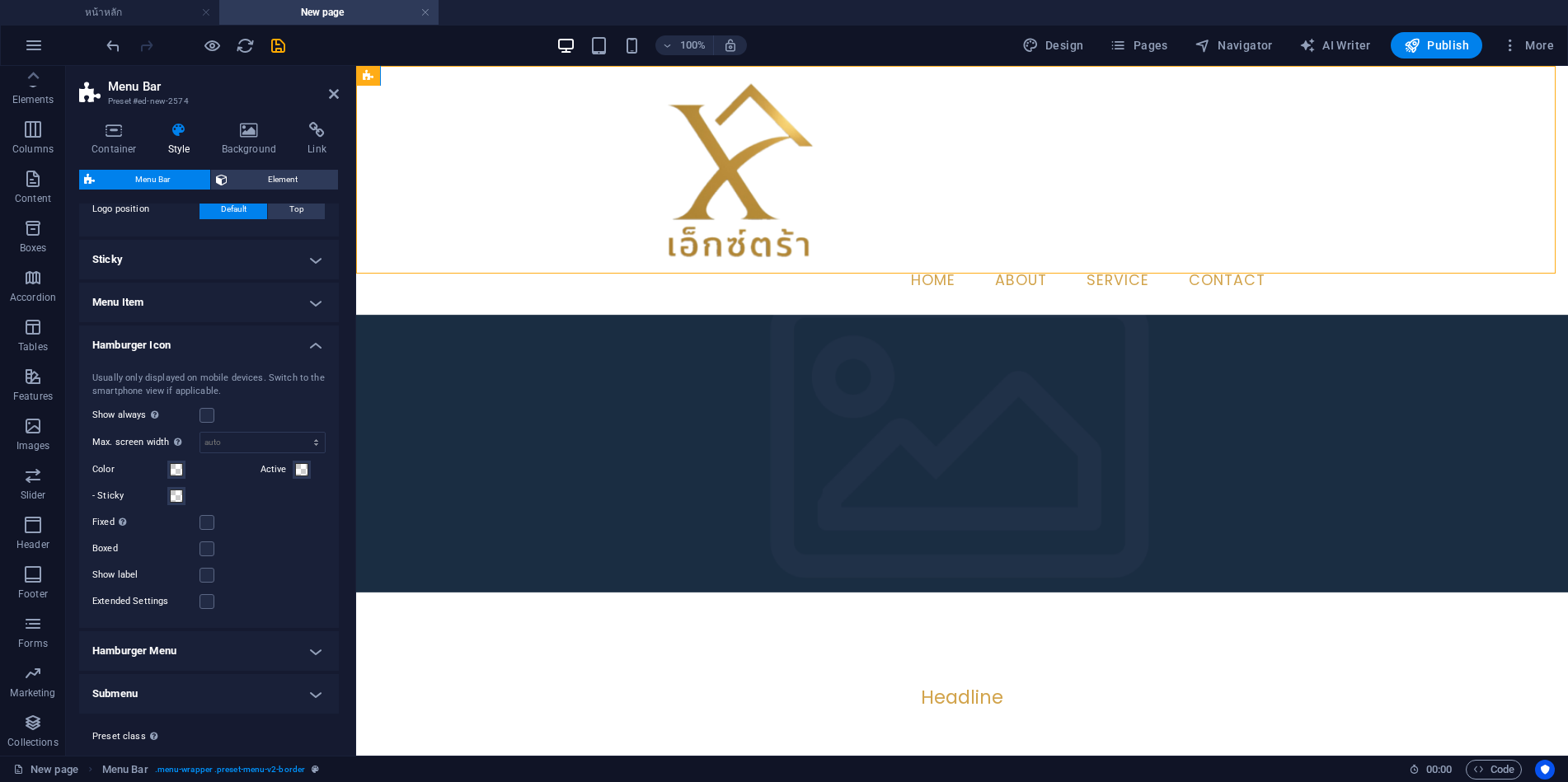
scroll to position [451, 0]
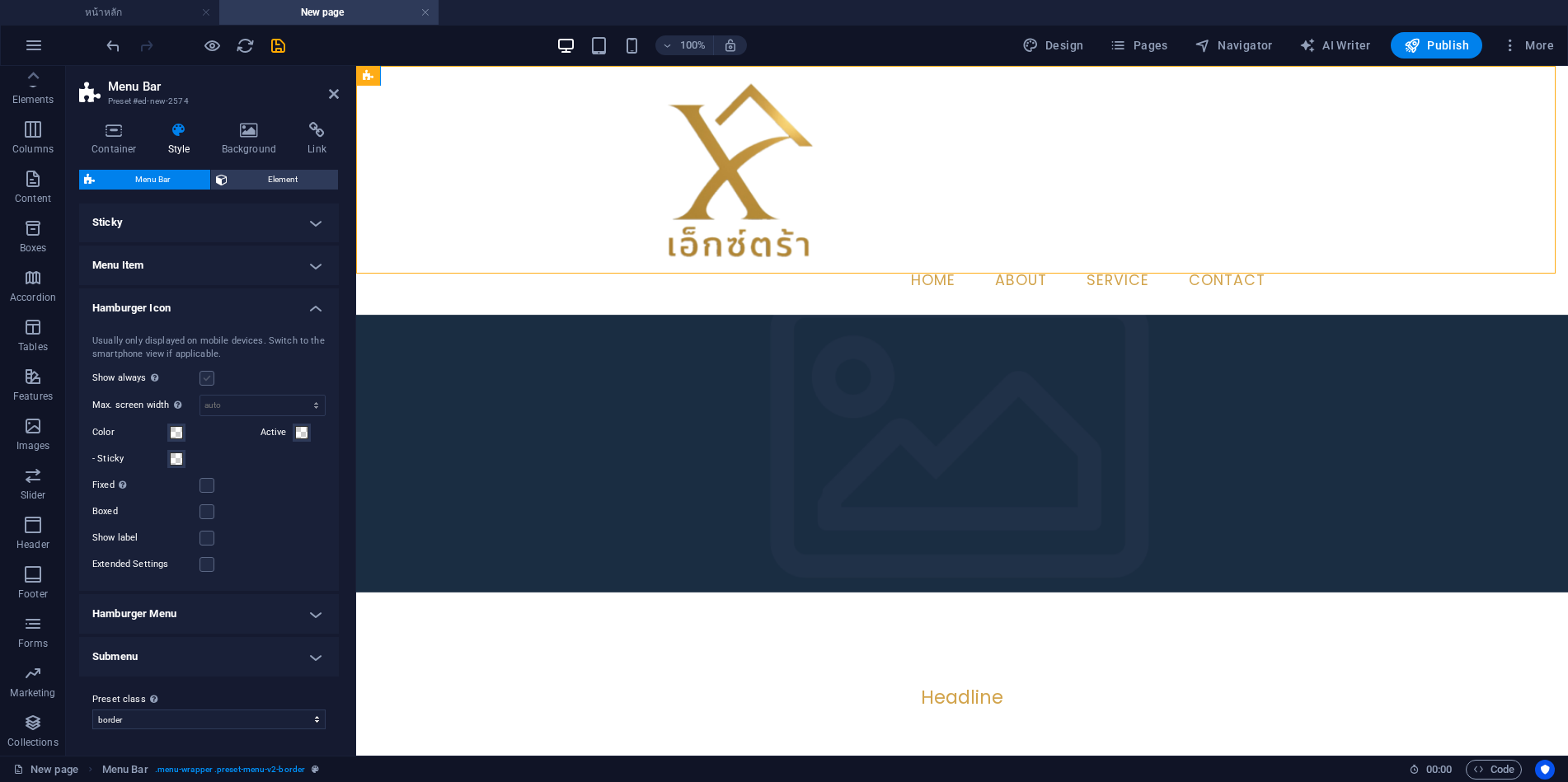
click at [206, 378] on label at bounding box center [207, 378] width 15 height 15
click at [0, 0] on input "Show always Shows the trigger for all viewports." at bounding box center [0, 0] width 0 height 0
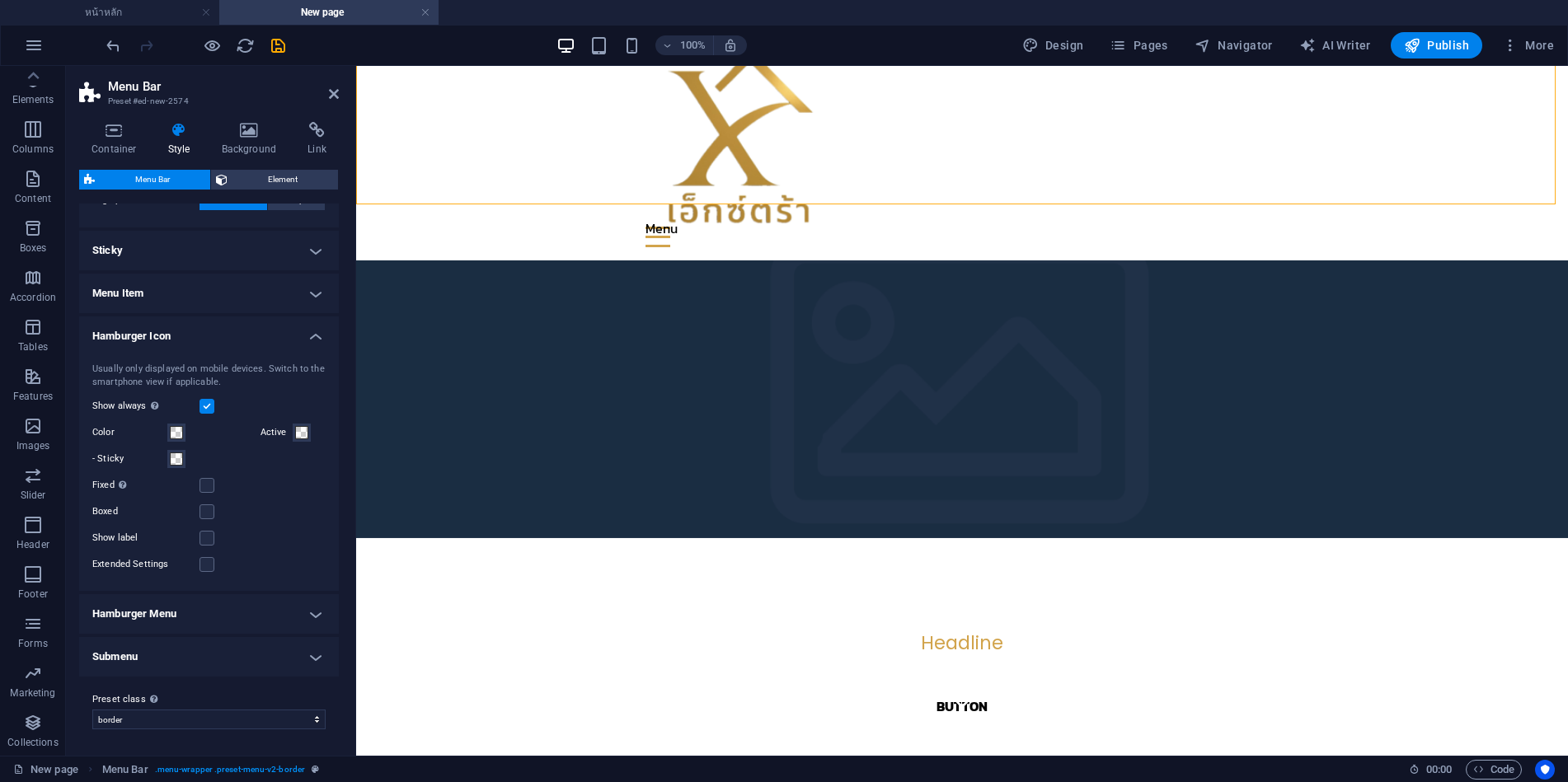
scroll to position [0, 0]
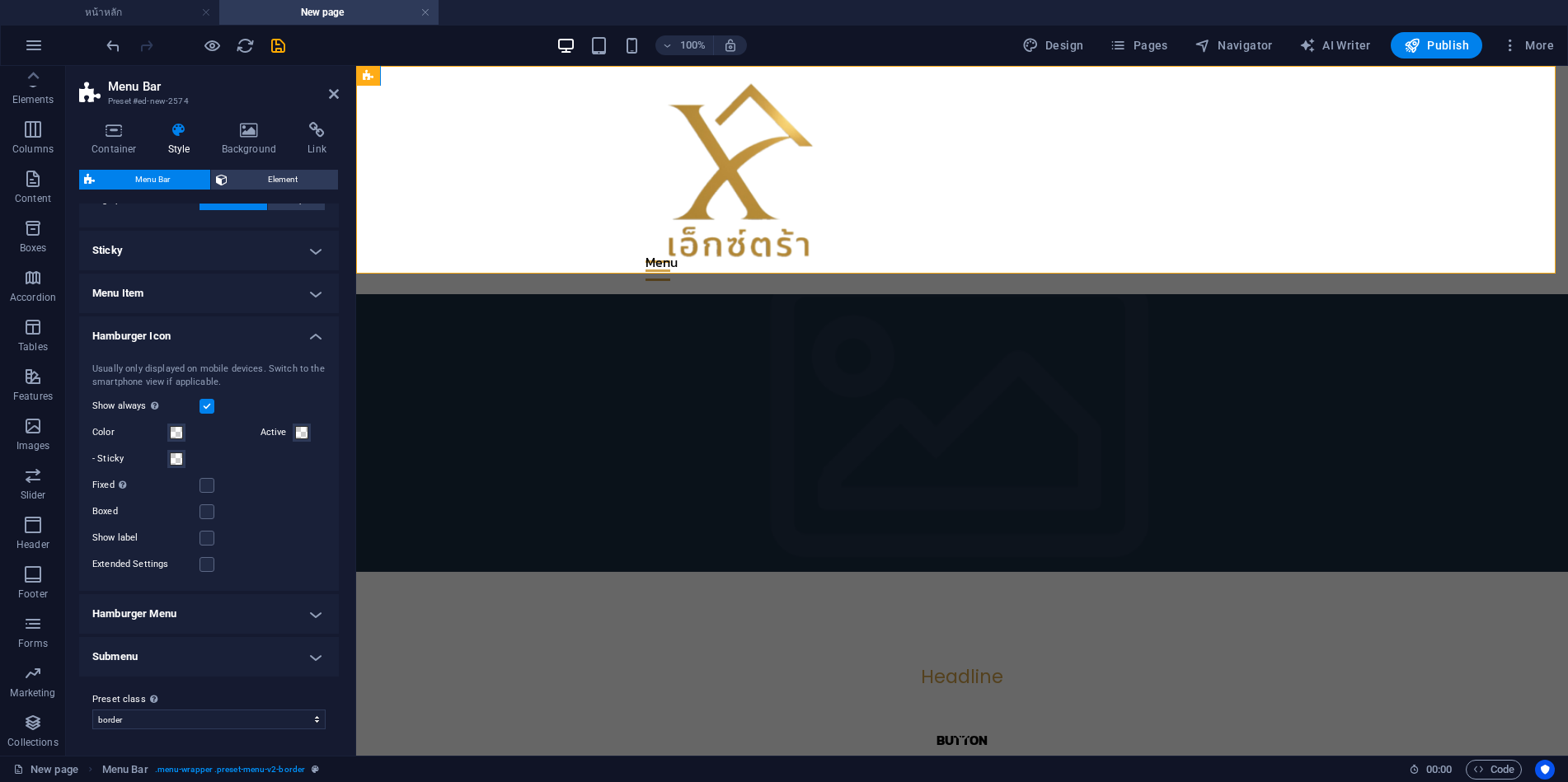
click at [257, 252] on h4 "Sticky" at bounding box center [209, 250] width 260 height 39
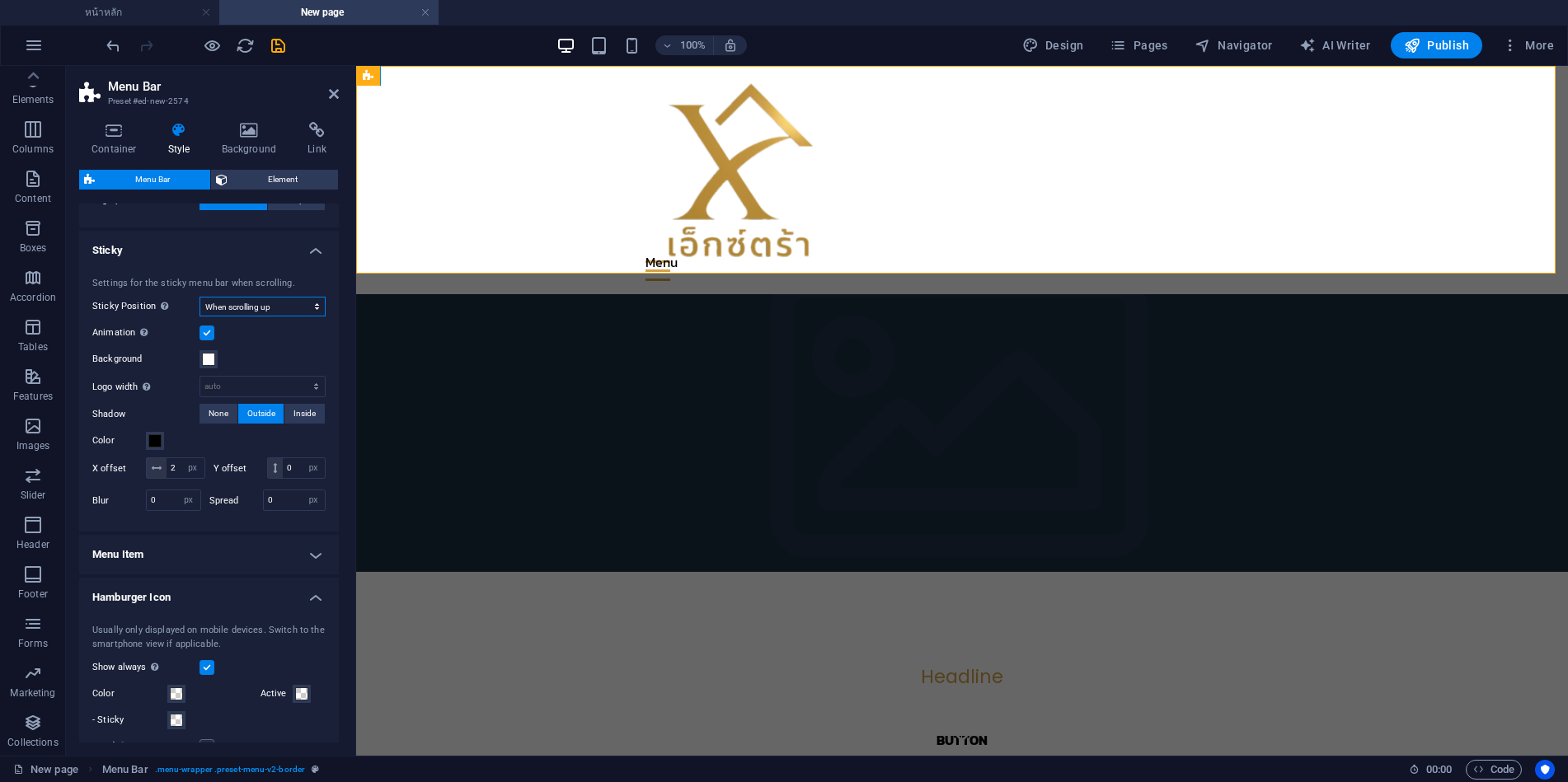
click at [277, 309] on select "Off Instant After menu After banner When scrolling up" at bounding box center [263, 307] width 126 height 20
click at [200, 297] on select "Off Instant After menu After banner When scrolling up" at bounding box center [263, 307] width 126 height 20
click at [1260, 261] on div "Menu" at bounding box center [962, 271] width 634 height 21
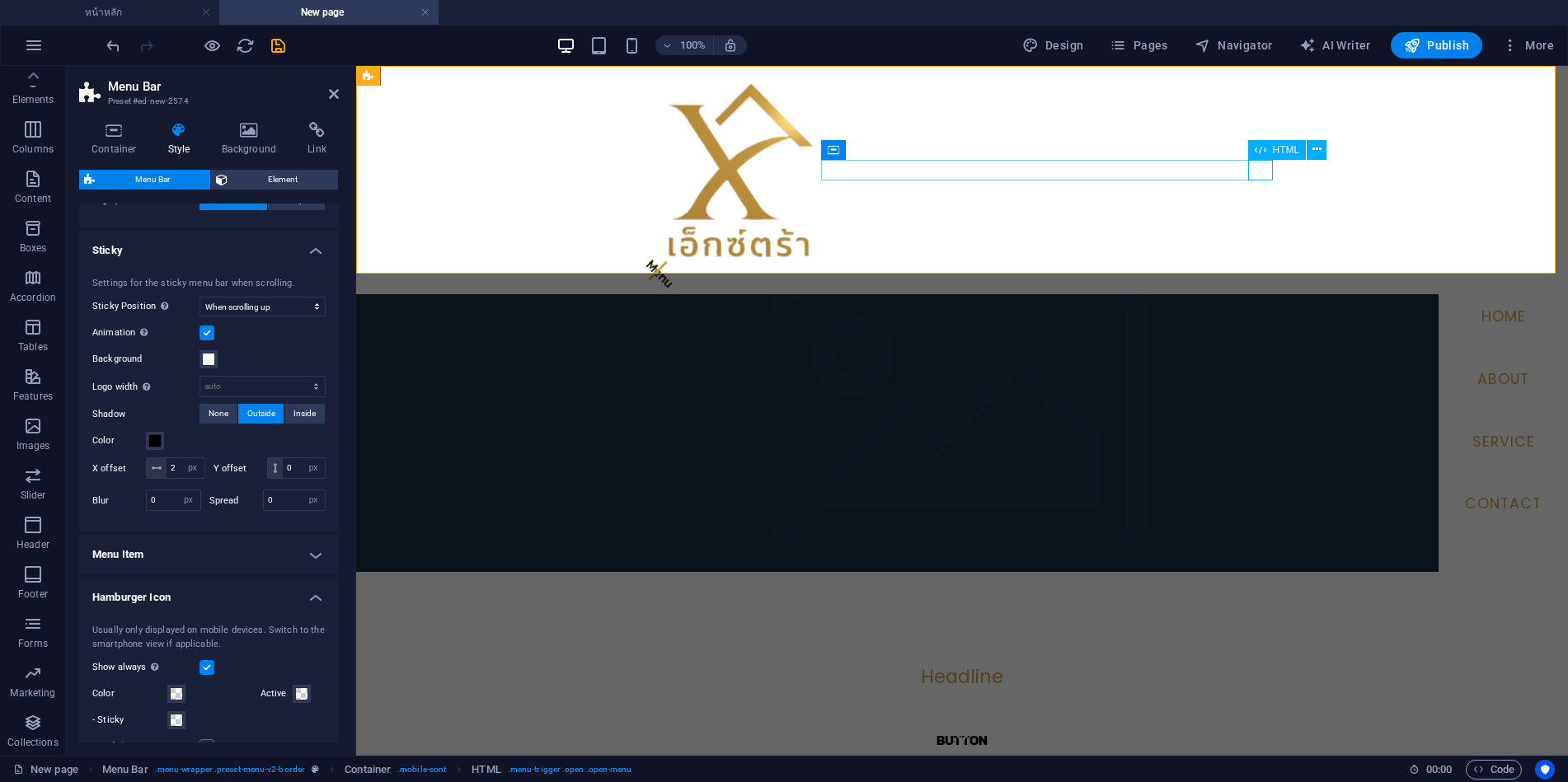
scroll to position [82, 0]
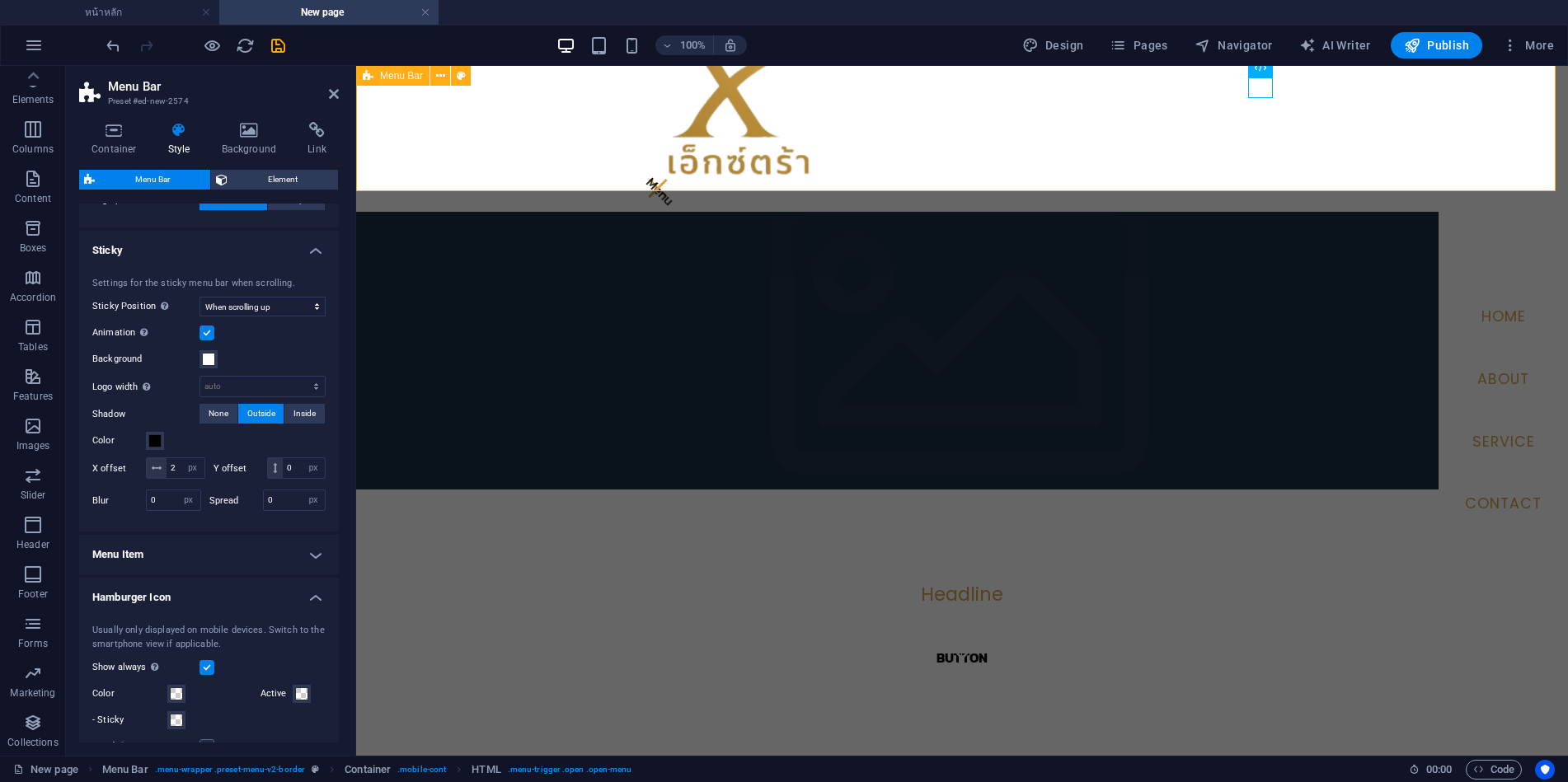
click at [1259, 168] on div "Menu Home About Service Contact" at bounding box center [962, 98] width 1212 height 229
click at [1256, 178] on div "Menu" at bounding box center [962, 188] width 634 height 21
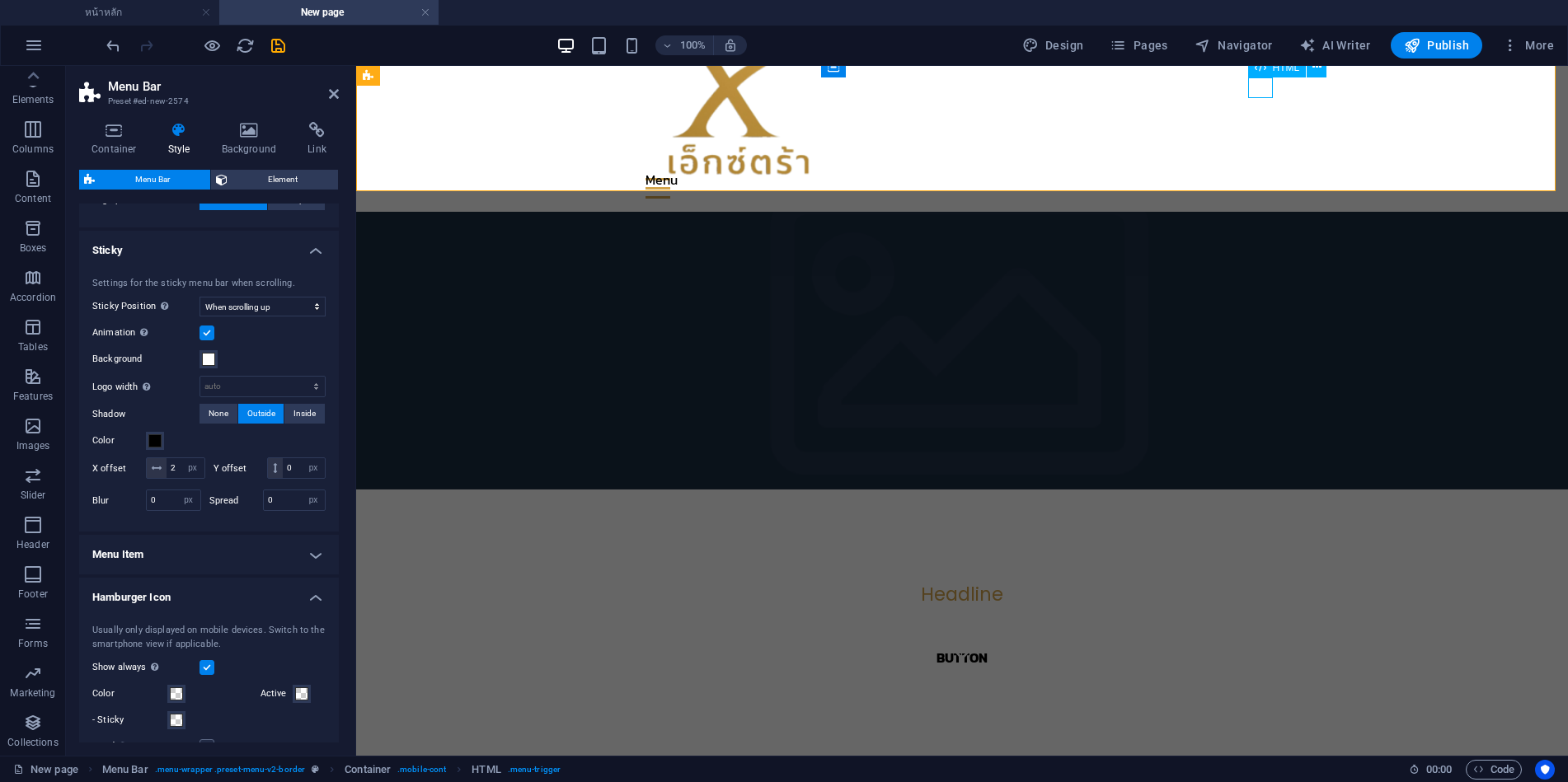
click at [1256, 178] on div "Menu" at bounding box center [962, 188] width 634 height 21
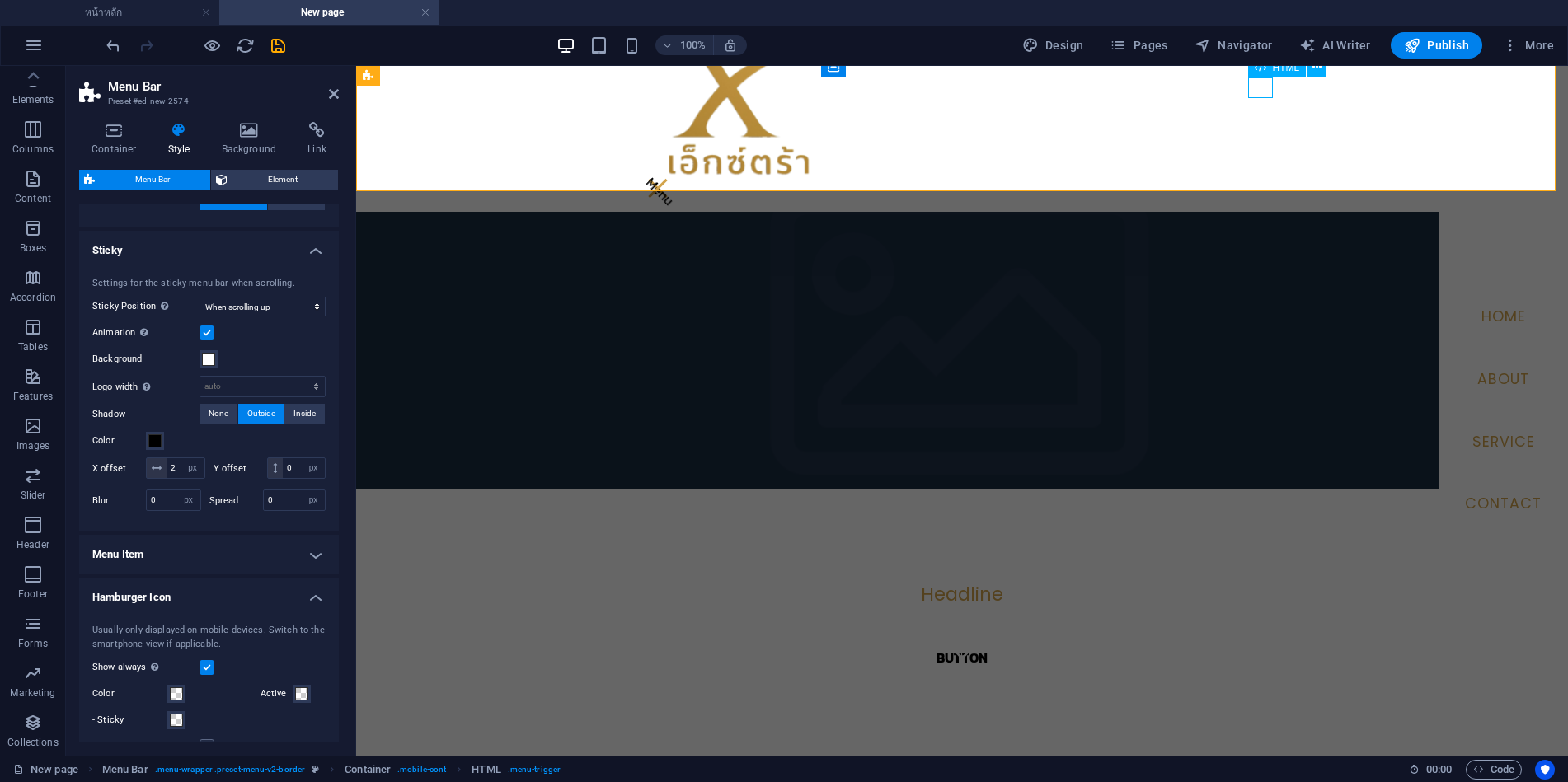
click at [1256, 178] on div "Menu" at bounding box center [962, 188] width 634 height 21
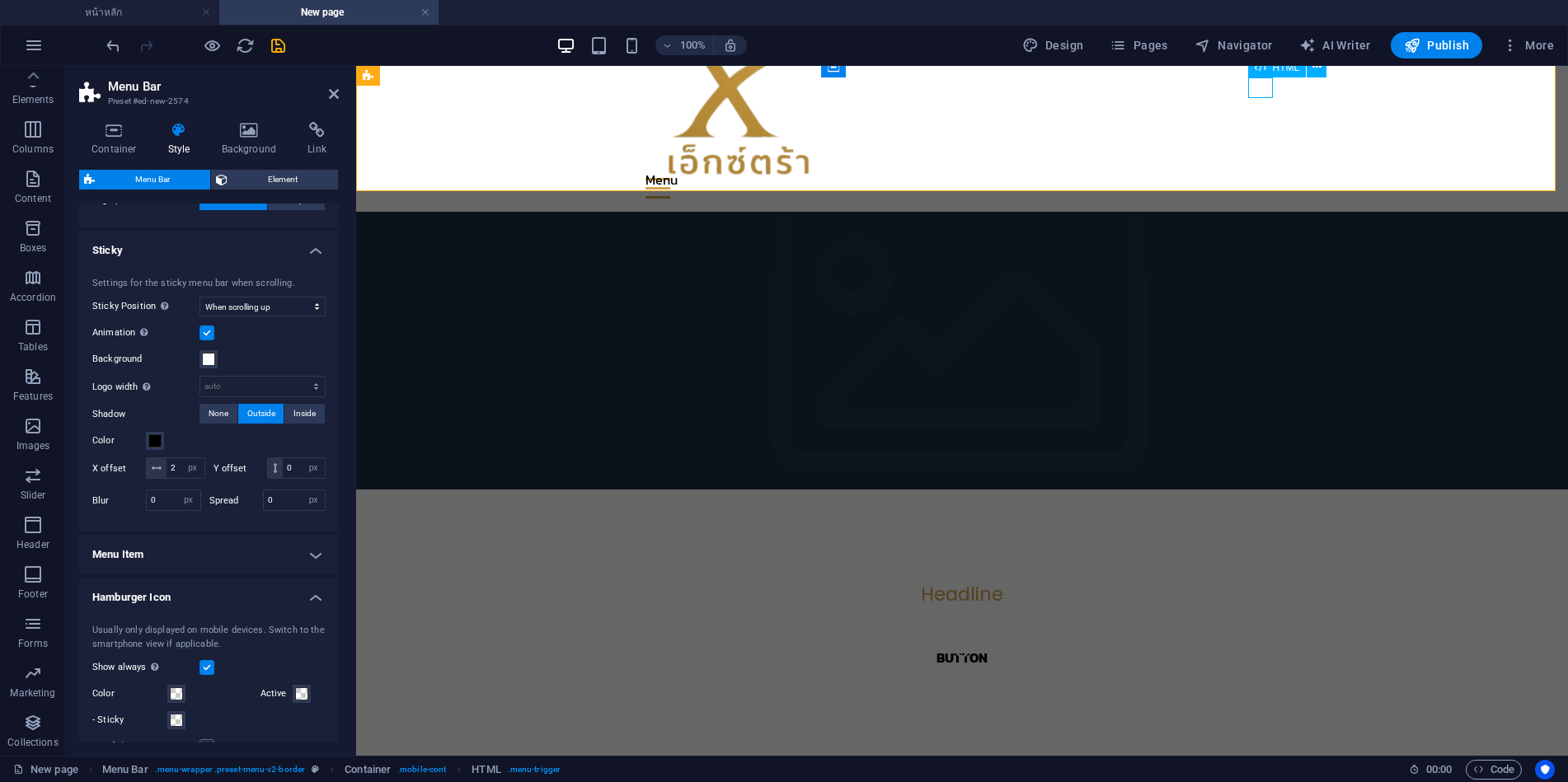
click at [1256, 178] on div "Menu" at bounding box center [962, 188] width 634 height 21
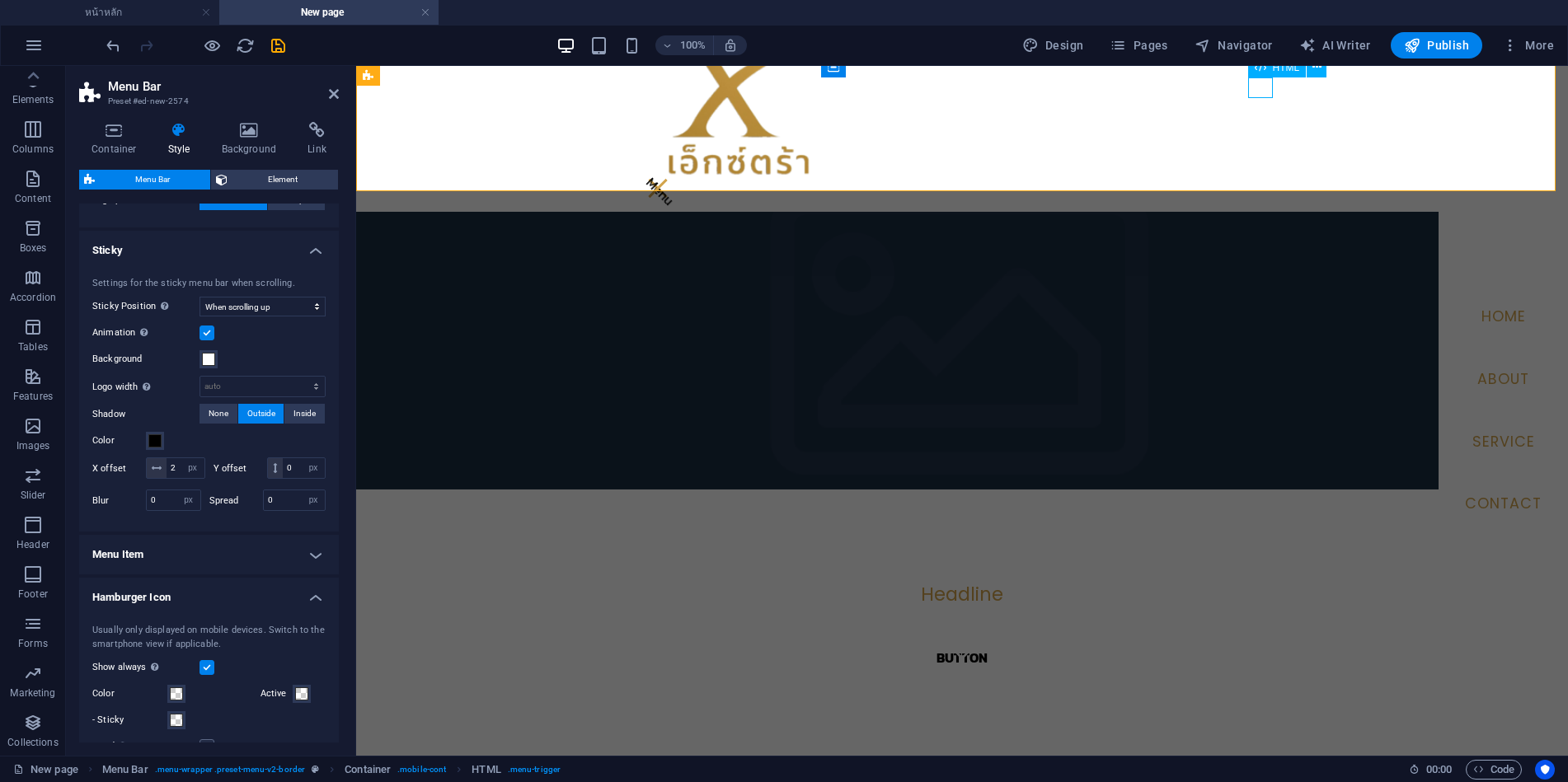
click at [1256, 178] on div "Menu" at bounding box center [962, 188] width 634 height 21
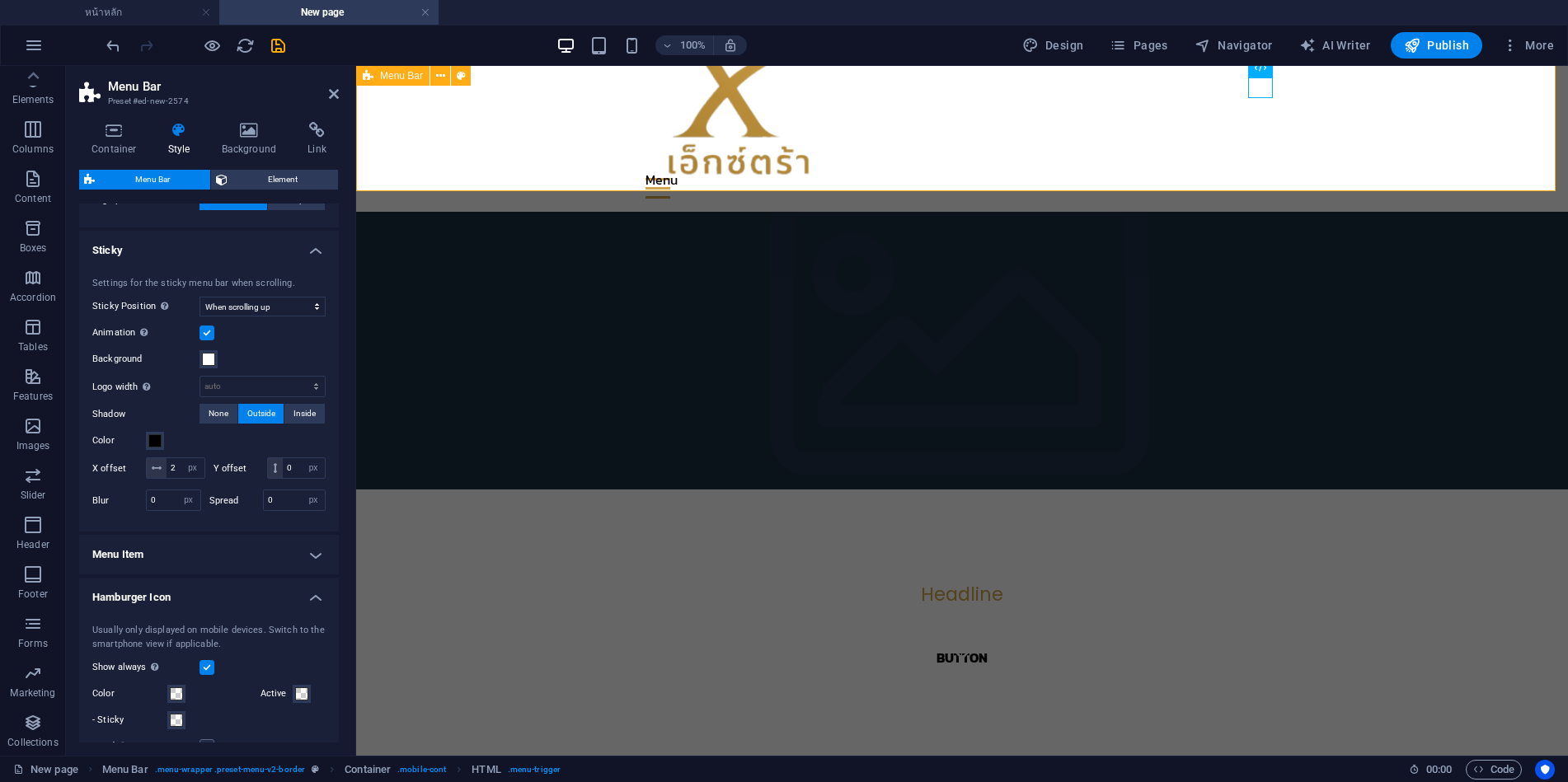
scroll to position [0, 0]
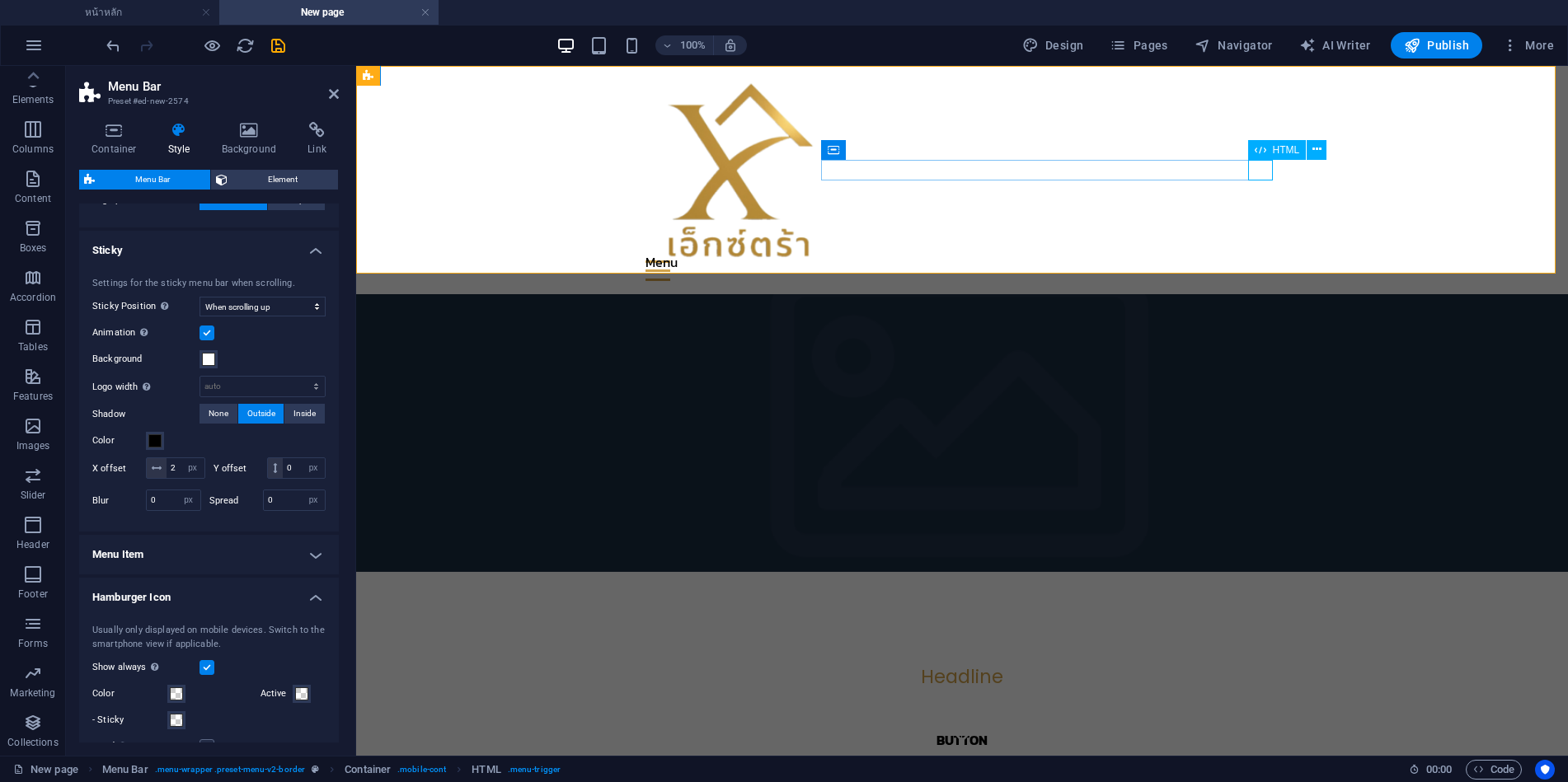
click at [1261, 261] on div "Menu" at bounding box center [962, 271] width 634 height 21
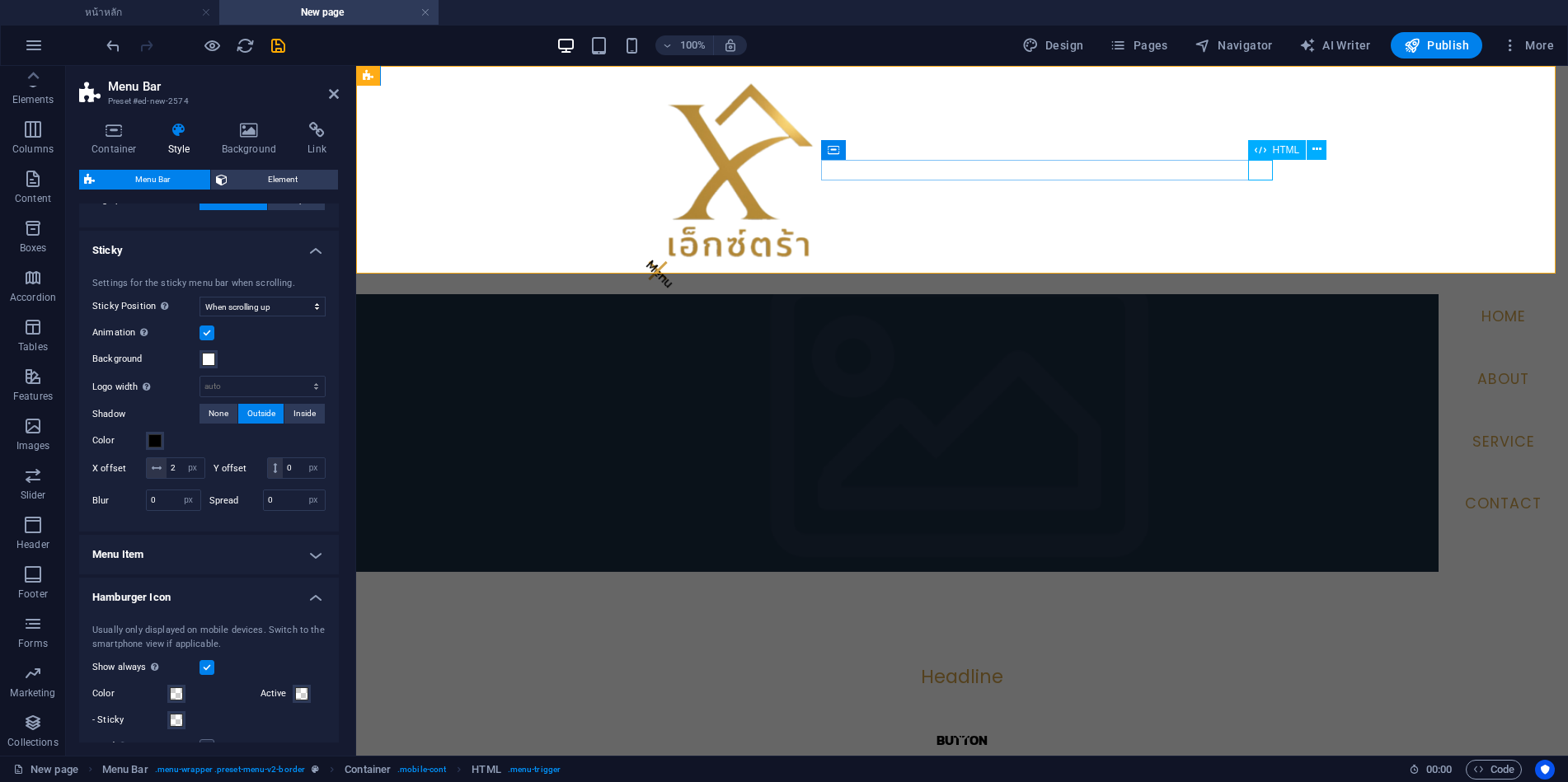
click at [1252, 261] on div "Menu" at bounding box center [962, 271] width 634 height 21
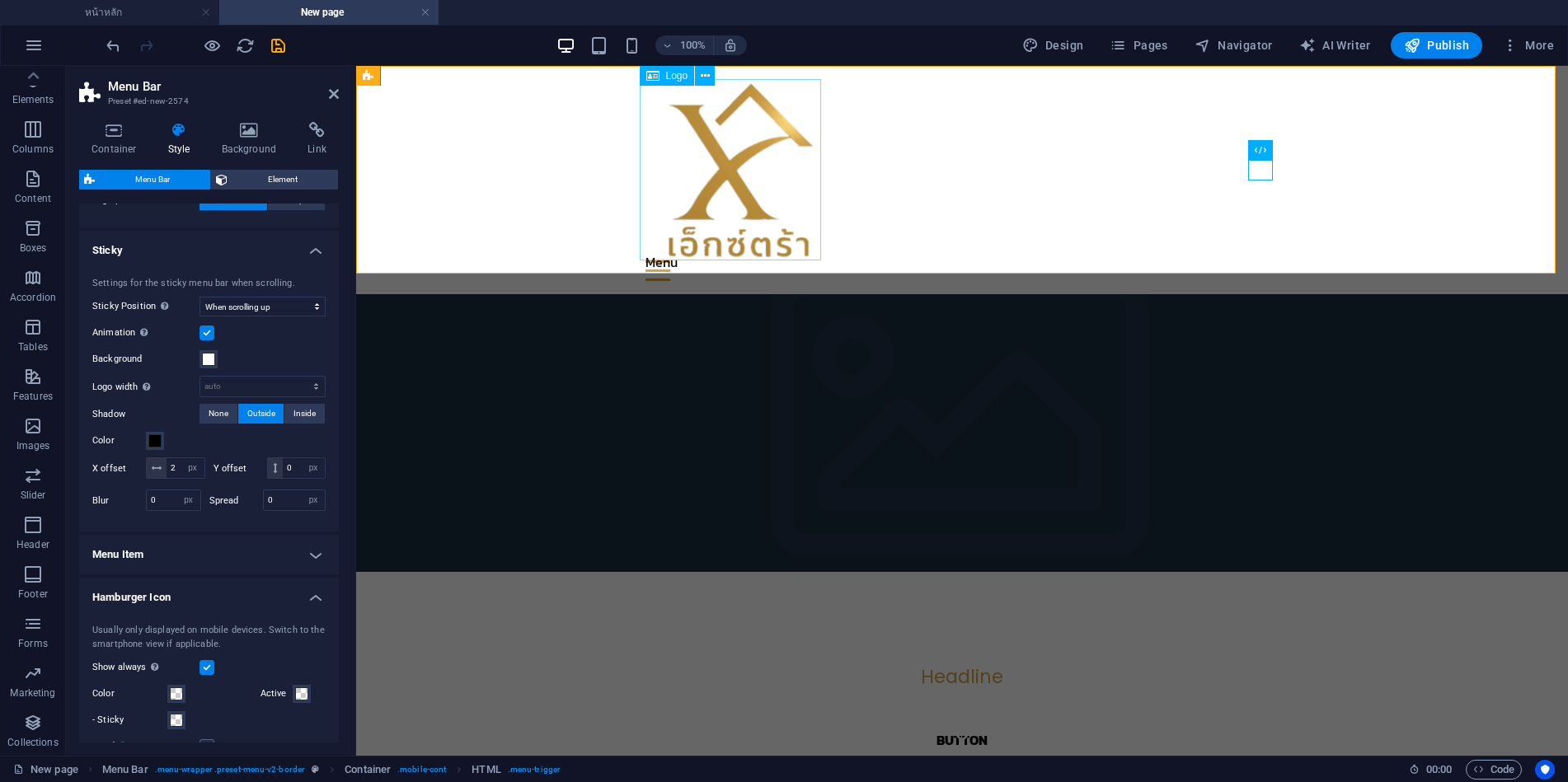
click at [729, 178] on div at bounding box center [962, 170] width 634 height 181
click at [877, 145] on div "Menu Home About Service Contact" at bounding box center [962, 180] width 1212 height 229
click at [744, 157] on div at bounding box center [962, 170] width 634 height 181
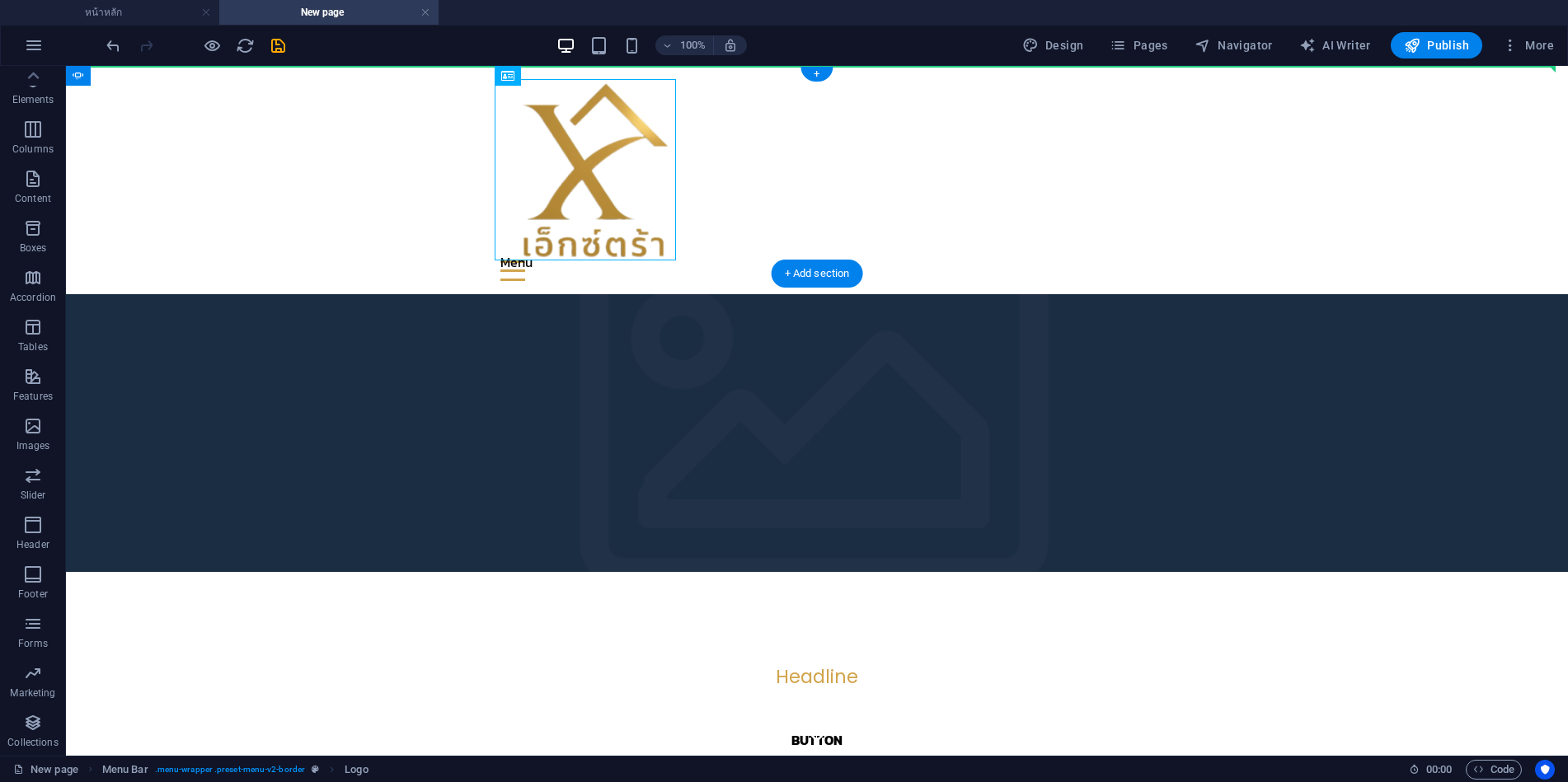
drag, startPoint x: 452, startPoint y: 157, endPoint x: 133, endPoint y: 166, distance: 319.1
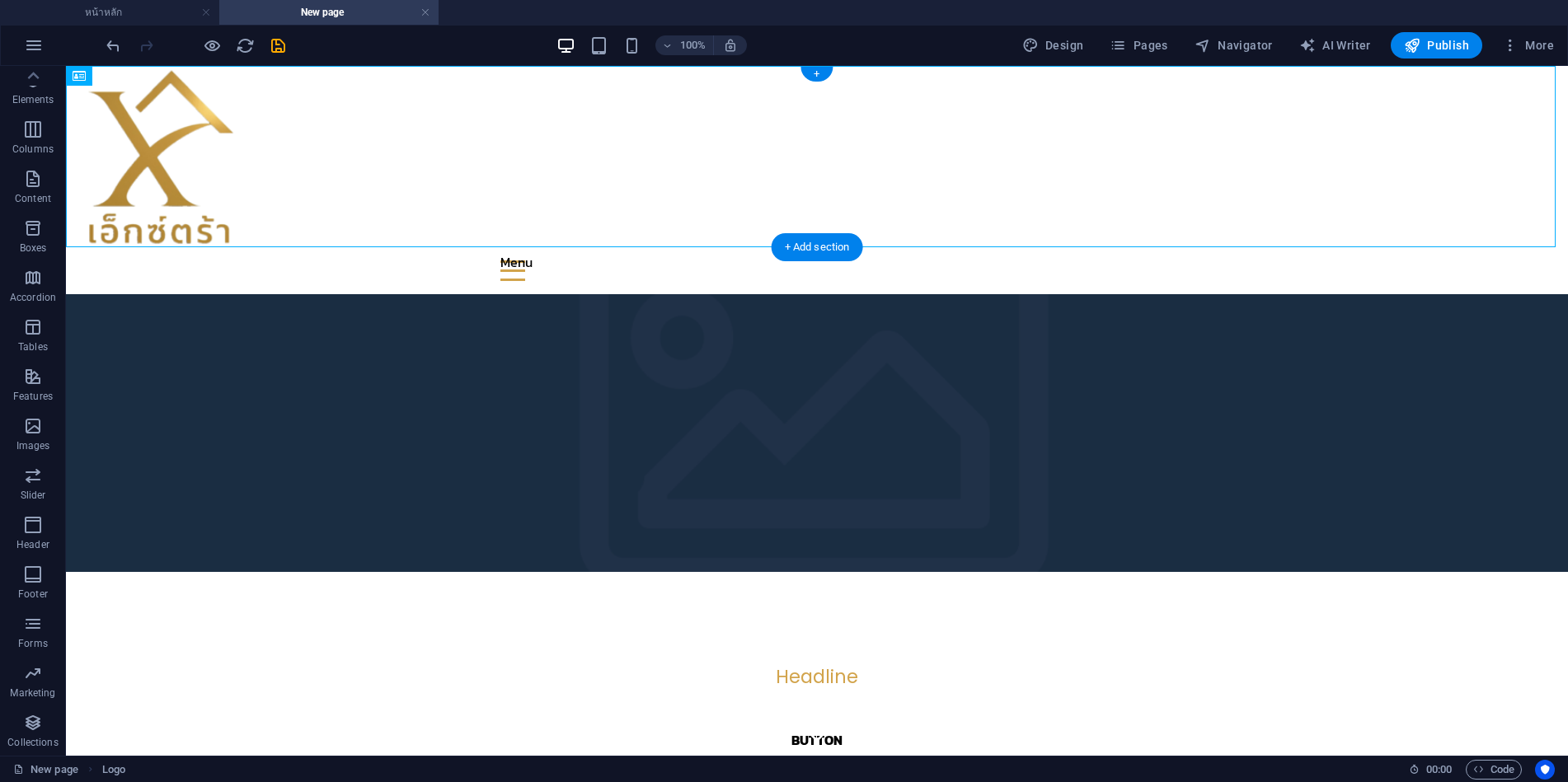
drag, startPoint x: 140, startPoint y: 168, endPoint x: 829, endPoint y: 157, distance: 689.1
click at [829, 157] on div at bounding box center [817, 156] width 1502 height 181
drag, startPoint x: 130, startPoint y: 164, endPoint x: 148, endPoint y: 170, distance: 19.0
click at [148, 170] on div at bounding box center [817, 156] width 1502 height 181
click at [138, 172] on div at bounding box center [817, 156] width 1502 height 181
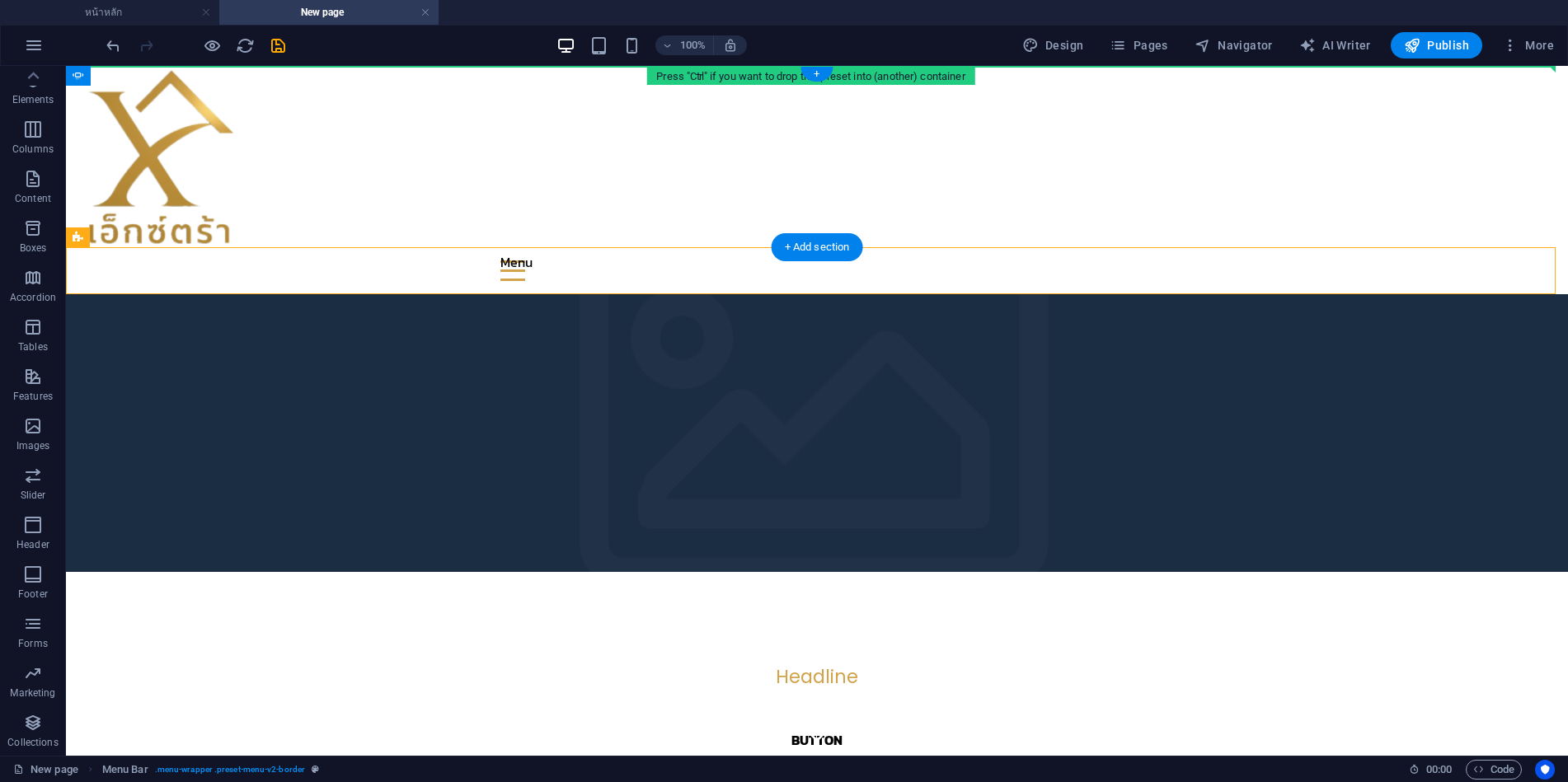
drag, startPoint x: 407, startPoint y: 262, endPoint x: 402, endPoint y: 81, distance: 181.1
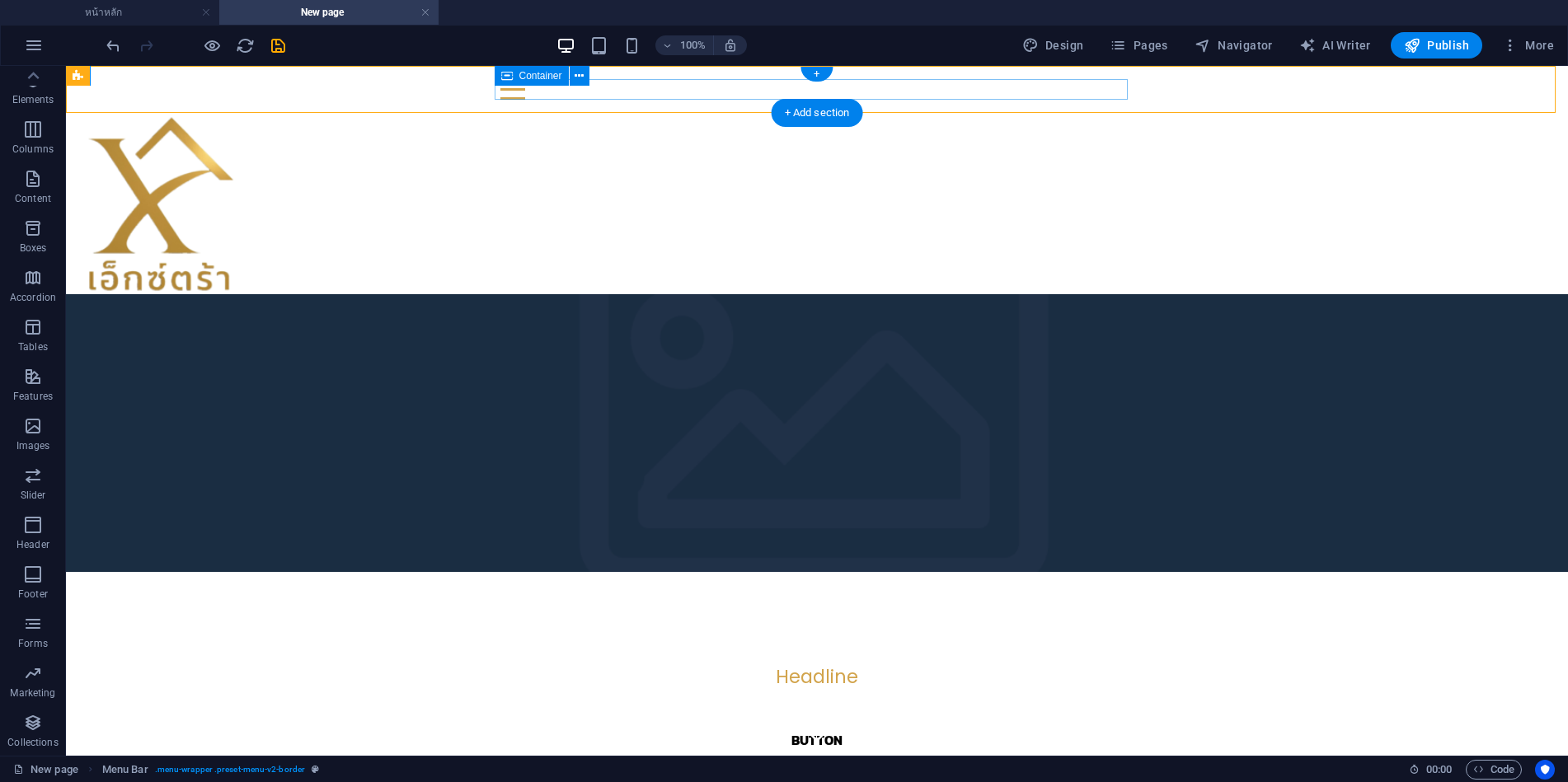
click at [1065, 87] on div "Menu" at bounding box center [817, 89] width 634 height 21
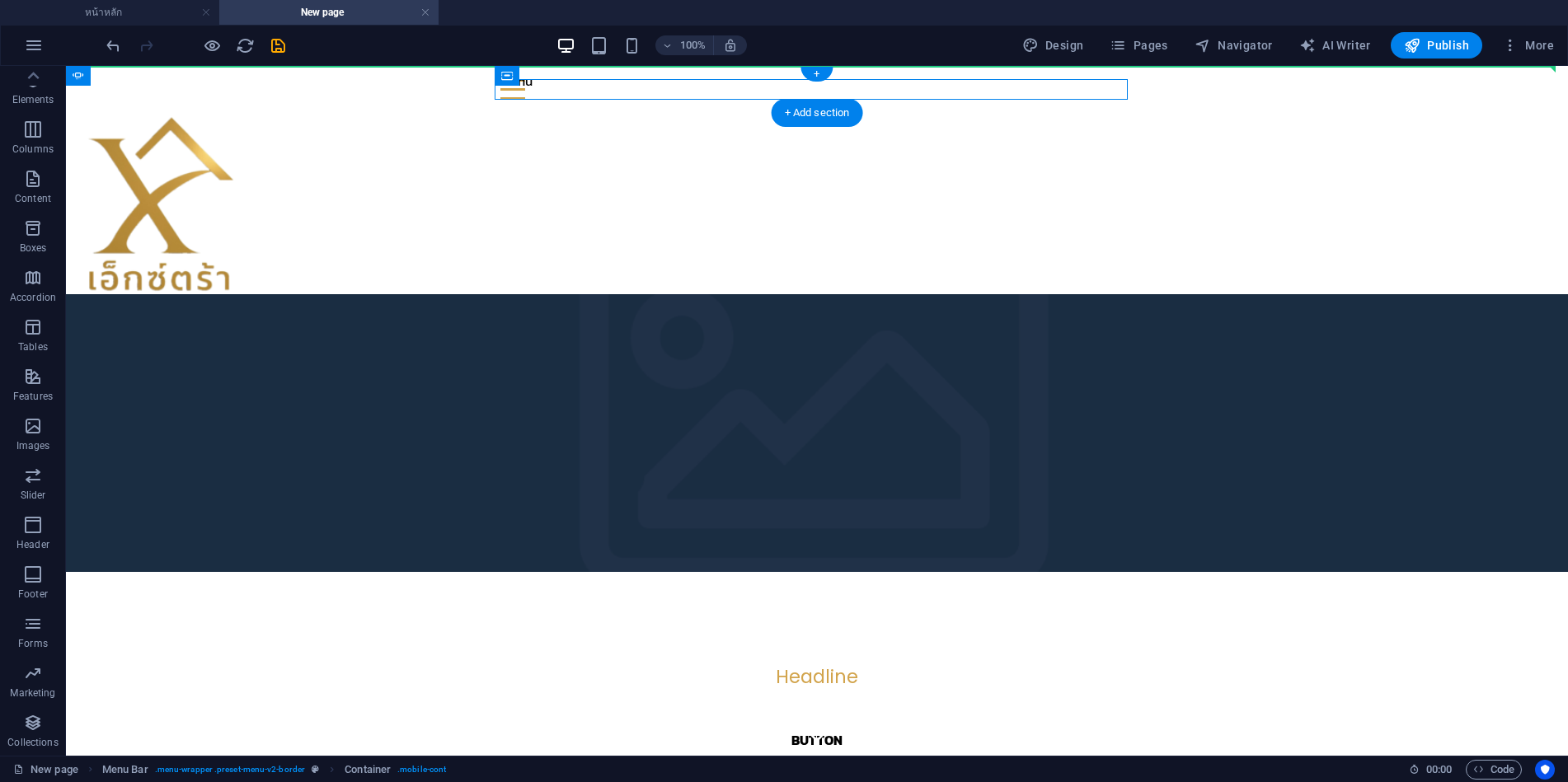
drag, startPoint x: 1054, startPoint y: 89, endPoint x: 1440, endPoint y: 84, distance: 386.0
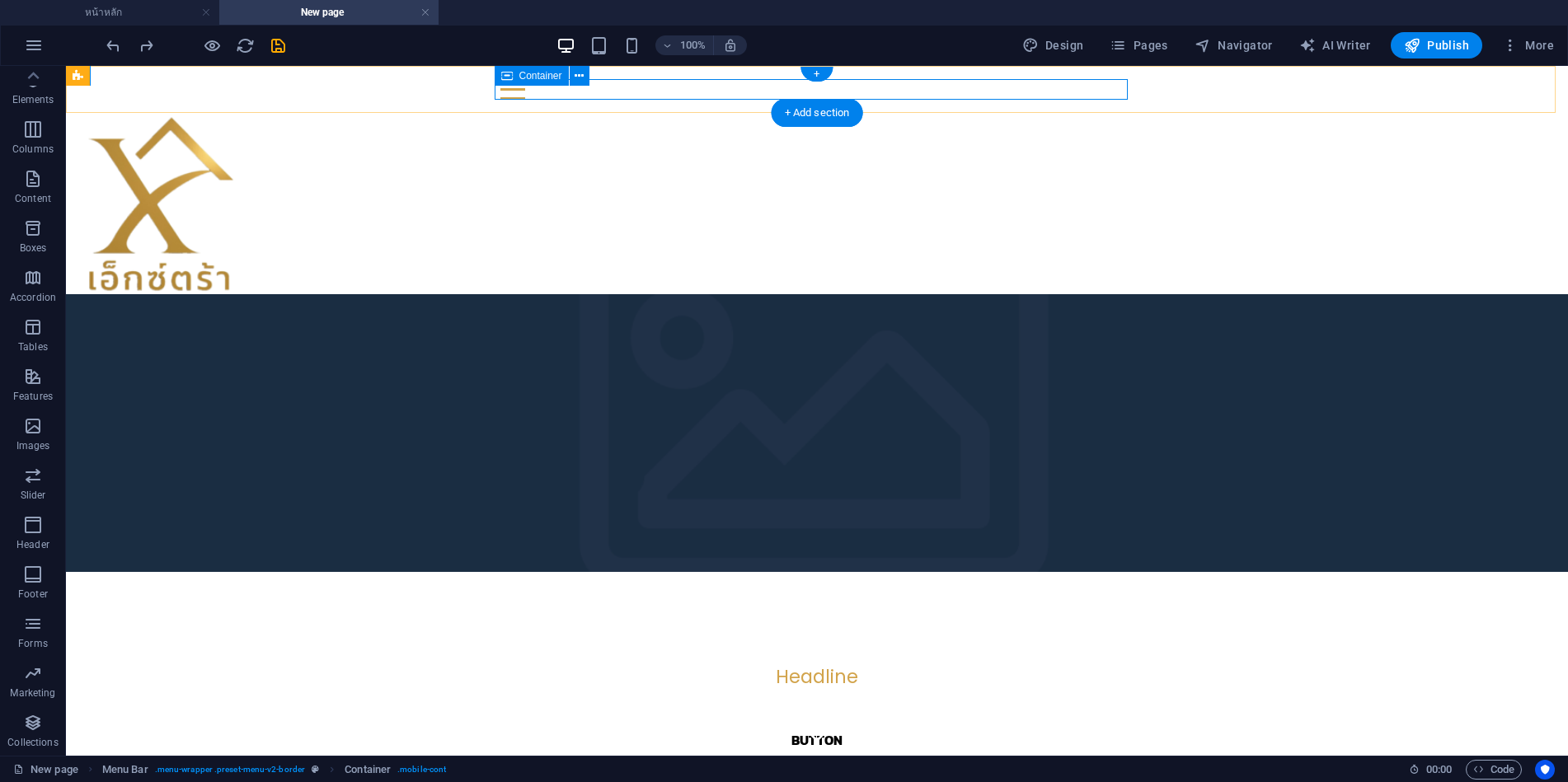
click at [1067, 88] on div "Menu" at bounding box center [817, 89] width 634 height 21
click at [174, 203] on div at bounding box center [817, 203] width 1502 height 181
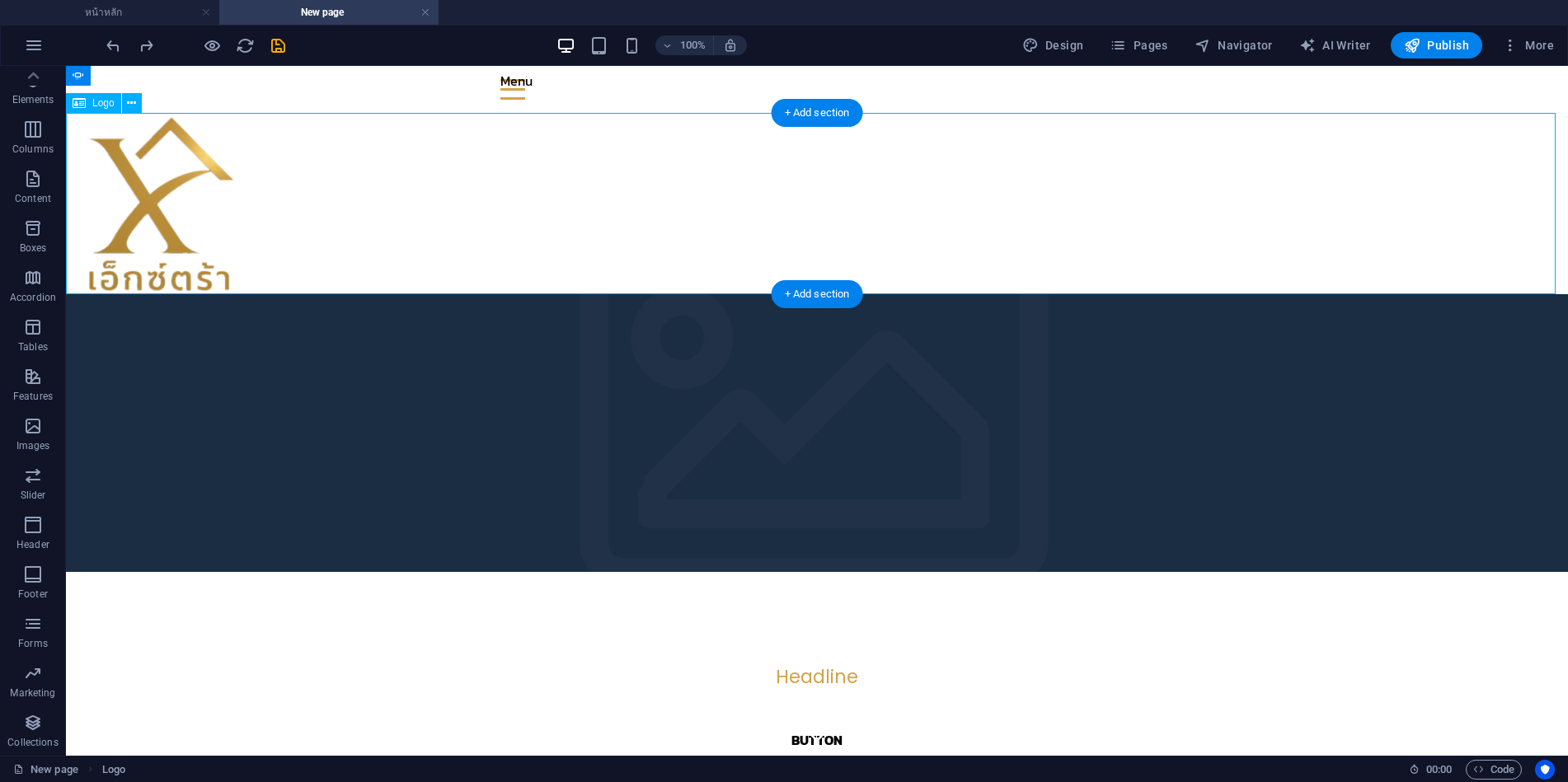
click at [158, 192] on div at bounding box center [817, 203] width 1502 height 181
click at [148, 191] on div at bounding box center [817, 203] width 1502 height 181
select select "px"
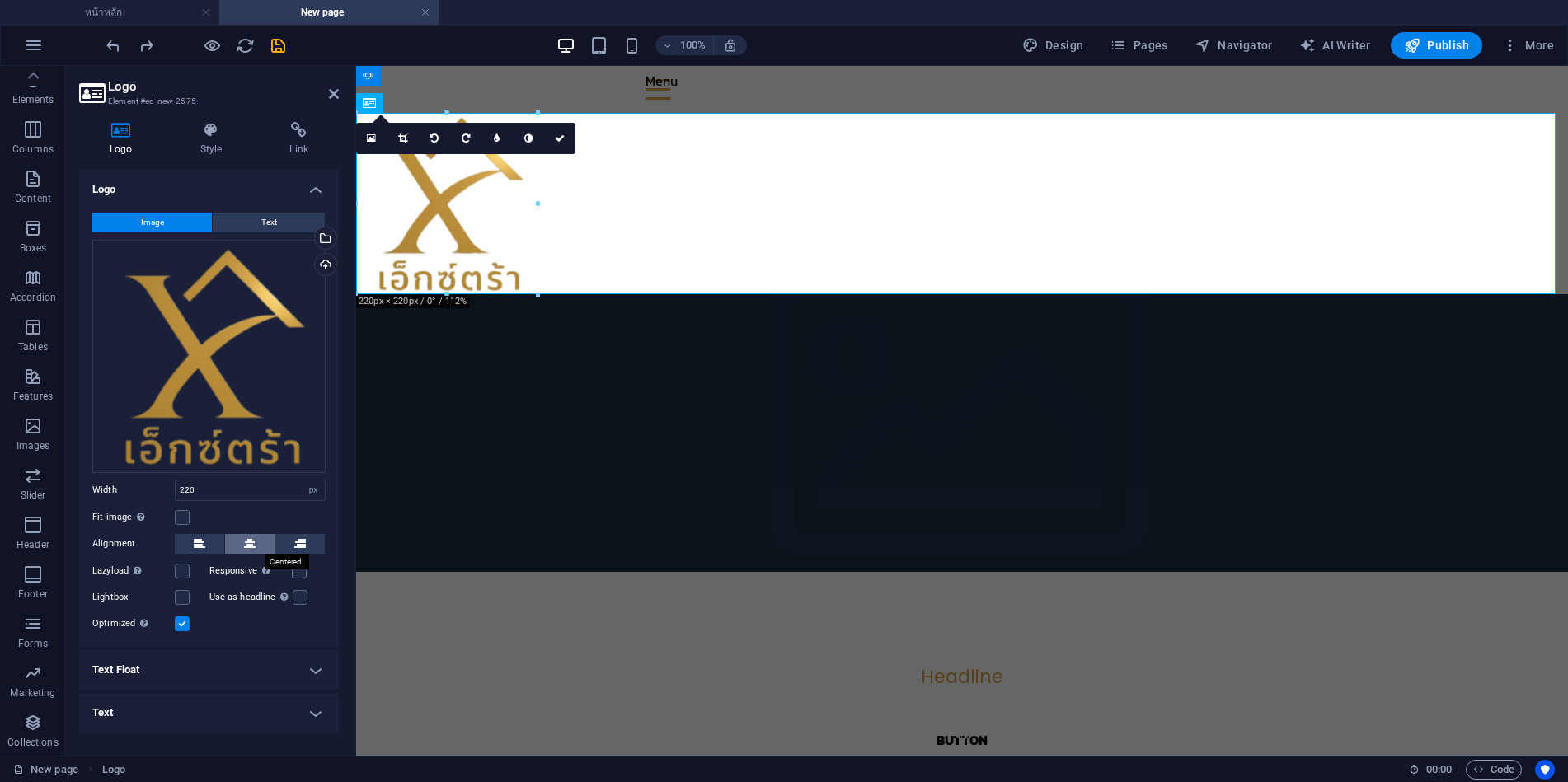
click at [255, 540] on button at bounding box center [250, 544] width 49 height 20
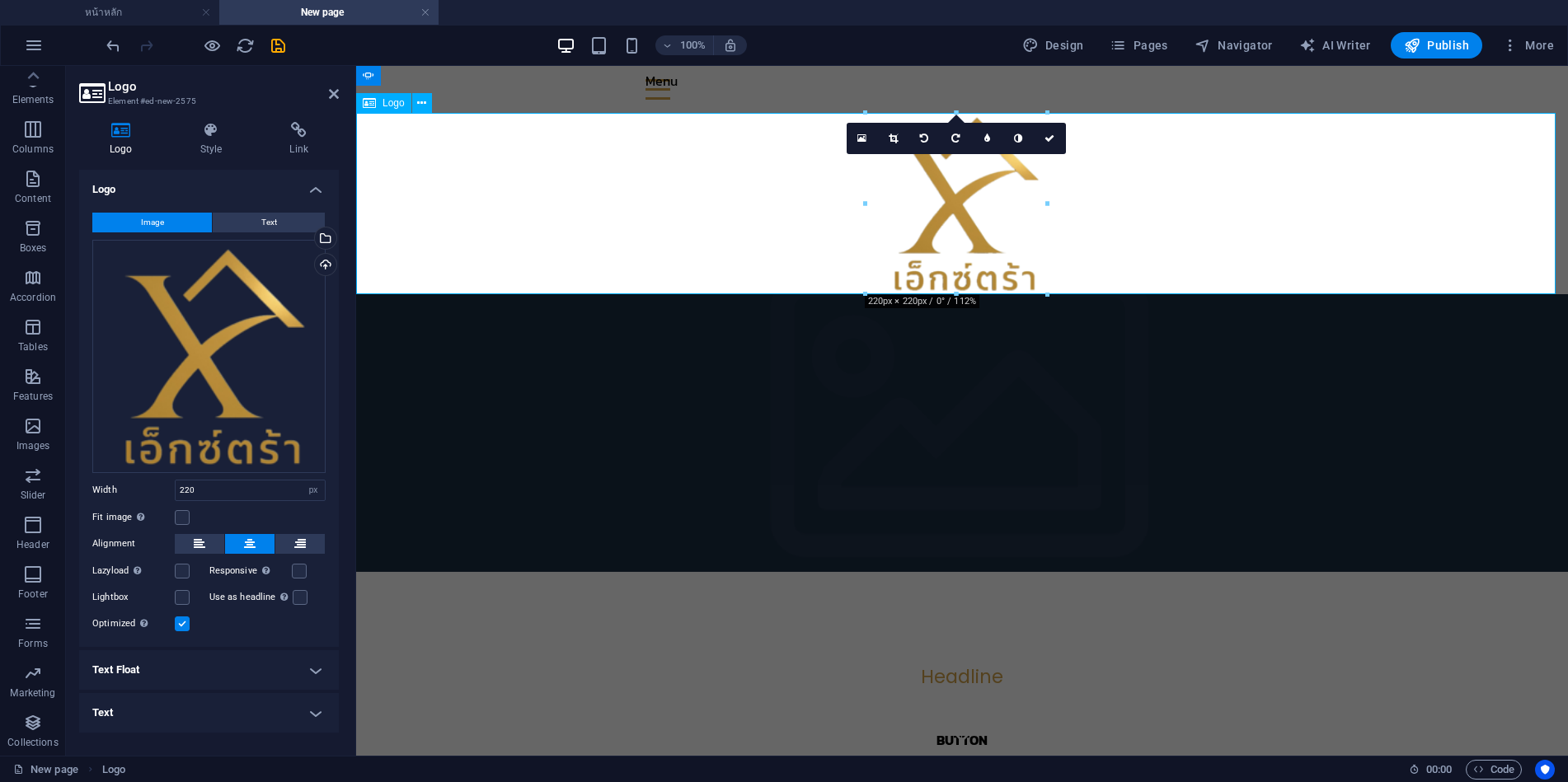
drag, startPoint x: 1315, startPoint y: 358, endPoint x: 955, endPoint y: 242, distance: 378.2
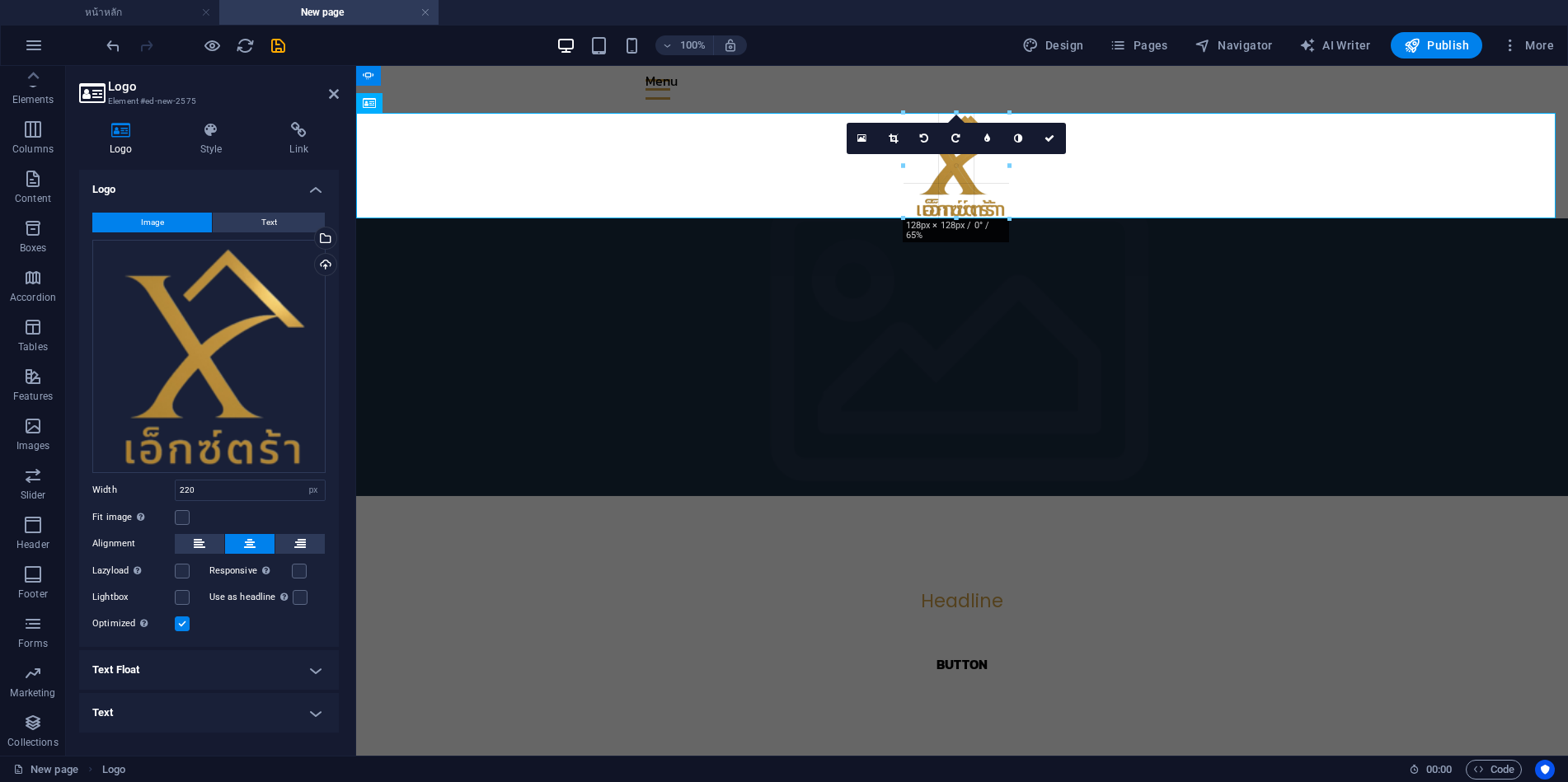
drag, startPoint x: 859, startPoint y: 308, endPoint x: 903, endPoint y: 218, distance: 100.2
type input "128"
click at [1043, 92] on div "Menu" at bounding box center [962, 89] width 634 height 21
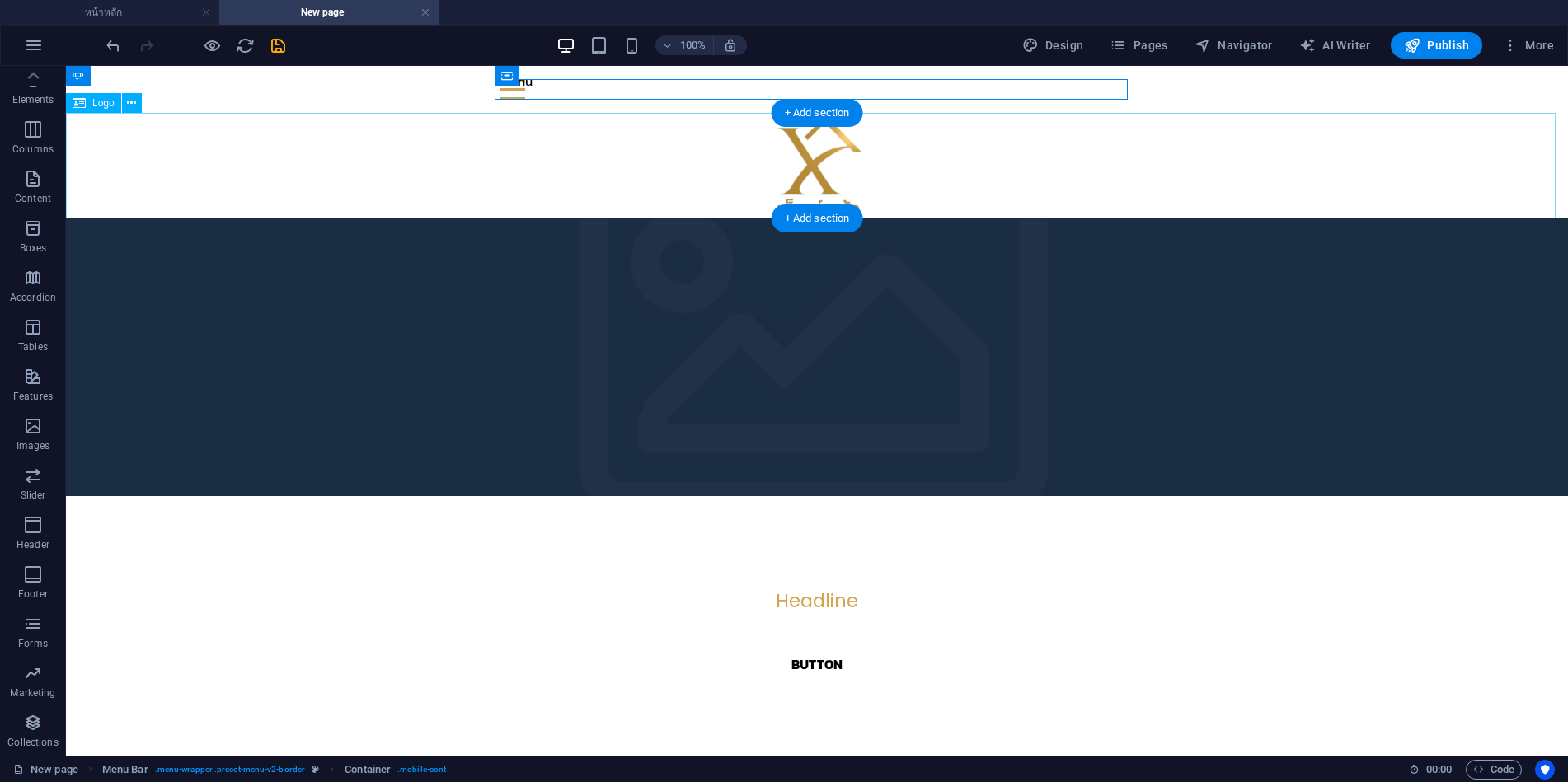
click at [1159, 169] on div at bounding box center [817, 166] width 1502 height 106
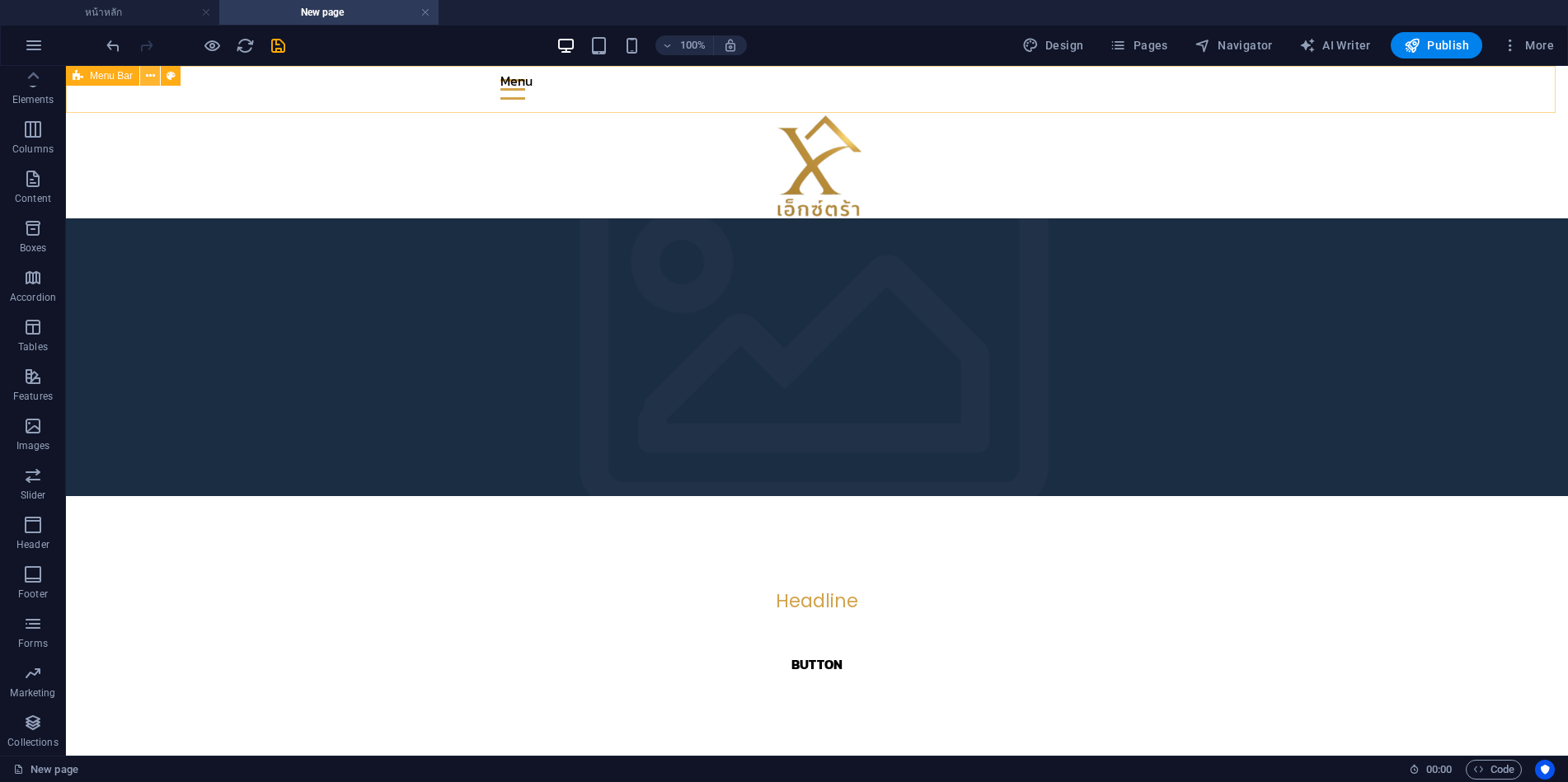
click at [152, 74] on icon at bounding box center [150, 76] width 9 height 17
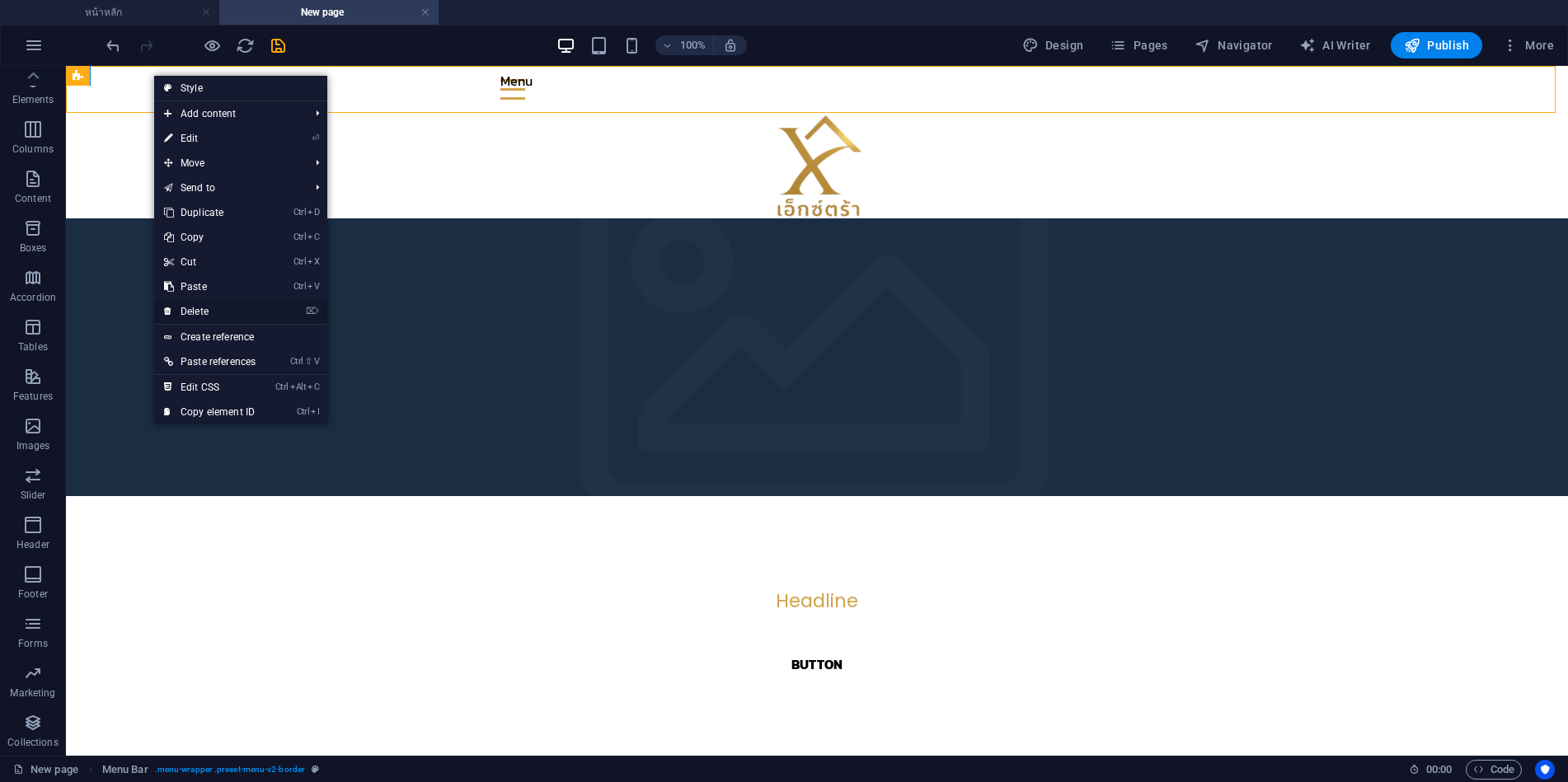
click at [203, 306] on link "⌦ Delete" at bounding box center [210, 311] width 111 height 25
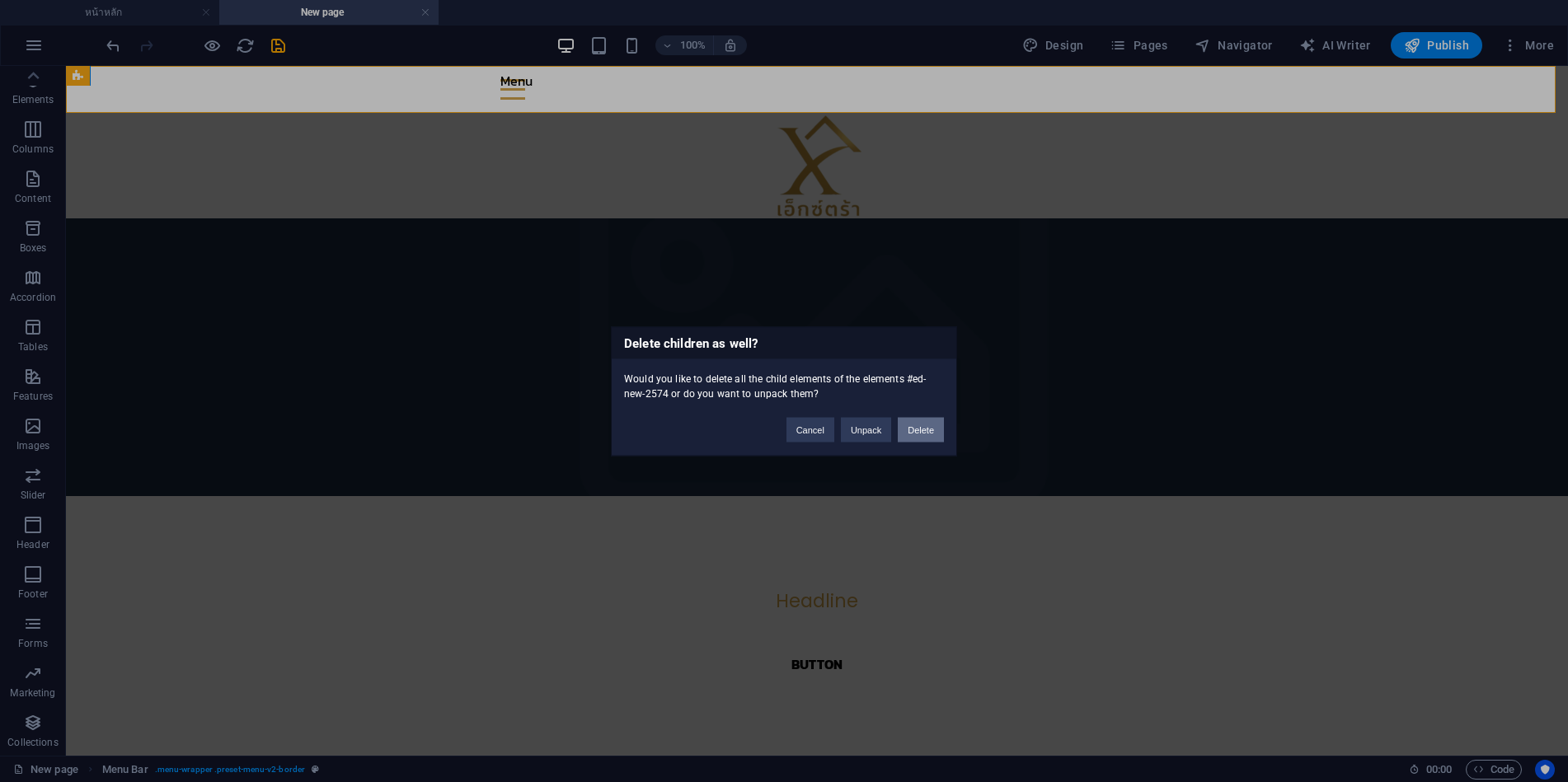
click at [926, 427] on button "Delete" at bounding box center [921, 429] width 46 height 25
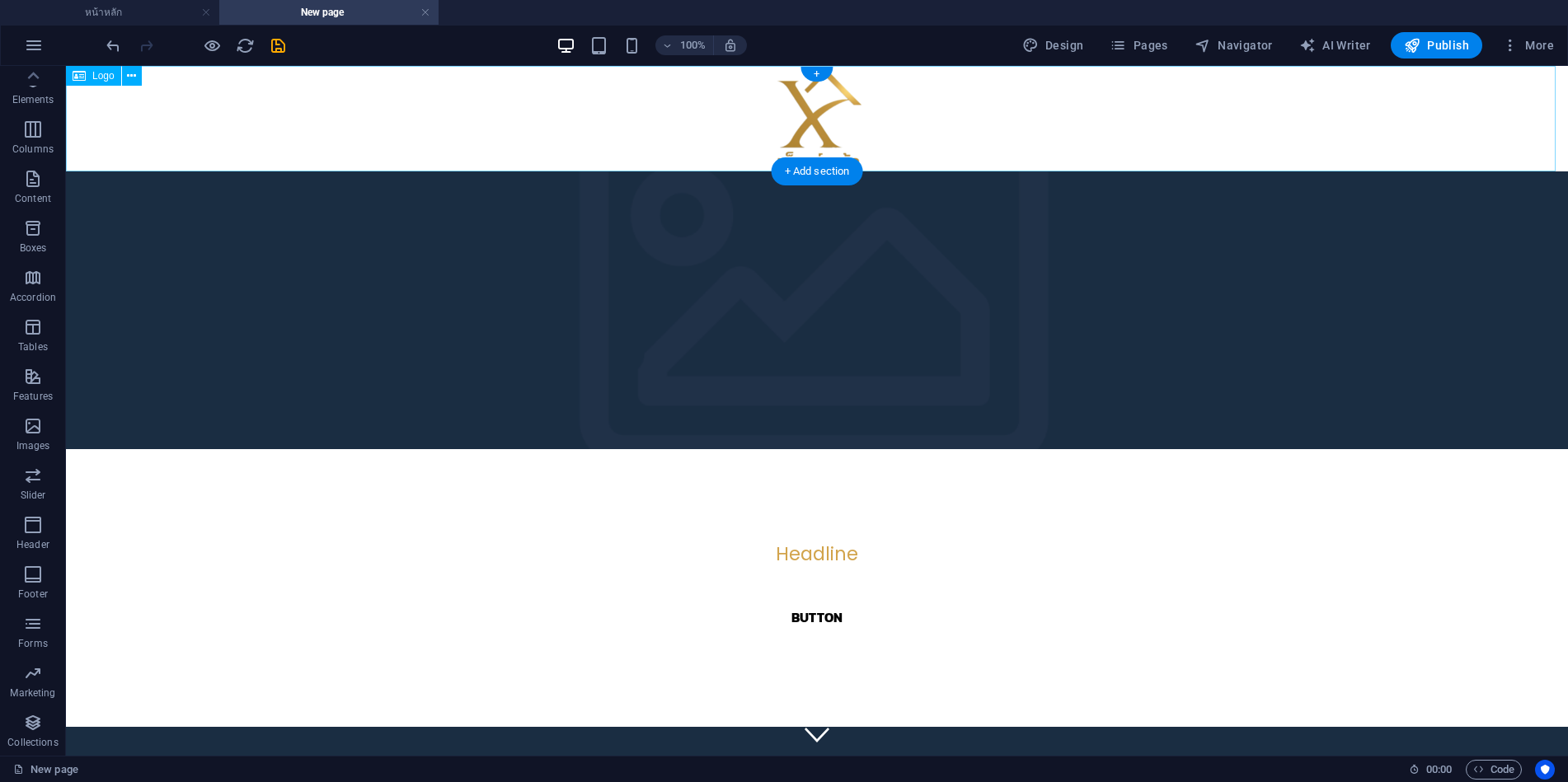
click at [166, 78] on div at bounding box center [817, 118] width 1502 height 106
click at [133, 79] on icon at bounding box center [131, 76] width 9 height 17
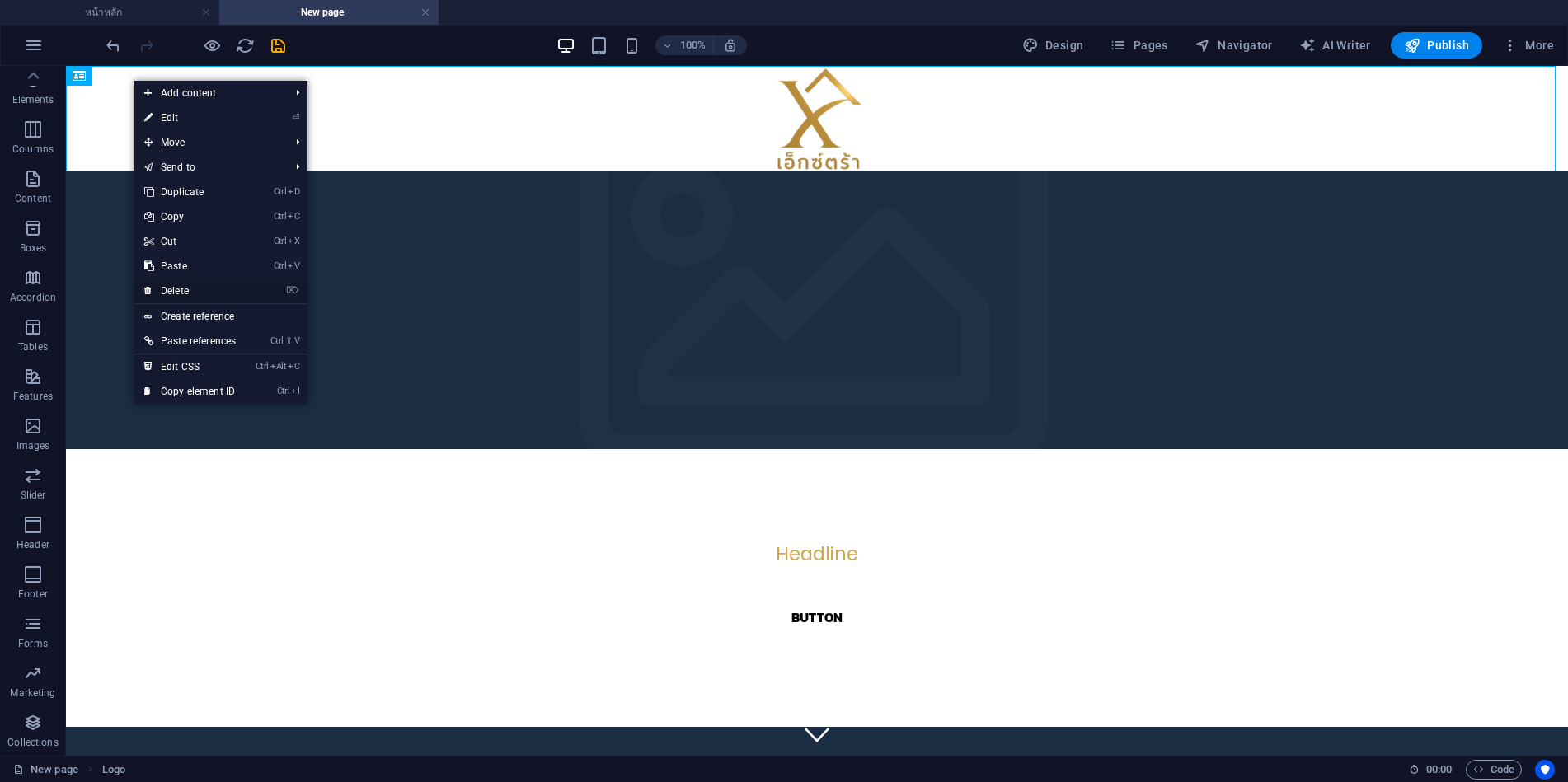
click at [188, 297] on link "⌦ Delete" at bounding box center [190, 291] width 111 height 25
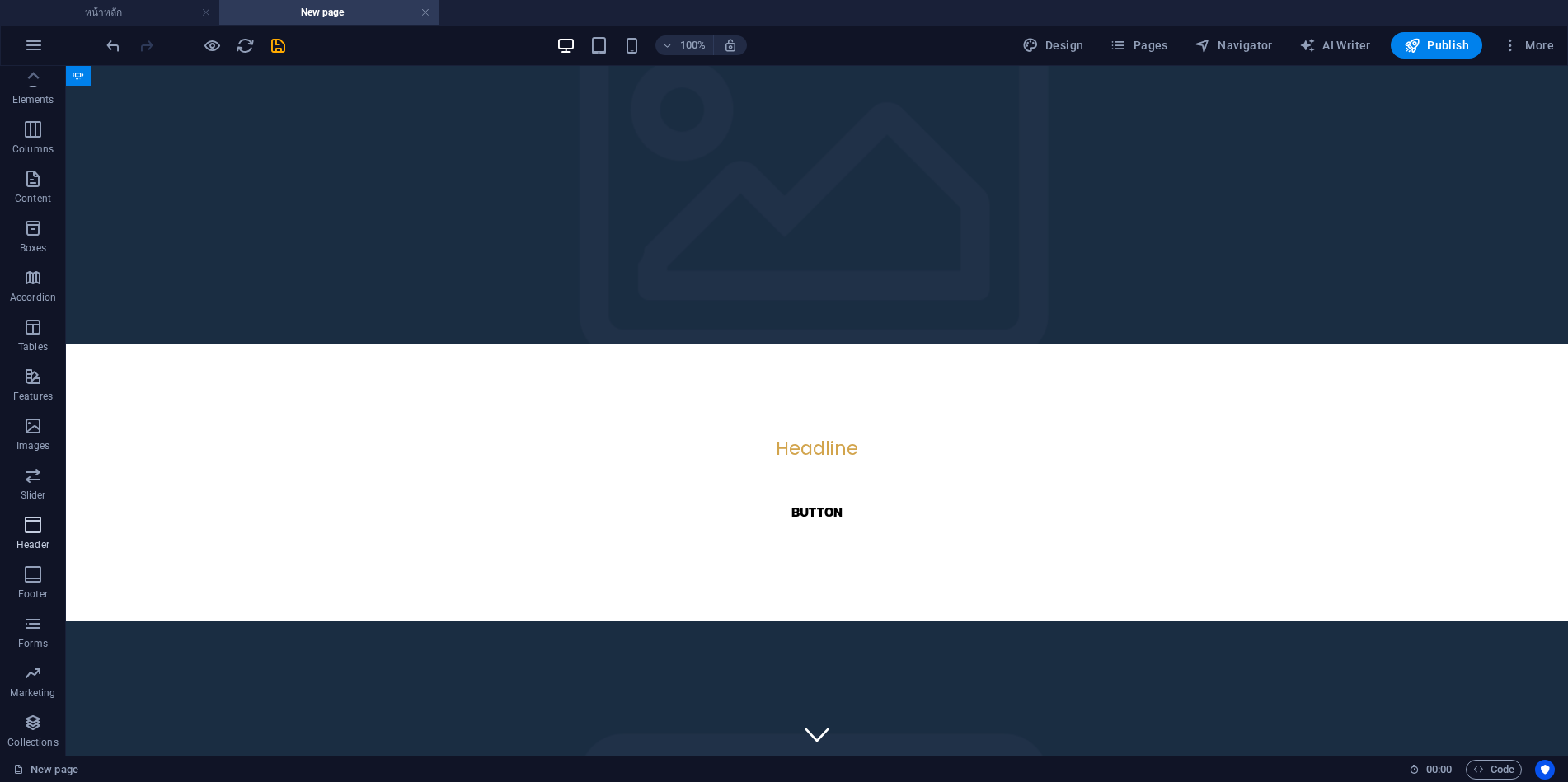
click at [0, 0] on span "Header" at bounding box center [0, 0] width 0 height 0
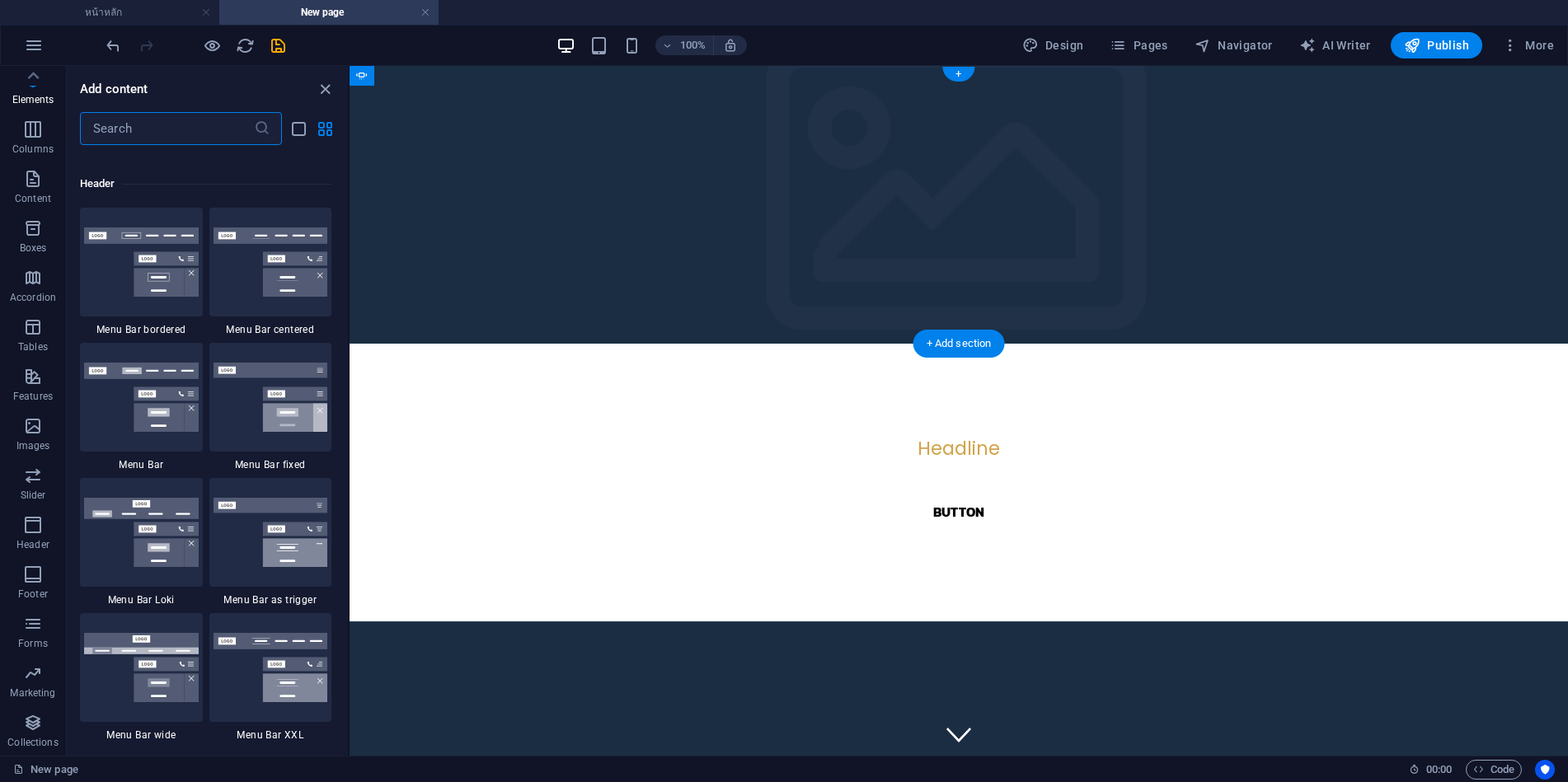
scroll to position [10061, 0]
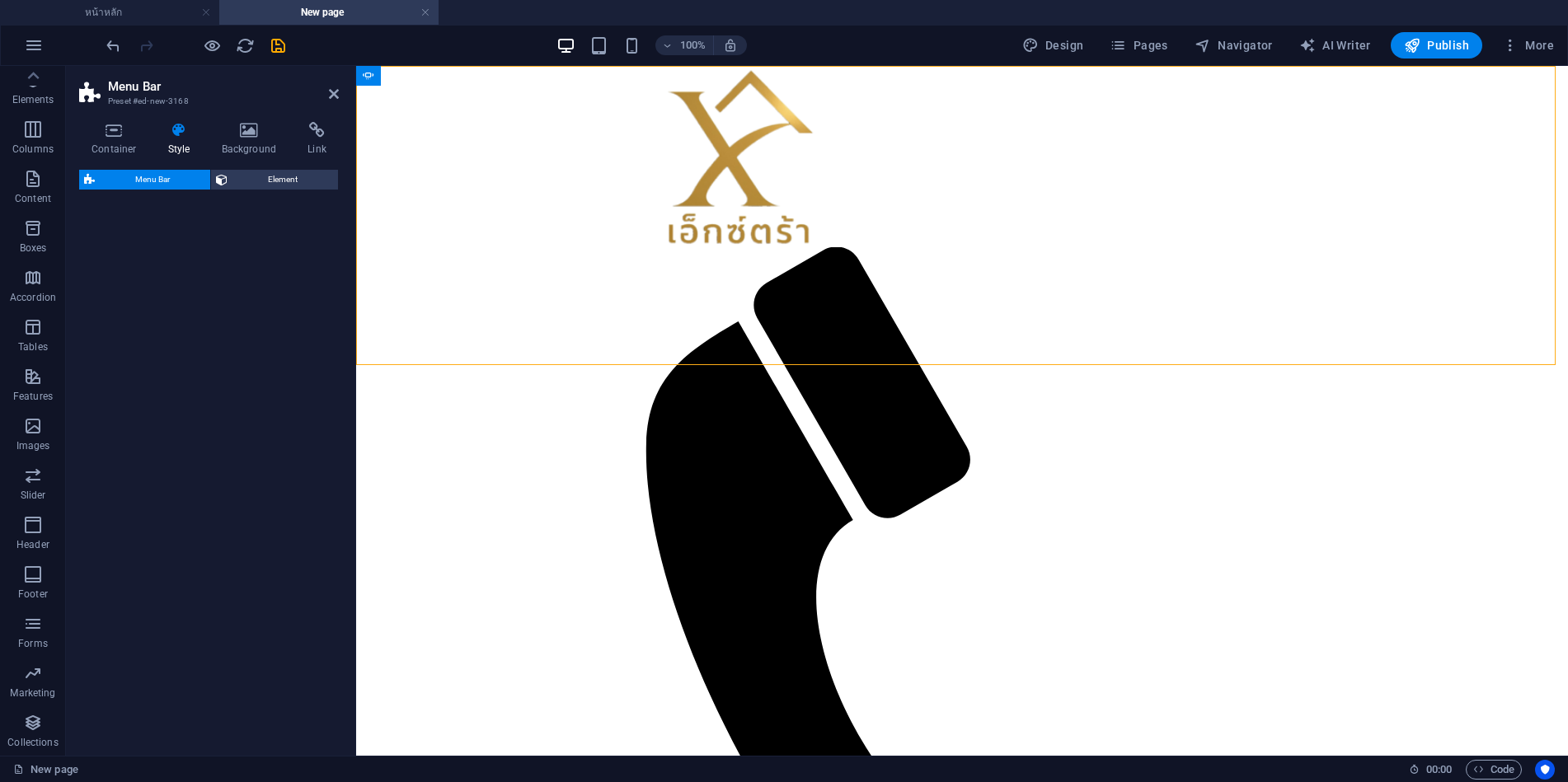
select select "rem"
select select "preset-menu-v2-trigger"
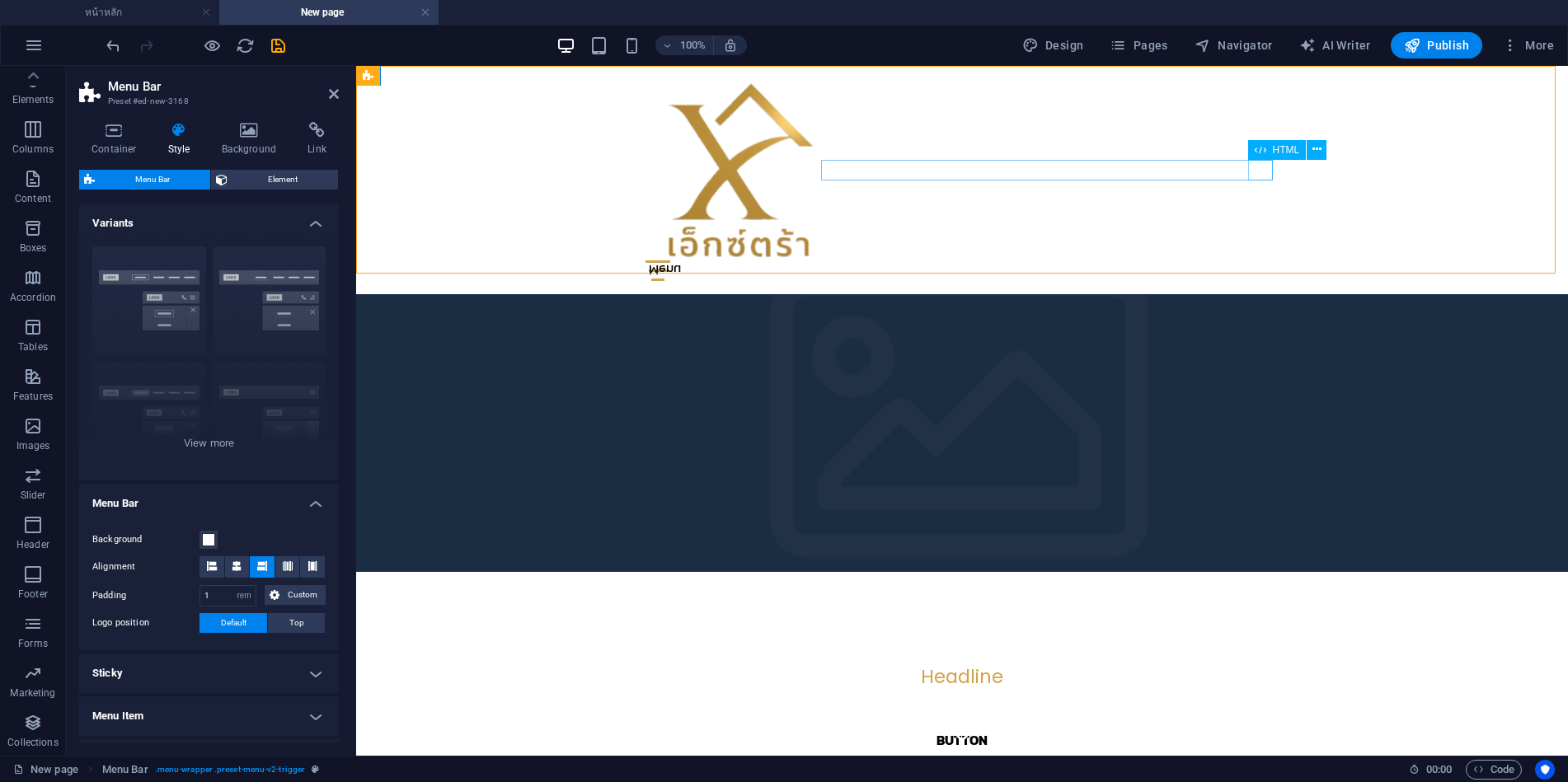
click at [1267, 261] on div "Menu" at bounding box center [962, 271] width 634 height 21
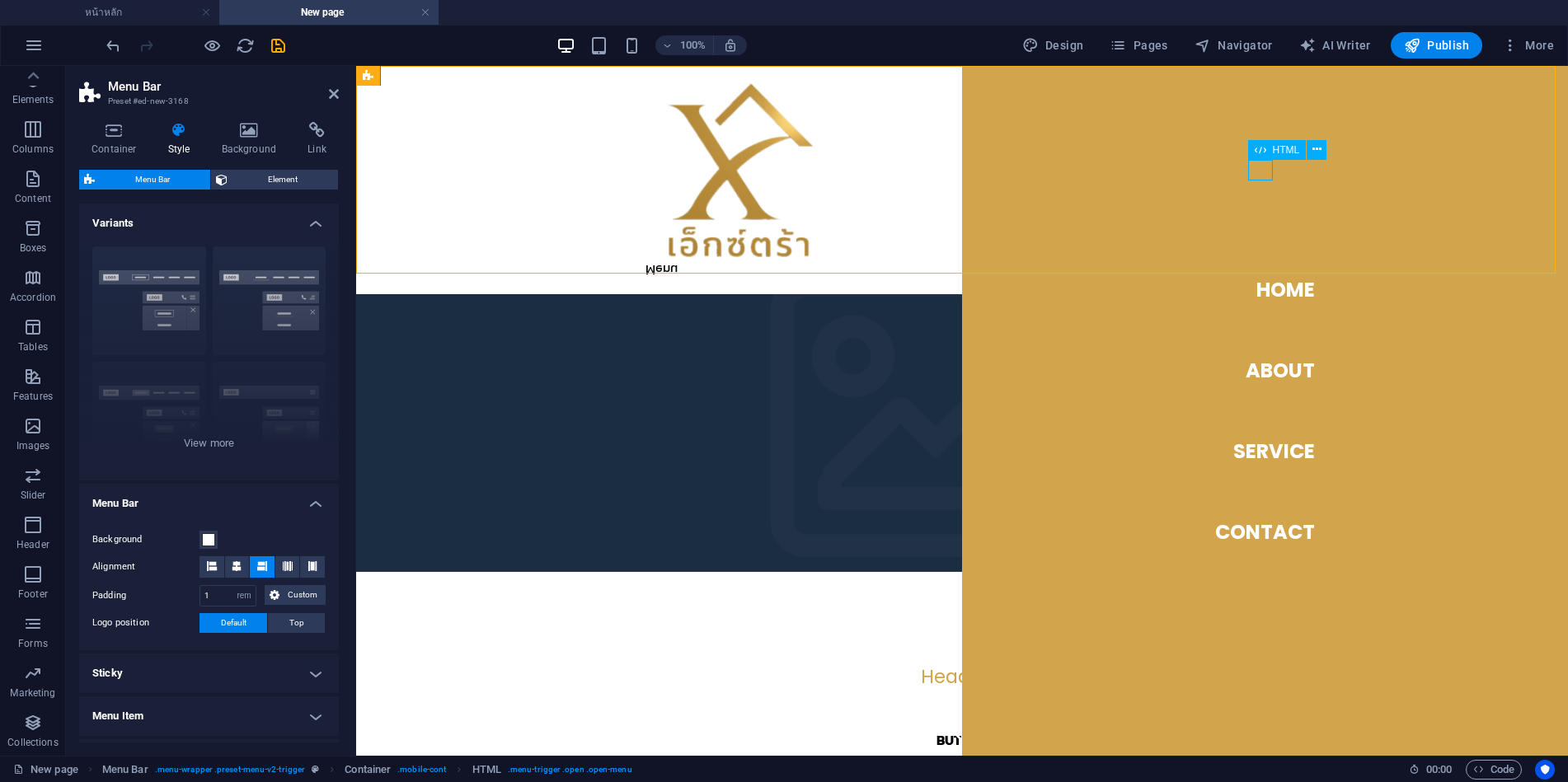
click at [1261, 261] on div "Menu" at bounding box center [962, 271] width 634 height 21
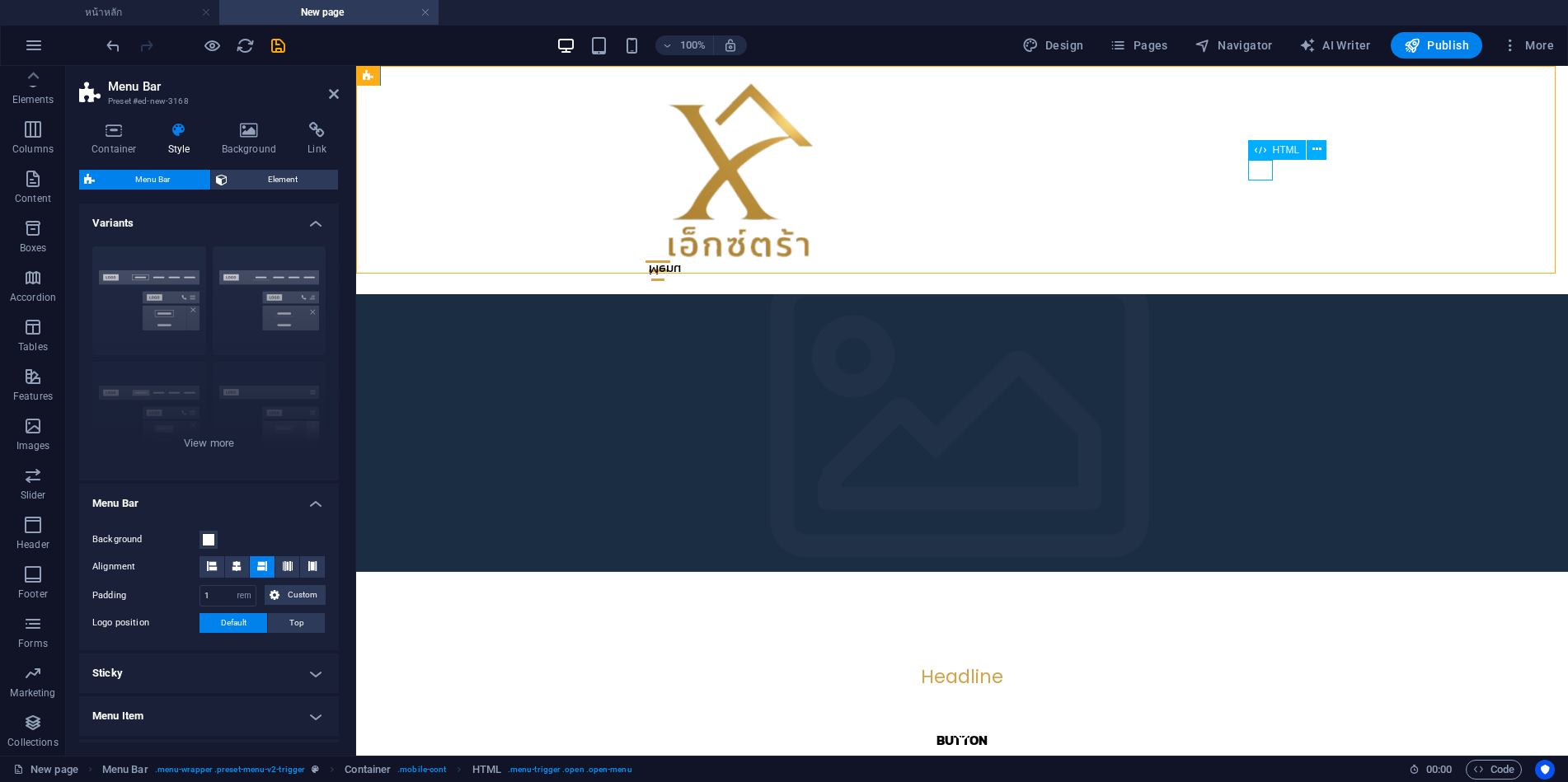
click at [1261, 261] on div "Menu" at bounding box center [962, 271] width 634 height 21
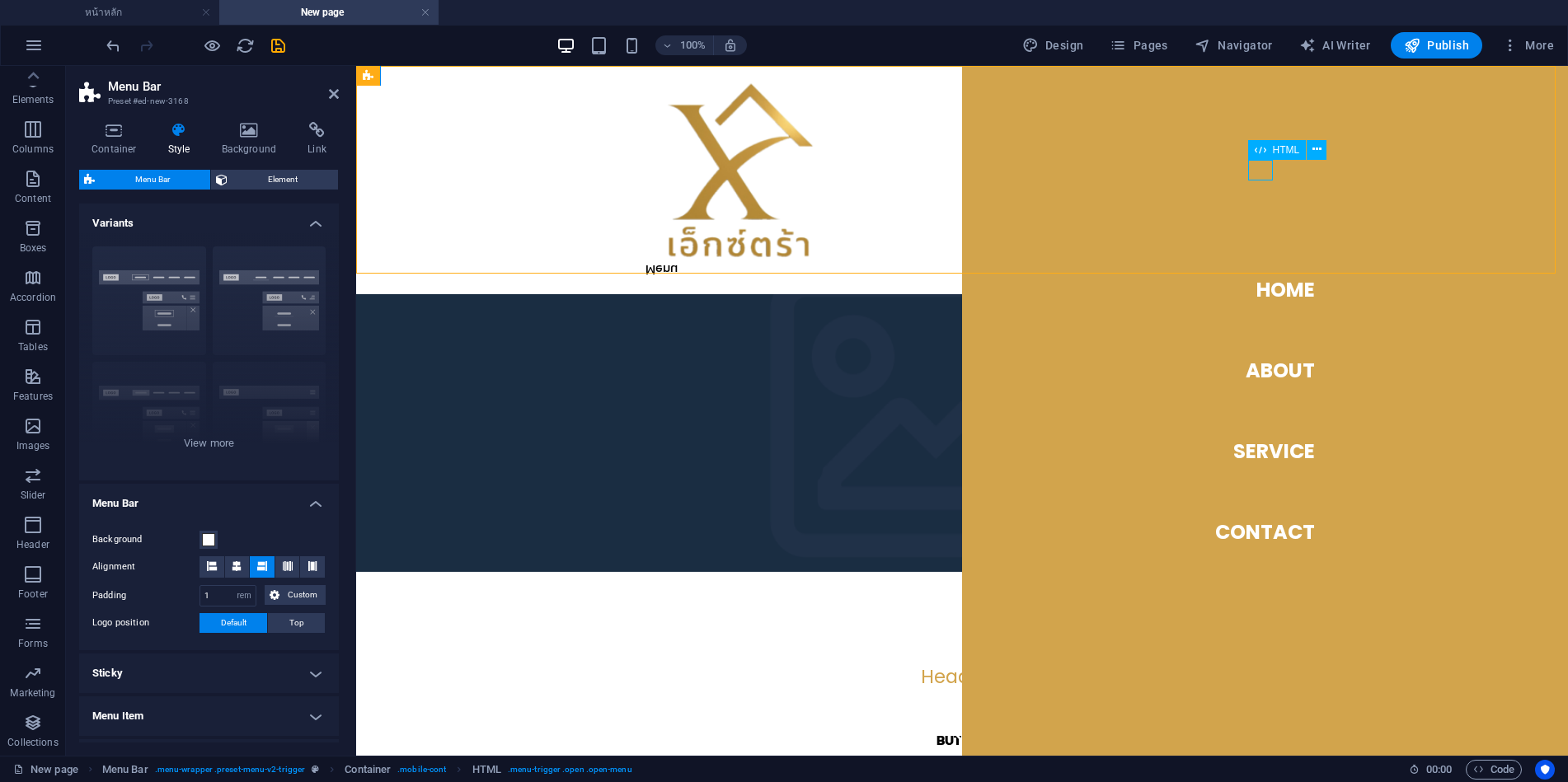
click at [1257, 261] on div "Menu" at bounding box center [962, 271] width 634 height 21
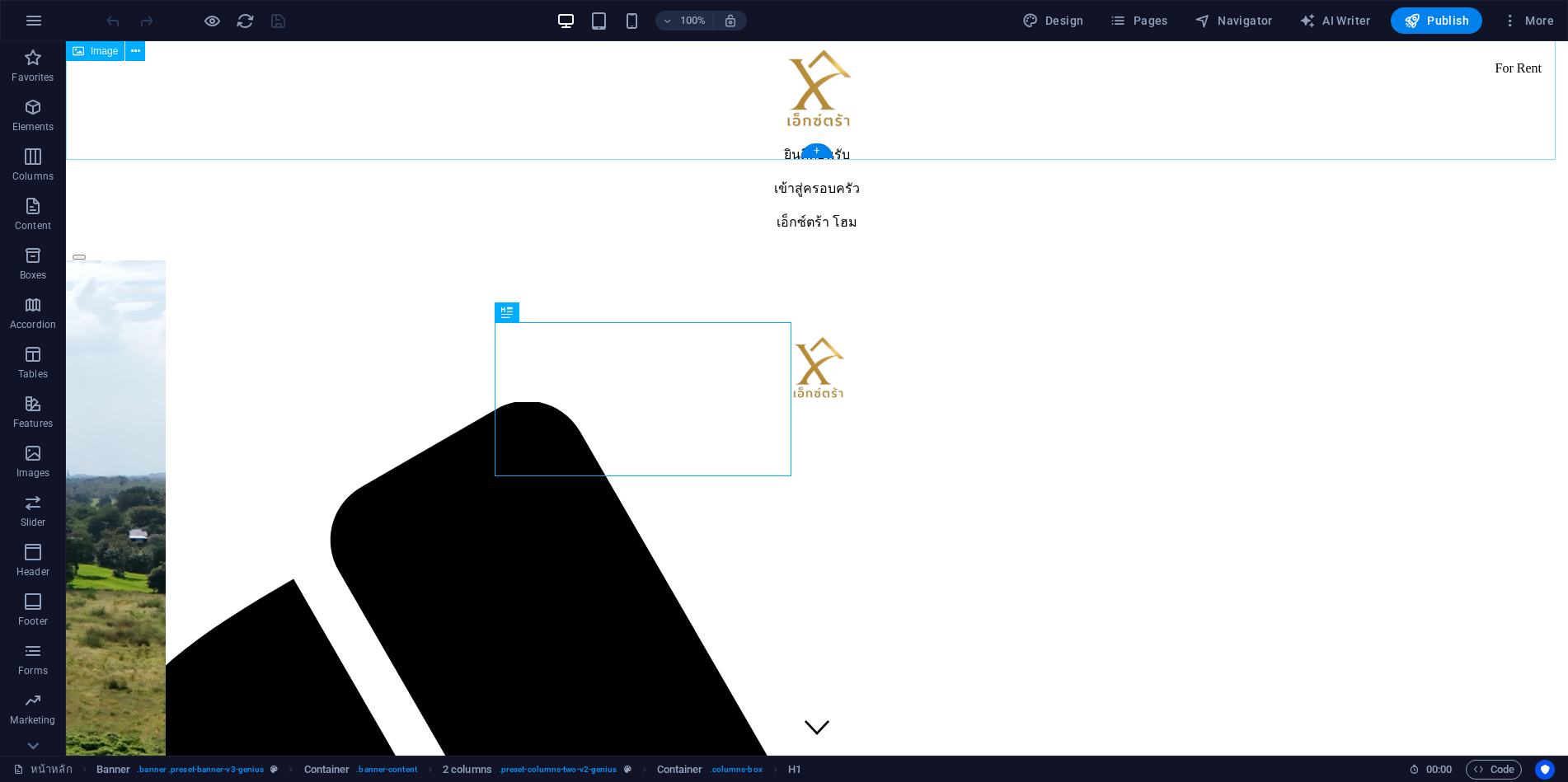
scroll to position [2495, 0]
